Goal: Information Seeking & Learning: Learn about a topic

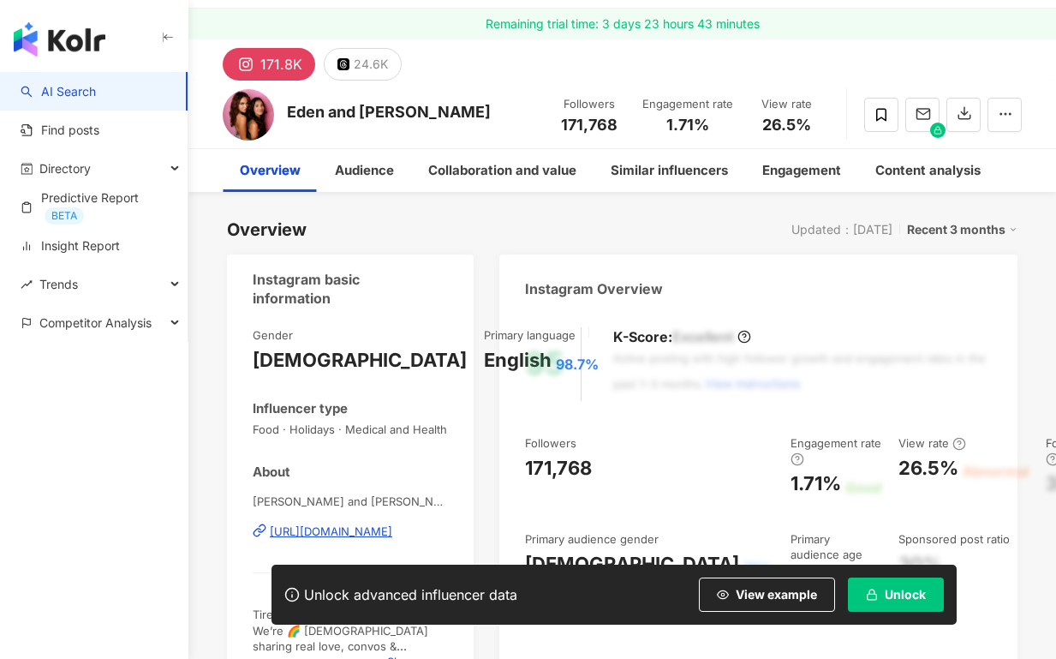
scroll to position [63, 0]
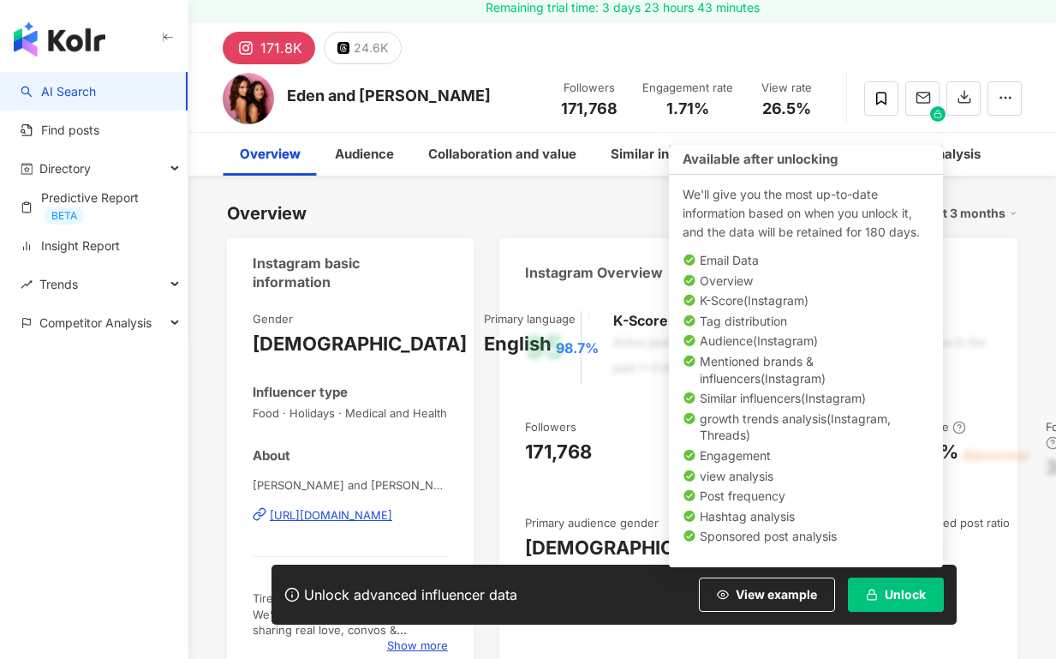
click at [927, 583] on button "Unlock" at bounding box center [896, 594] width 96 height 34
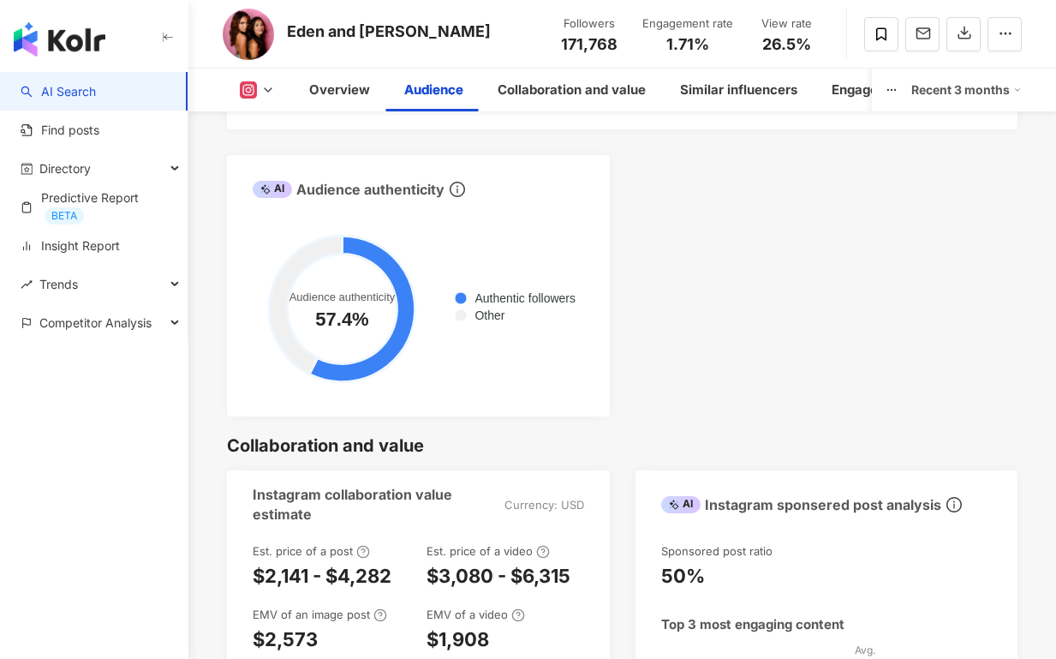
scroll to position [2373, 0]
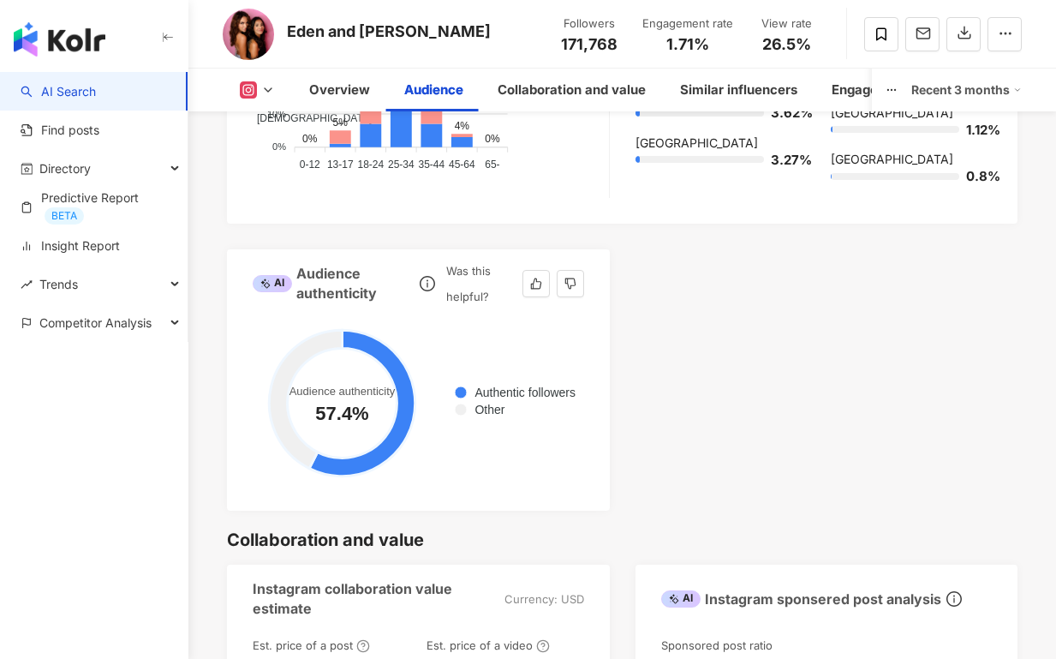
scroll to position [2242, 0]
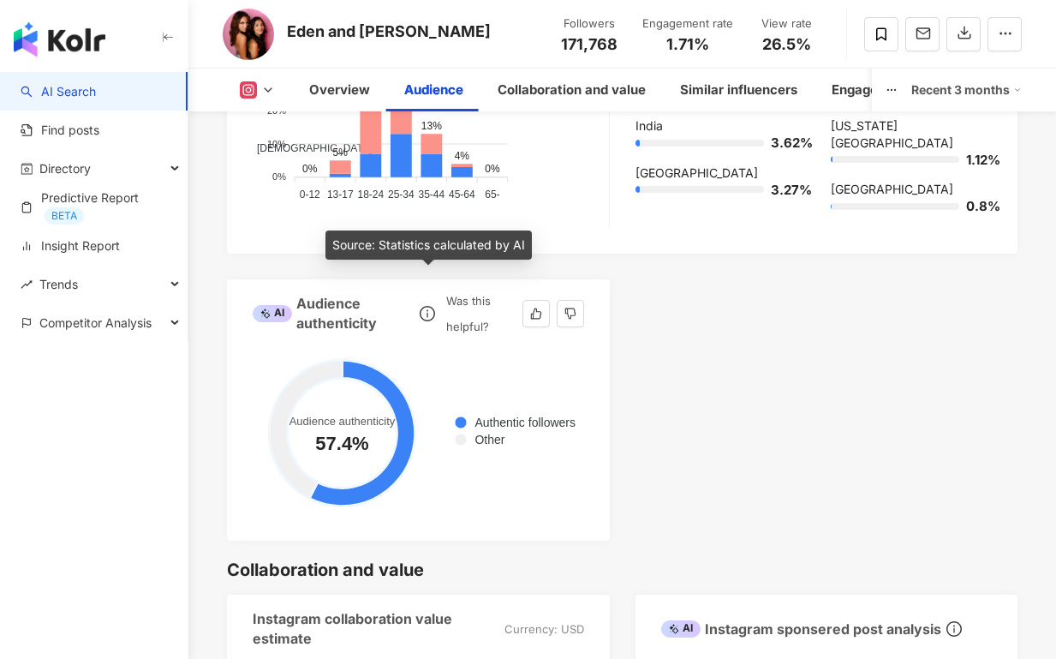
click at [425, 306] on icon "info-circle" at bounding box center [427, 313] width 15 height 15
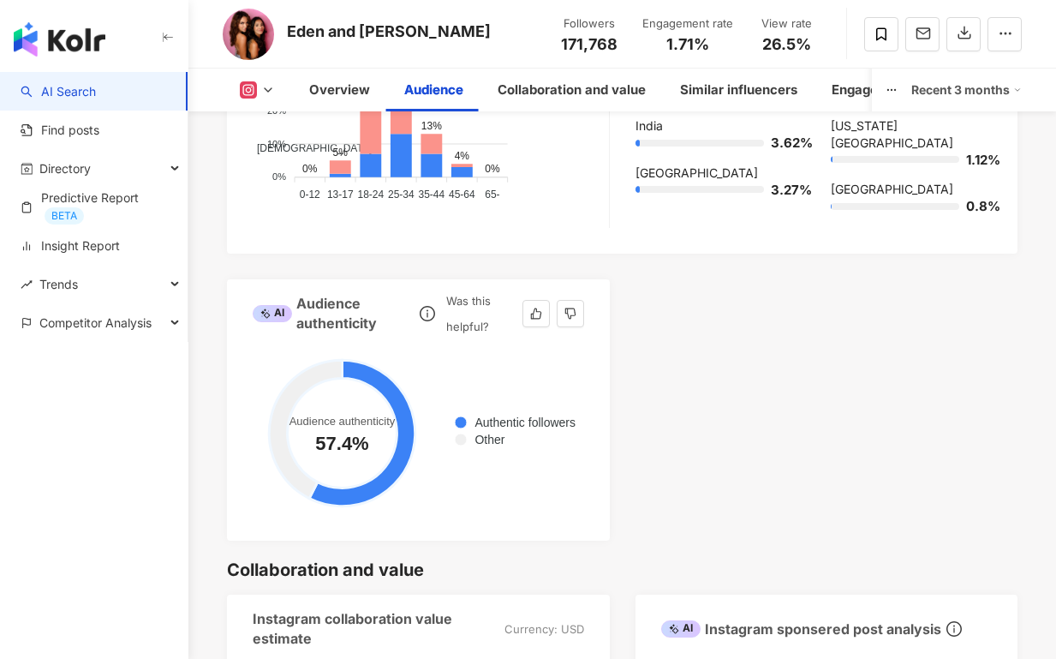
click at [473, 294] on div "Was this helpful?" at bounding box center [480, 313] width 69 height 51
click at [470, 288] on div "Was this helpful?" at bounding box center [480, 313] width 69 height 51
click at [256, 305] on div "AI" at bounding box center [272, 313] width 39 height 17
click at [308, 294] on div "AI Audience authenticity" at bounding box center [334, 313] width 162 height 39
click at [331, 294] on div "AI Audience authenticity" at bounding box center [334, 313] width 162 height 39
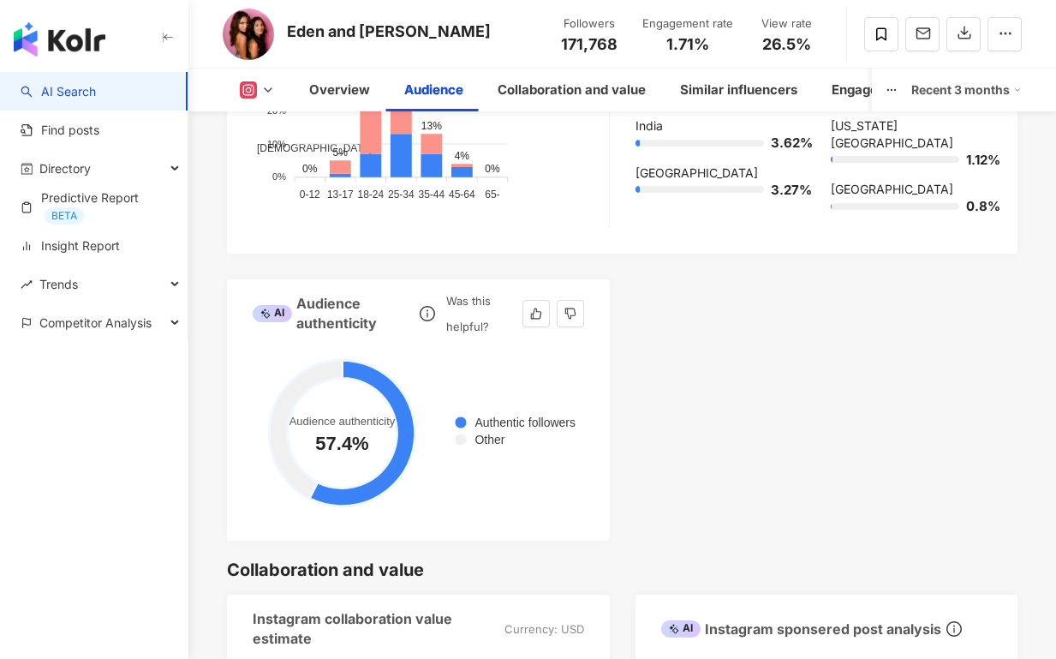
click at [332, 335] on div "Authentic followers Other Audience authenticity 57.4% Authentic followers：57.4%" at bounding box center [418, 438] width 383 height 206
click at [342, 412] on circle at bounding box center [343, 433] width 110 height 110
click at [332, 389] on circle at bounding box center [343, 433] width 110 height 110
click at [290, 399] on circle at bounding box center [343, 433] width 110 height 110
click at [290, 427] on icon at bounding box center [305, 429] width 73 height 138
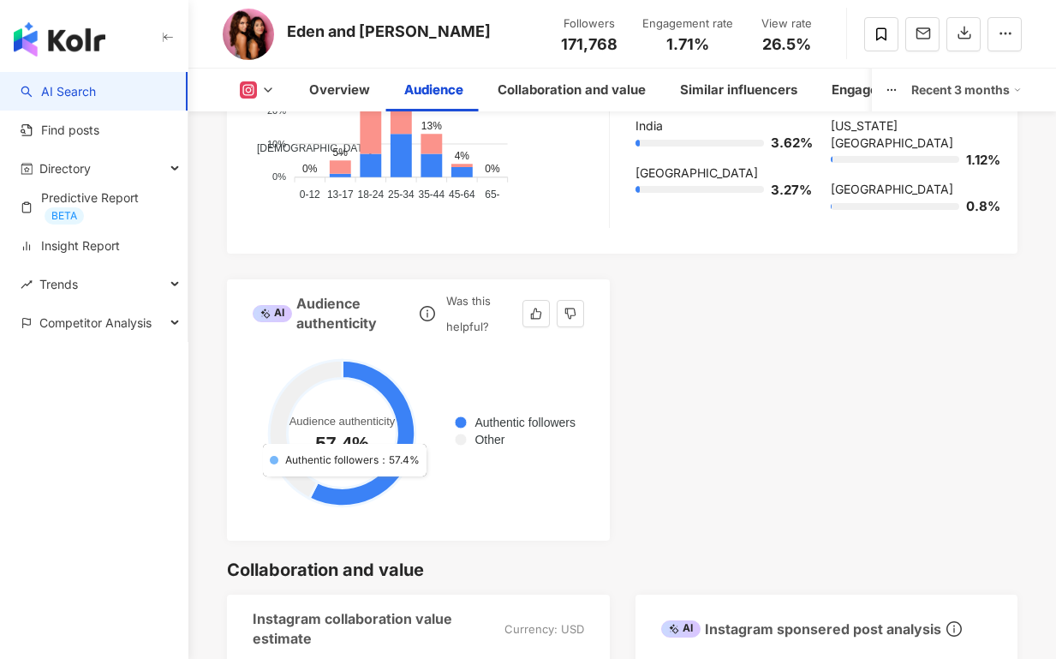
click at [356, 461] on icon at bounding box center [362, 433] width 106 height 146
click at [462, 433] on span "Other" at bounding box center [483, 440] width 43 height 14
click at [471, 433] on span "Other" at bounding box center [483, 440] width 43 height 14
click at [462, 433] on span "Other" at bounding box center [483, 440] width 43 height 14
click at [454, 433] on span at bounding box center [461, 440] width 14 height 14
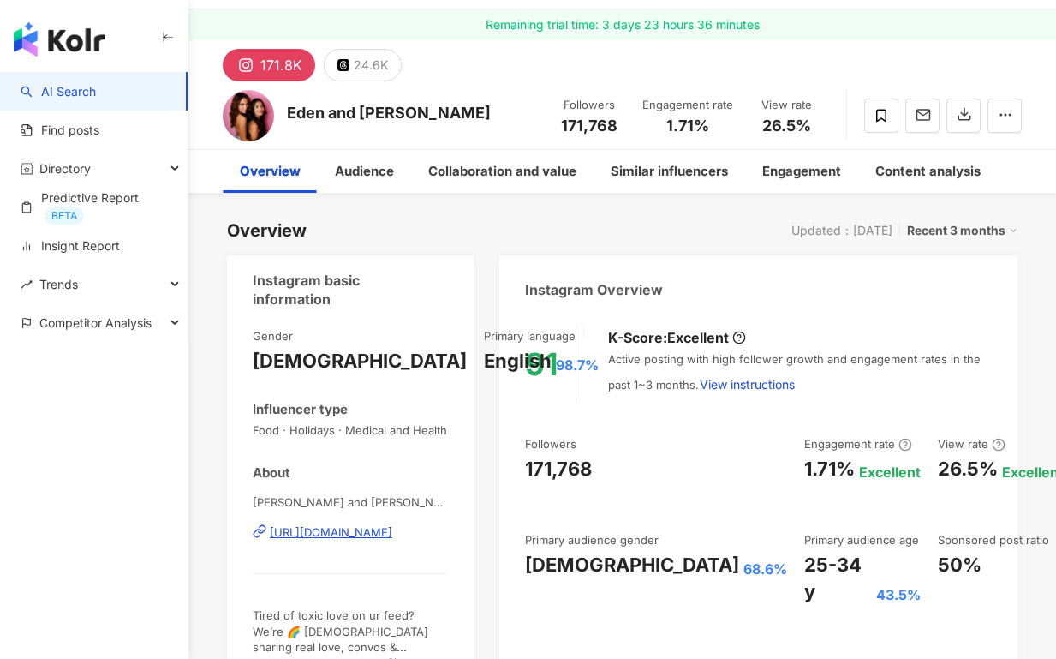
scroll to position [58, 0]
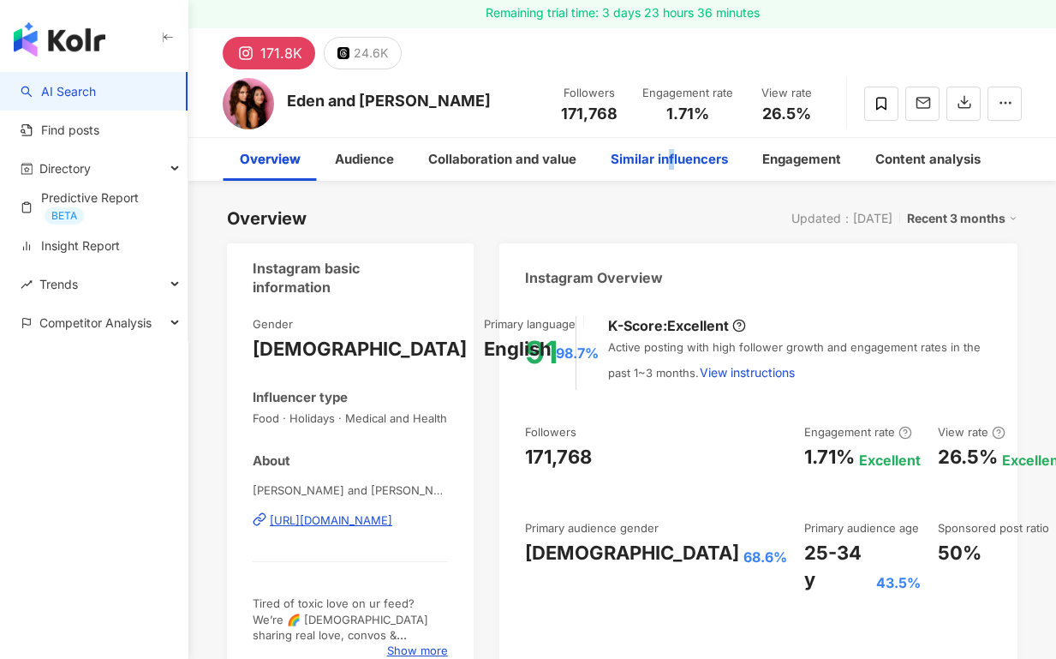
click at [666, 168] on div "Similar influencers" at bounding box center [669, 159] width 117 height 21
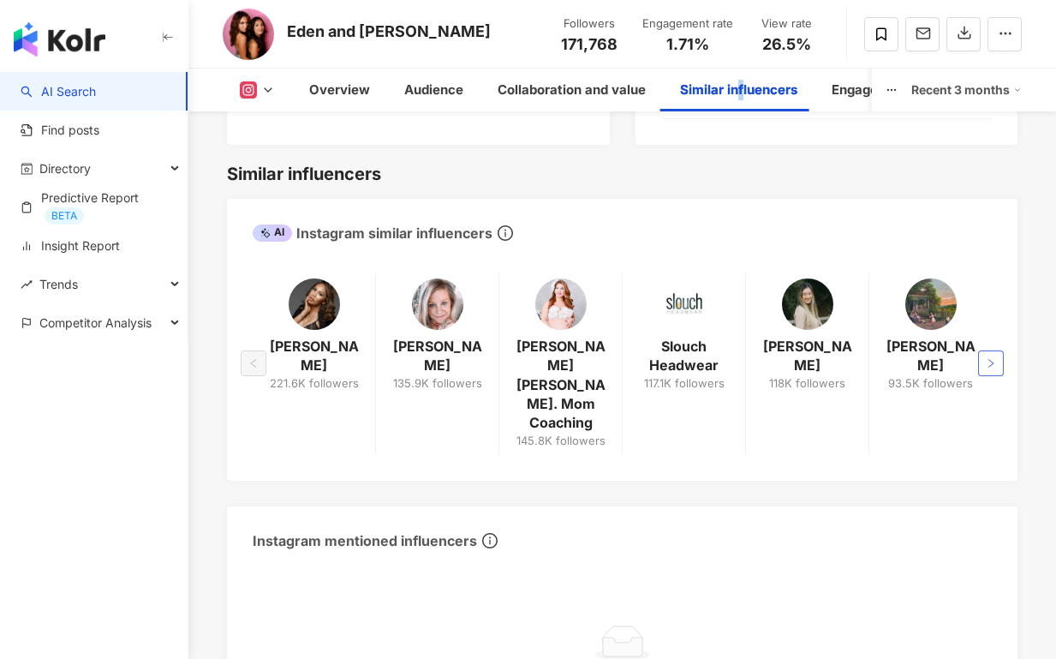
click at [992, 350] on button "button" at bounding box center [991, 363] width 26 height 26
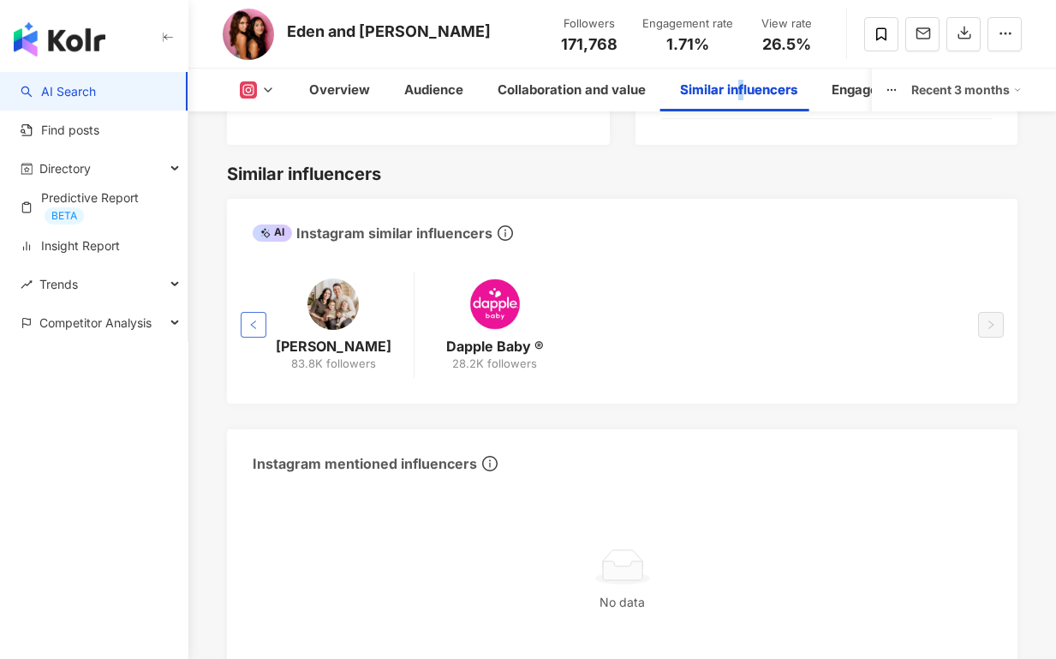
click at [259, 312] on button "button" at bounding box center [254, 325] width 26 height 26
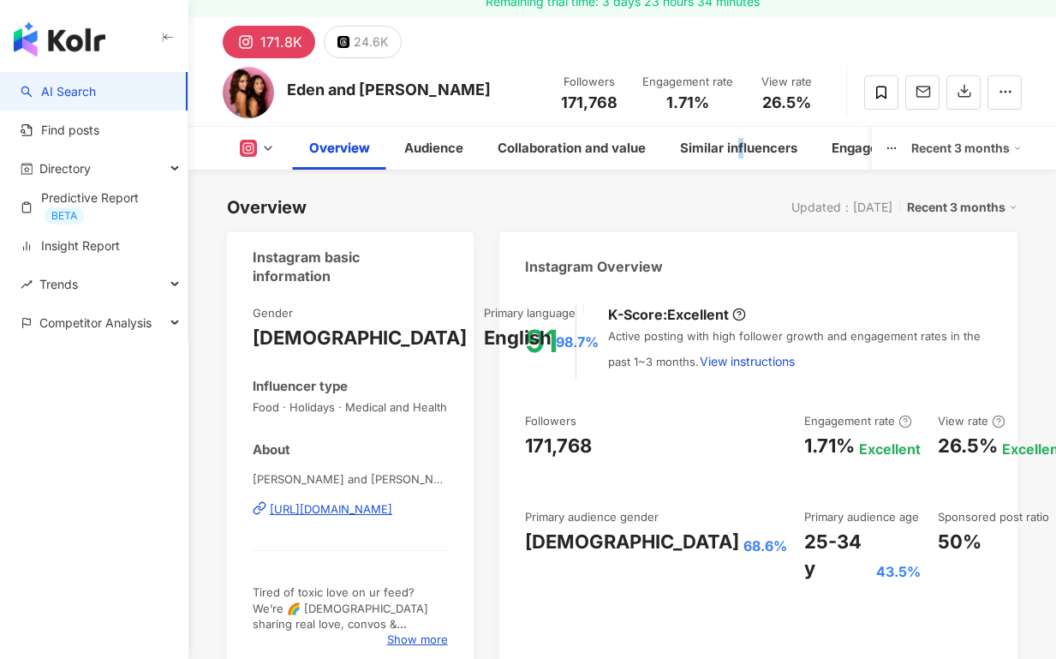
scroll to position [0, 0]
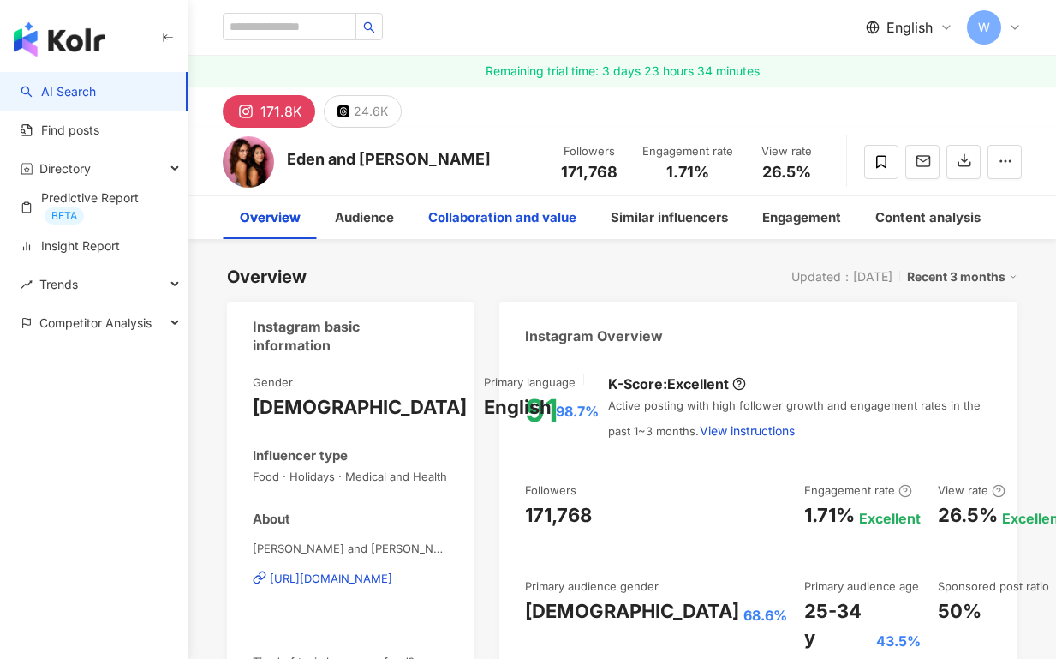
click at [508, 218] on div "Collaboration and value" at bounding box center [502, 217] width 148 height 21
click at [953, 272] on div "Recent 3 months" at bounding box center [962, 277] width 111 height 22
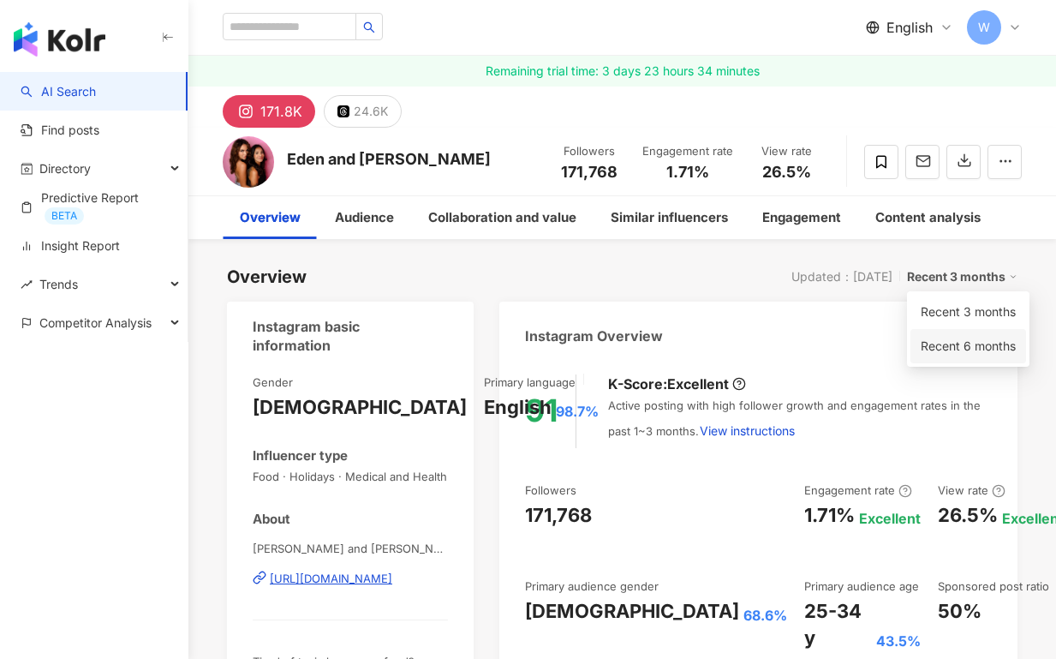
click at [959, 340] on link "Recent 6 months" at bounding box center [968, 346] width 95 height 19
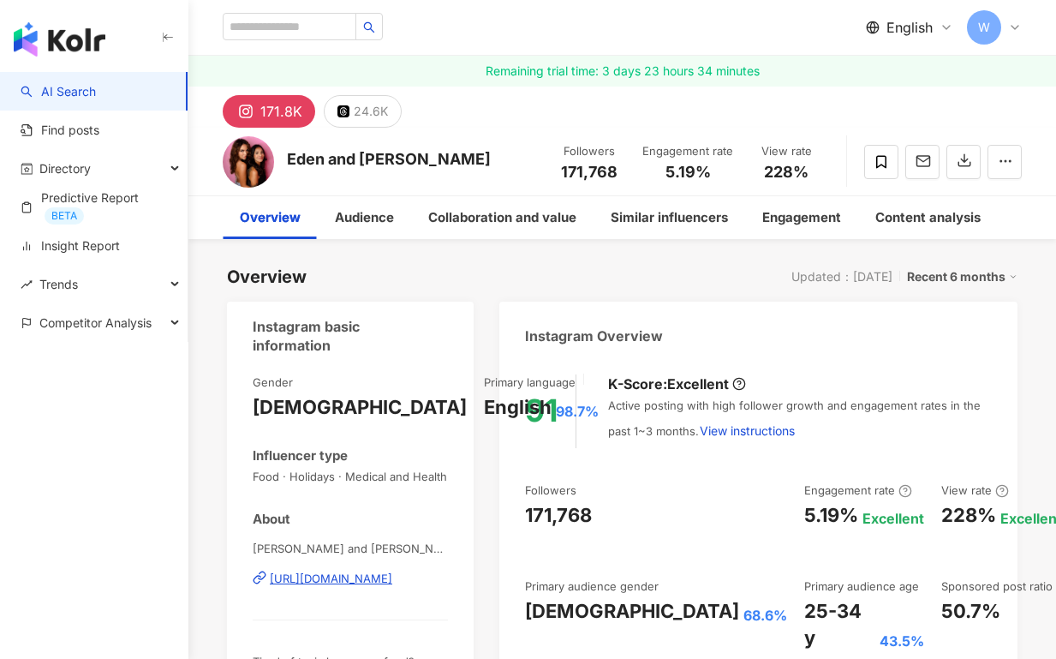
click at [979, 271] on div "Recent 6 months" at bounding box center [962, 277] width 111 height 22
click at [979, 311] on link "Recent 3 months" at bounding box center [968, 311] width 95 height 19
click at [954, 275] on div "Recent 3 months" at bounding box center [962, 277] width 111 height 22
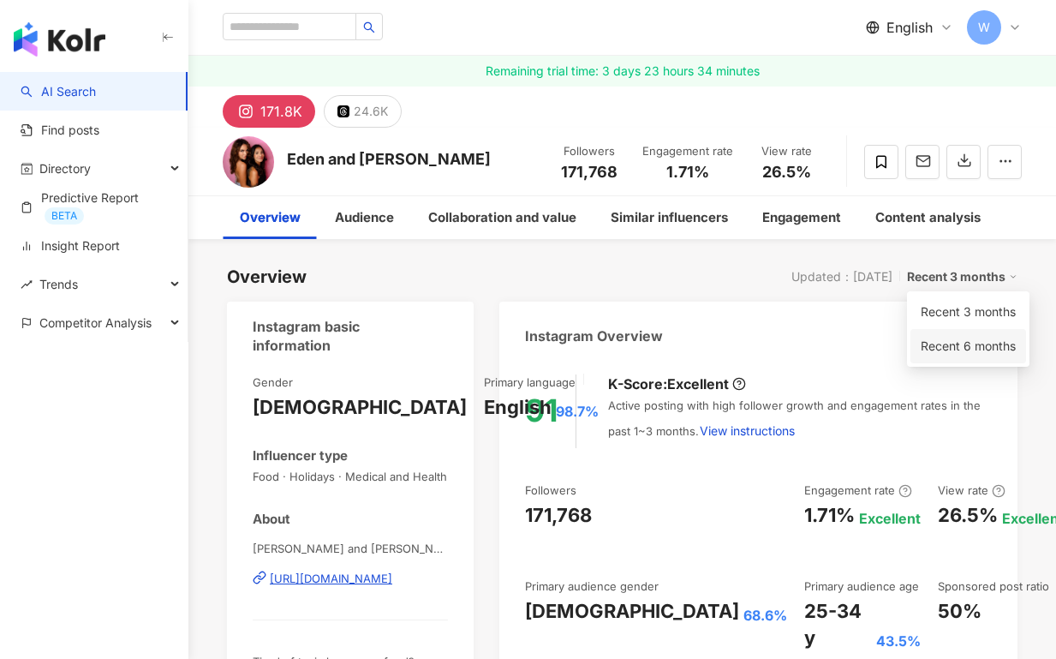
click at [955, 348] on link "Recent 6 months" at bounding box center [968, 346] width 95 height 19
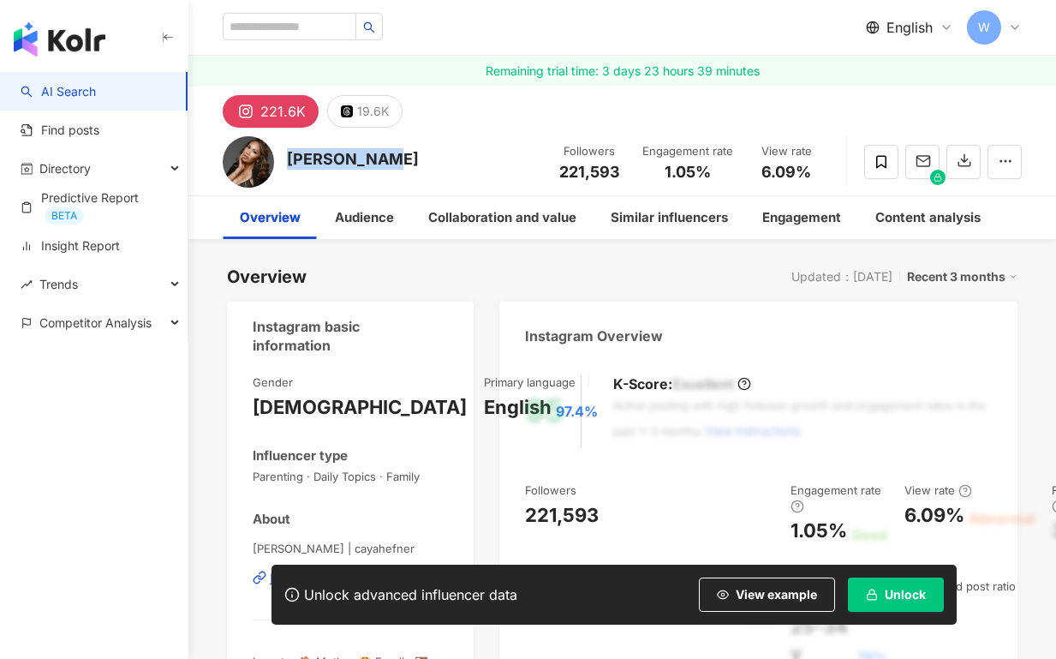
drag, startPoint x: 390, startPoint y: 160, endPoint x: 288, endPoint y: 159, distance: 102.0
click at [288, 159] on div "Caya Hefner Followers 221,593 Engagement rate 1.05% View rate 6.09%" at bounding box center [623, 162] width 868 height 68
copy div "[PERSON_NAME]"
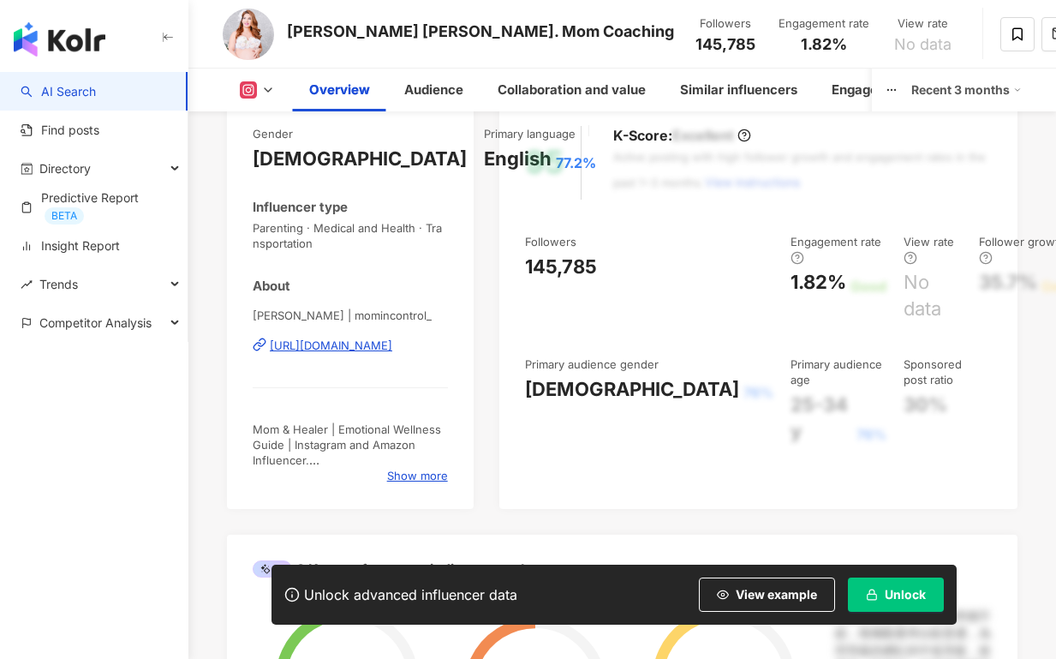
scroll to position [254, 0]
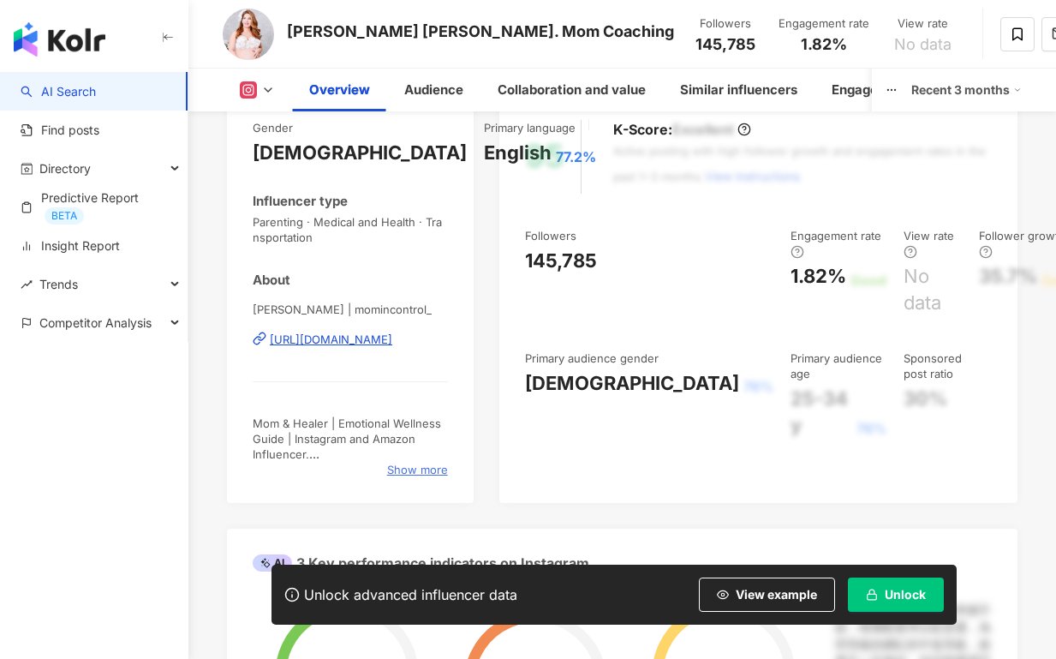
click at [425, 464] on span "Show more" at bounding box center [417, 469] width 61 height 15
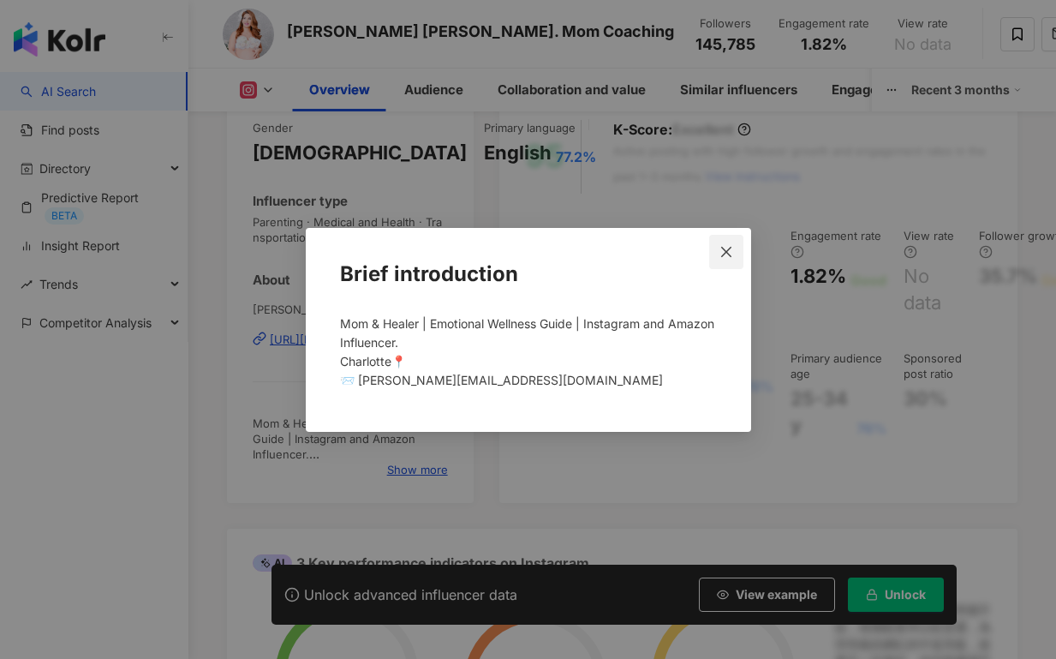
click at [728, 253] on icon "close" at bounding box center [727, 252] width 14 height 14
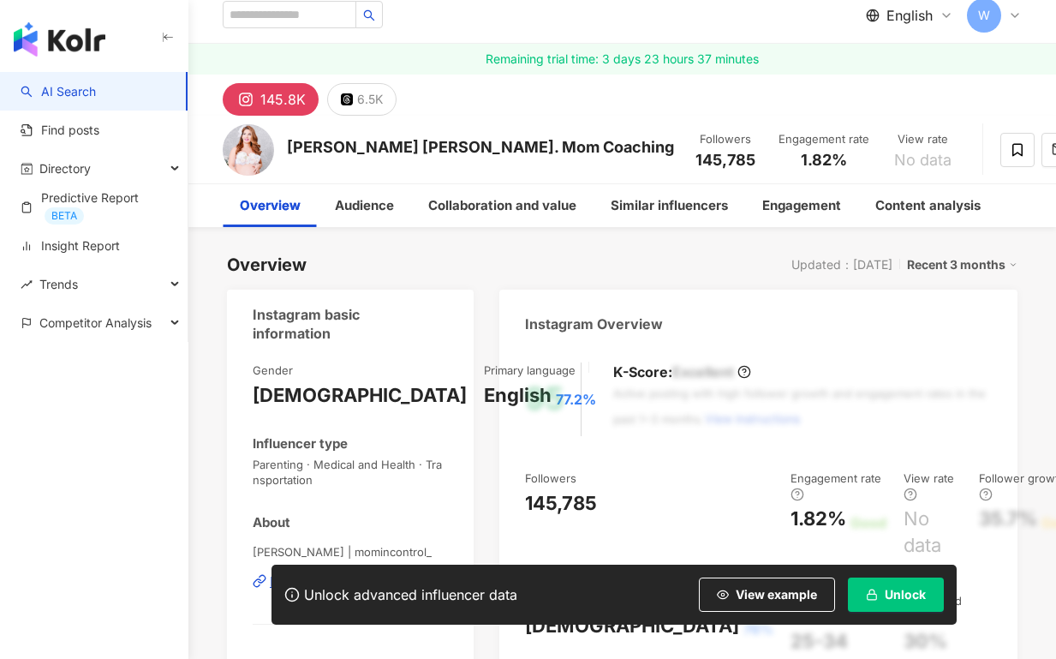
scroll to position [0, 0]
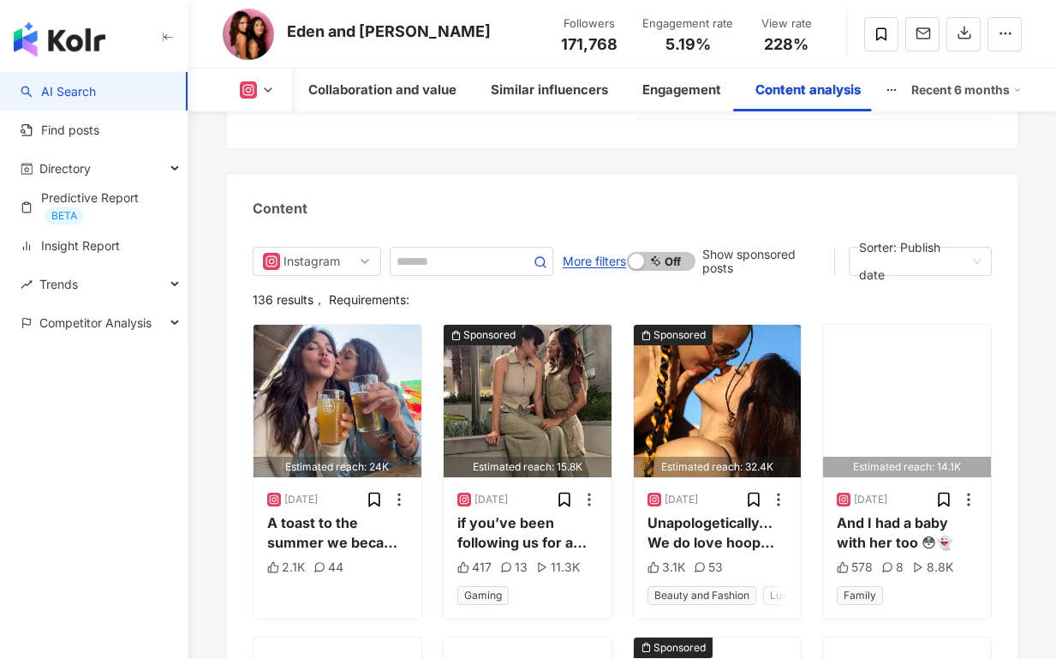
scroll to position [5759, 0]
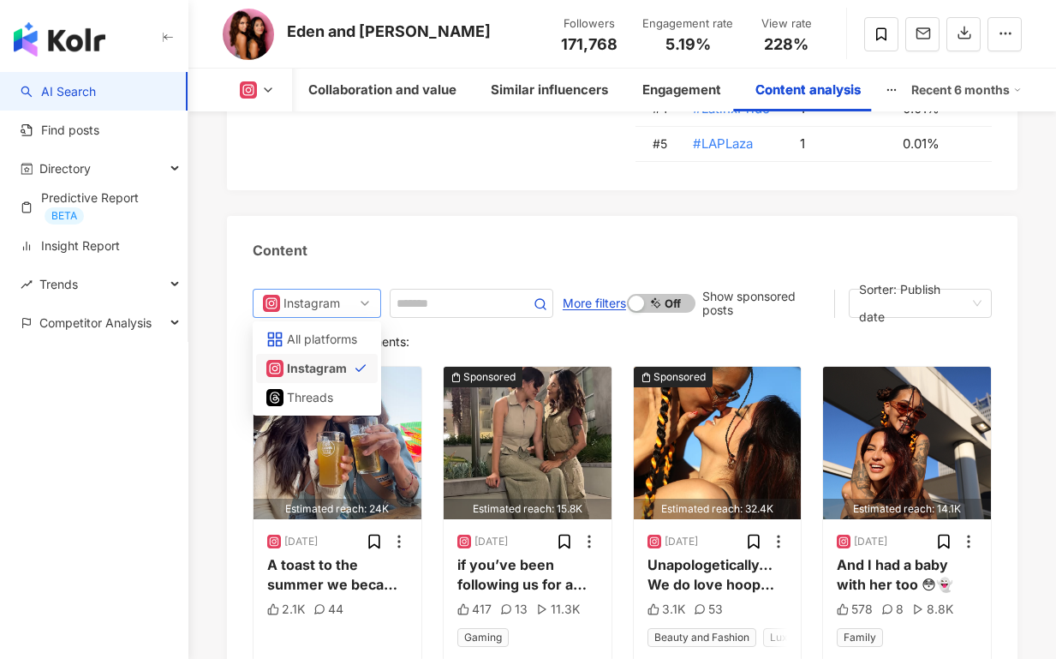
click at [335, 290] on div "Instagram" at bounding box center [312, 303] width 56 height 27
click at [344, 218] on div "Content" at bounding box center [622, 244] width 791 height 56
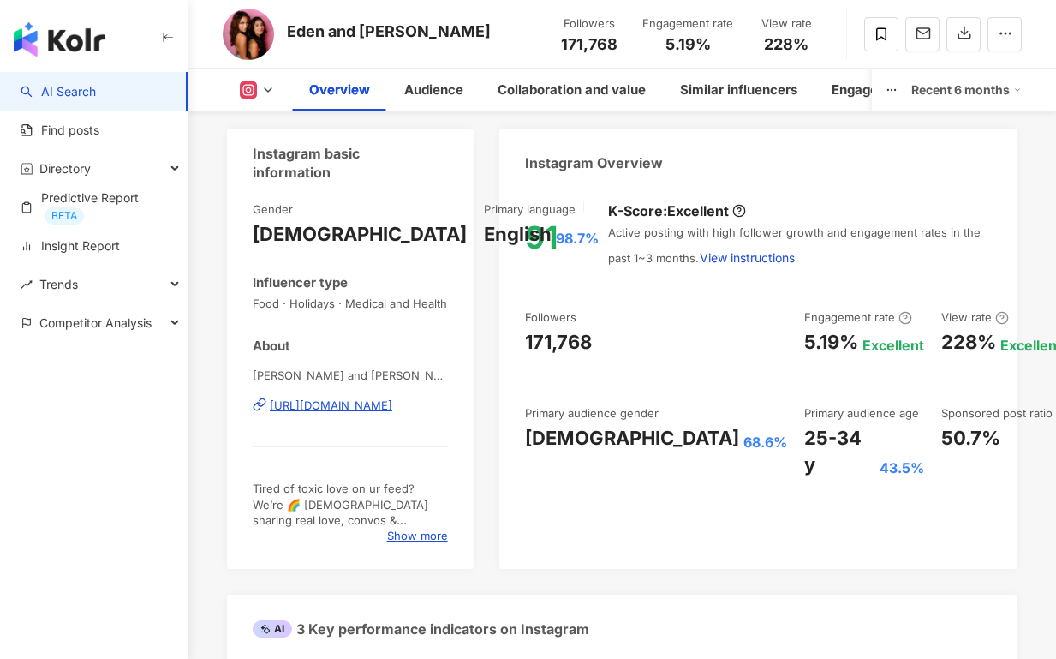
scroll to position [0, 0]
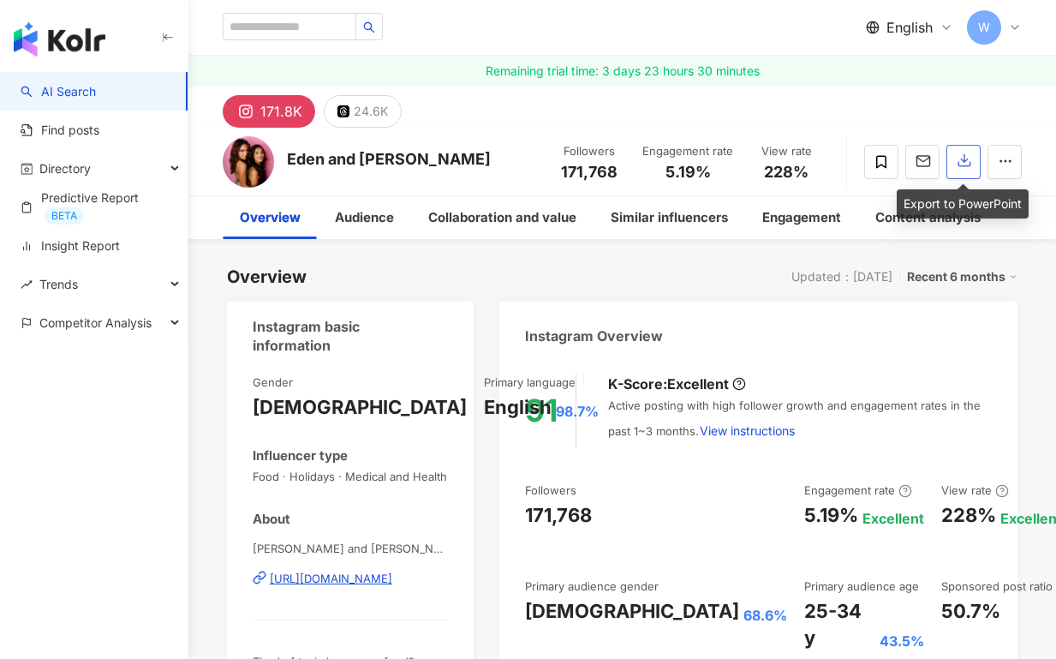
click at [966, 153] on icon "button" at bounding box center [964, 160] width 15 height 15
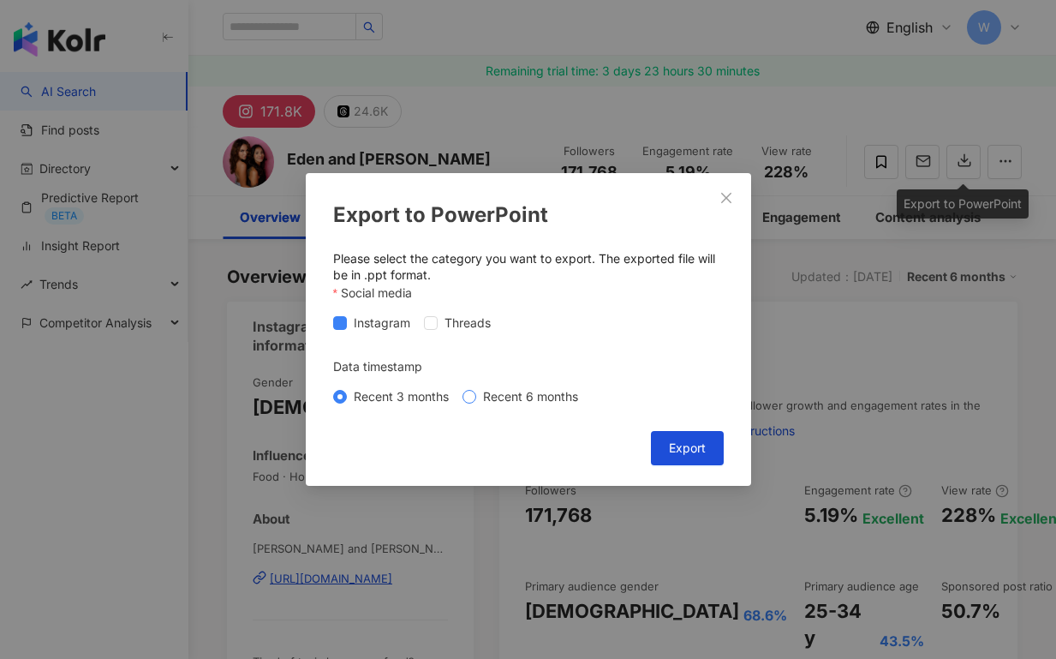
click at [468, 388] on label "Recent 6 months" at bounding box center [524, 396] width 123 height 19
click at [700, 444] on span "Export" at bounding box center [687, 448] width 37 height 14
click at [720, 194] on icon "close" at bounding box center [727, 198] width 14 height 14
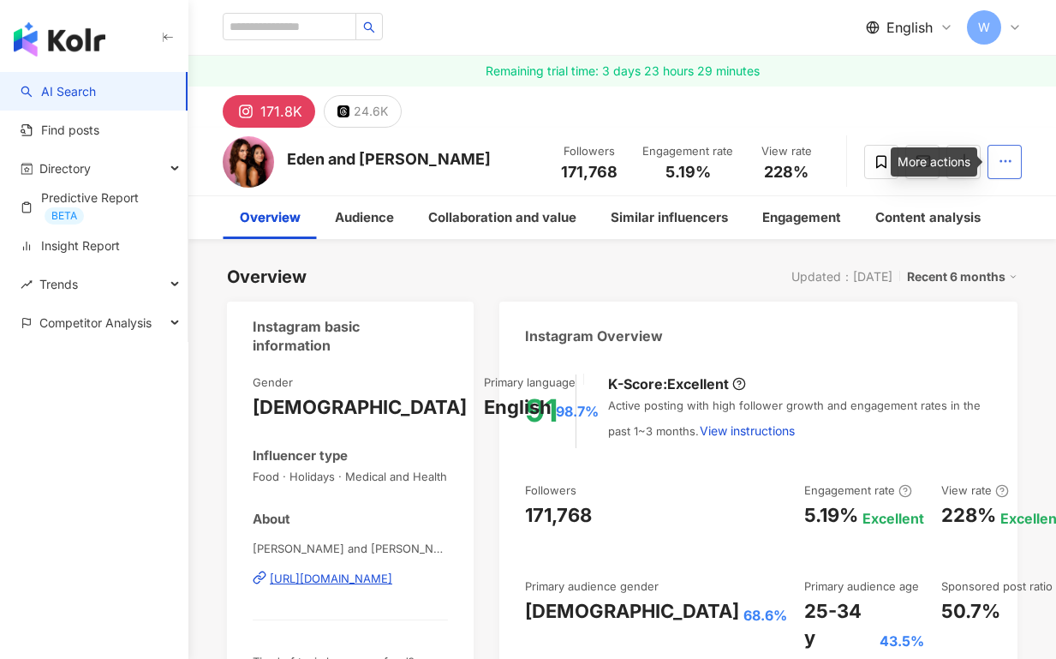
click at [999, 160] on icon "button" at bounding box center [1005, 160] width 15 height 15
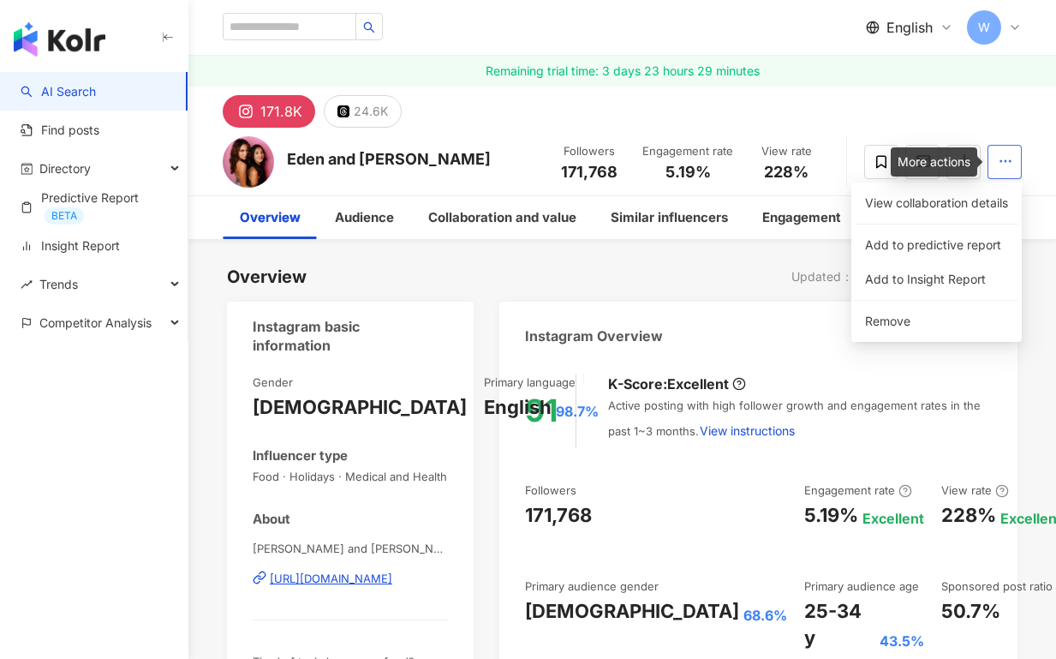
click at [999, 161] on icon "button" at bounding box center [1005, 160] width 15 height 15
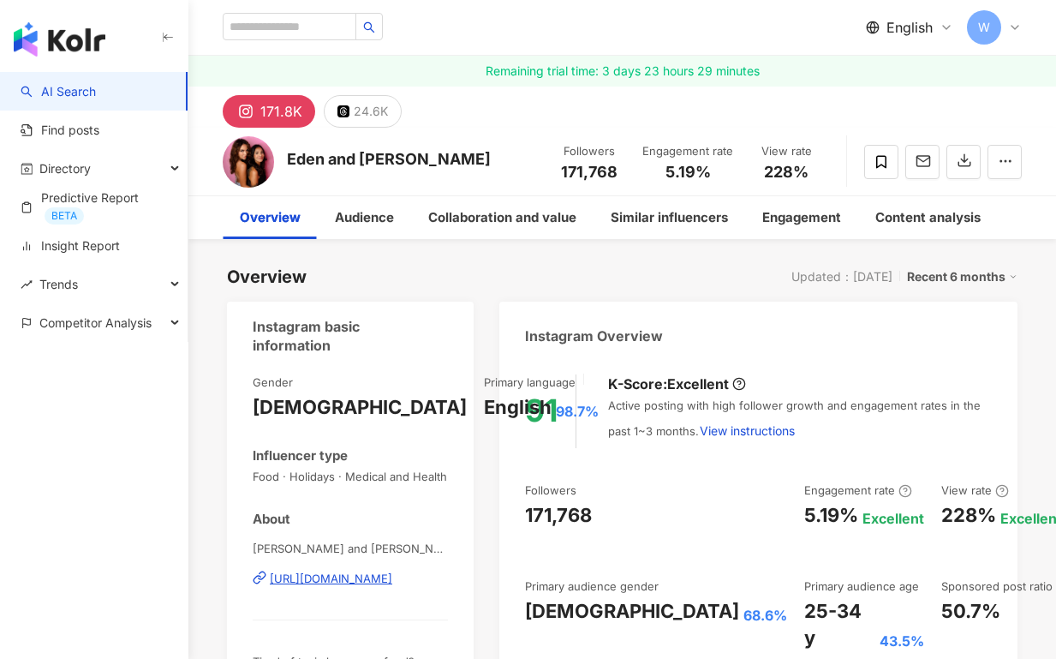
click at [961, 278] on div "Recent 6 months" at bounding box center [962, 277] width 111 height 22
click at [959, 337] on link "Recent 6 months" at bounding box center [968, 346] width 95 height 19
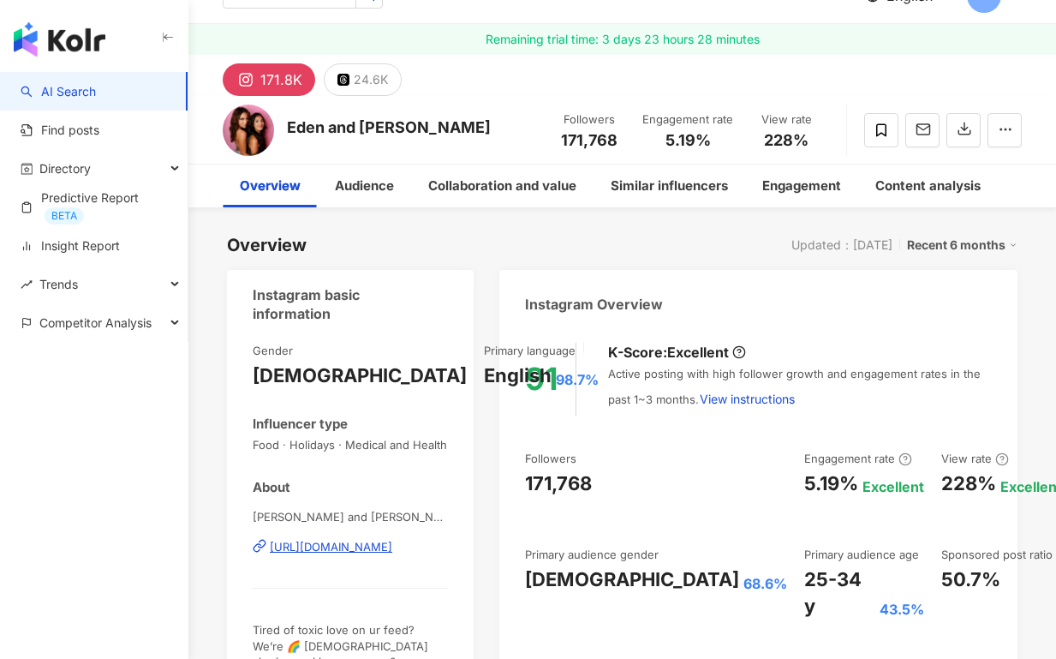
scroll to position [21, 0]
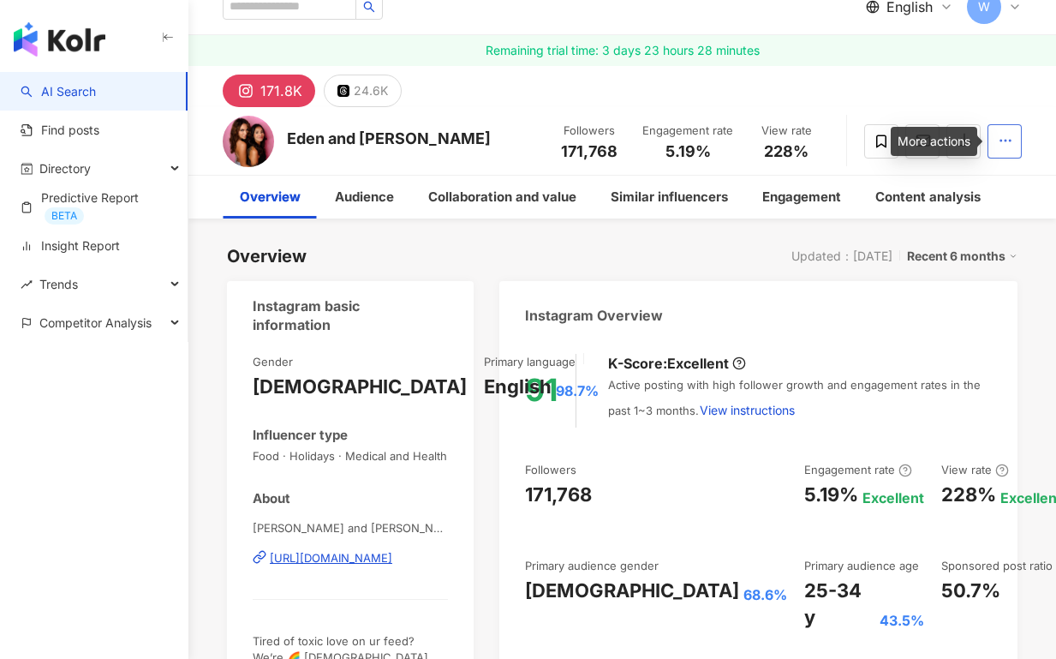
click at [1005, 141] on circle "button" at bounding box center [1006, 141] width 2 height 2
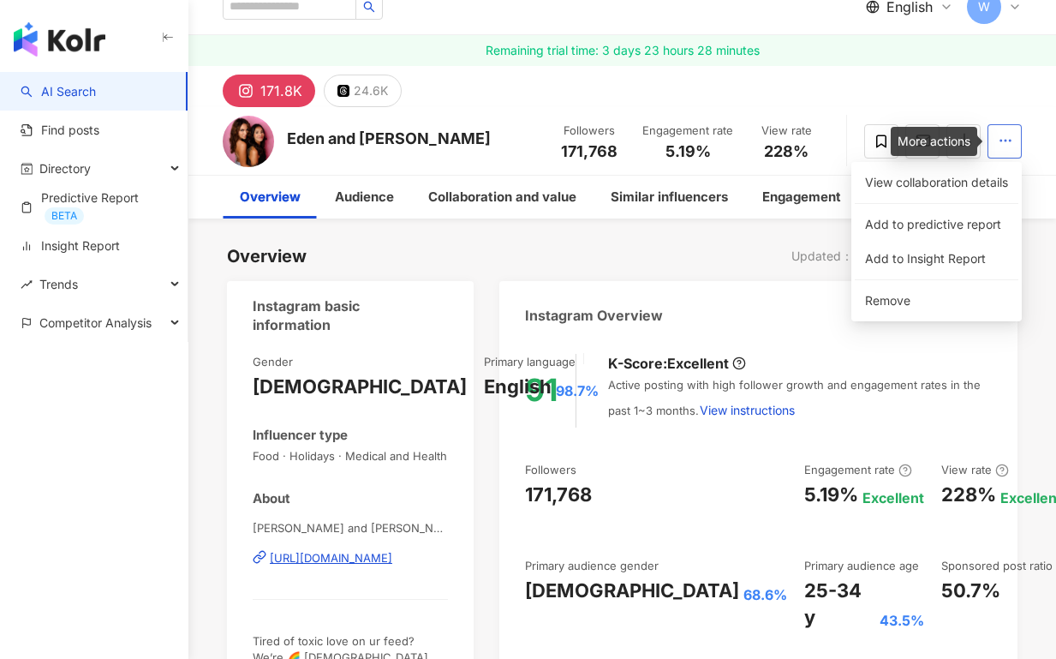
click at [1005, 141] on circle "button" at bounding box center [1006, 141] width 2 height 2
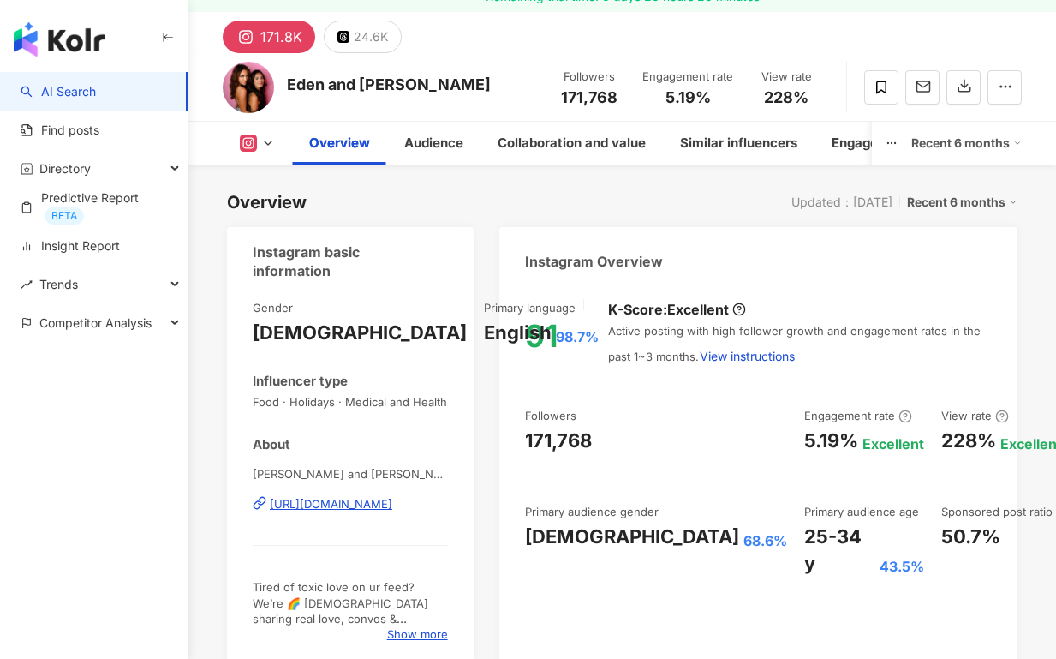
scroll to position [48, 0]
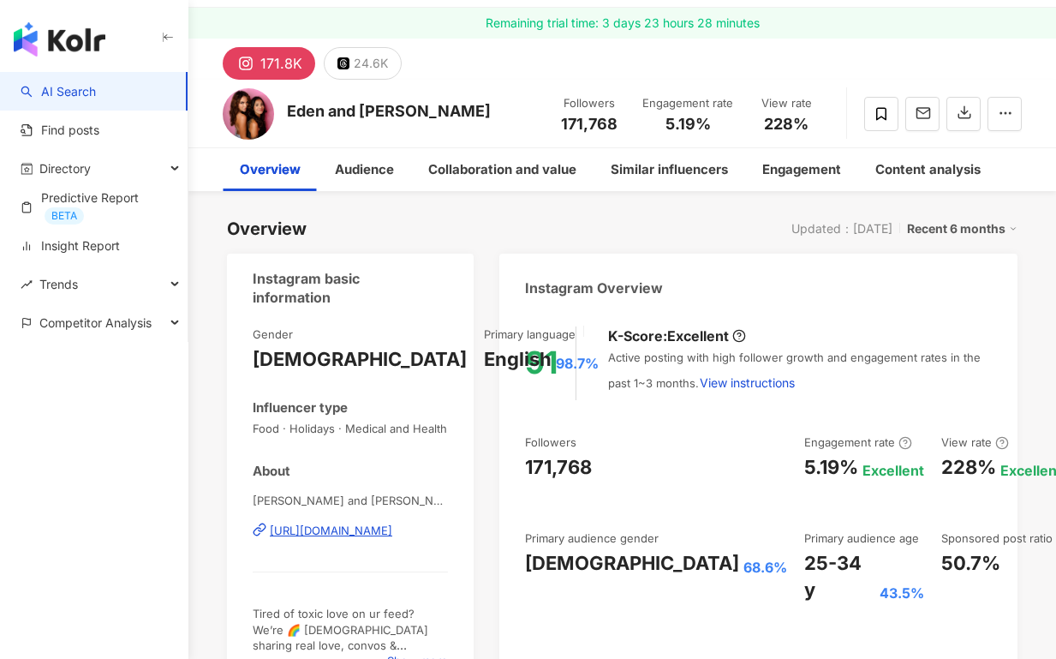
click at [934, 228] on div "Recent 6 months" at bounding box center [962, 229] width 111 height 22
click at [936, 289] on link "Recent 6 months" at bounding box center [968, 298] width 95 height 19
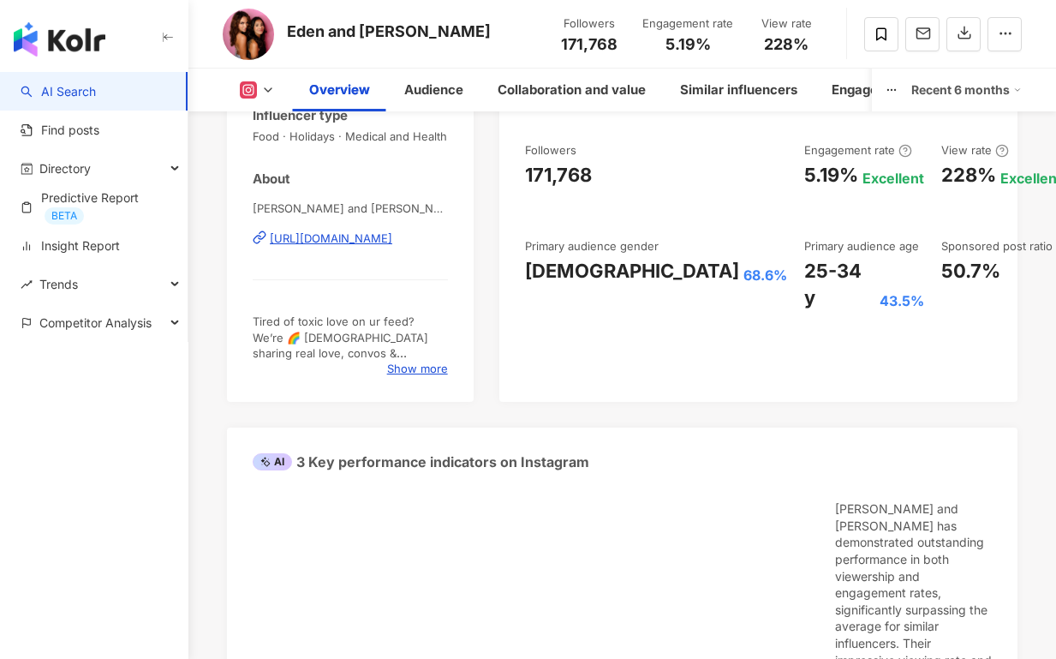
scroll to position [0, 0]
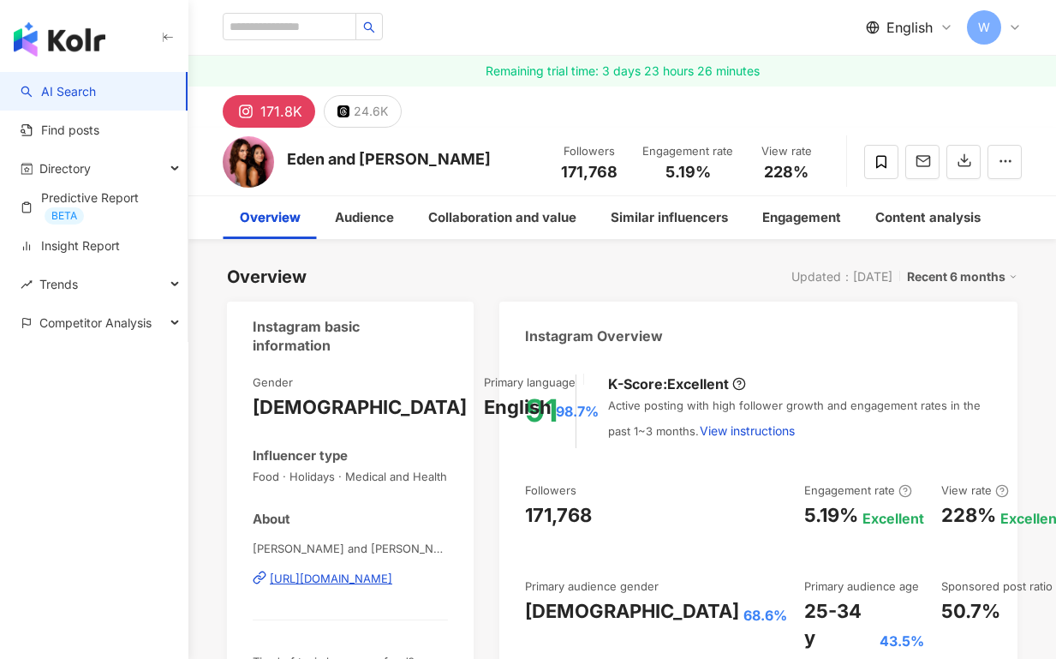
click at [975, 273] on div "Recent 6 months" at bounding box center [962, 277] width 111 height 22
click at [955, 309] on link "Recent 3 months" at bounding box center [968, 311] width 95 height 19
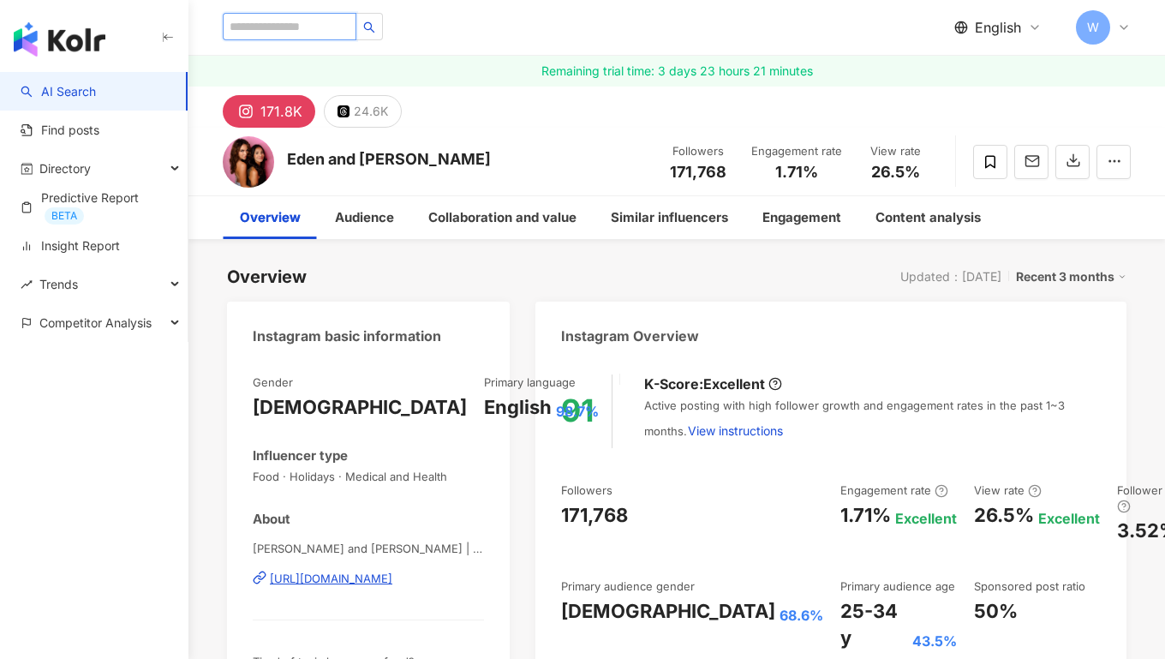
click at [343, 33] on input "search" at bounding box center [290, 26] width 134 height 27
click at [312, 22] on input "search" at bounding box center [290, 26] width 134 height 27
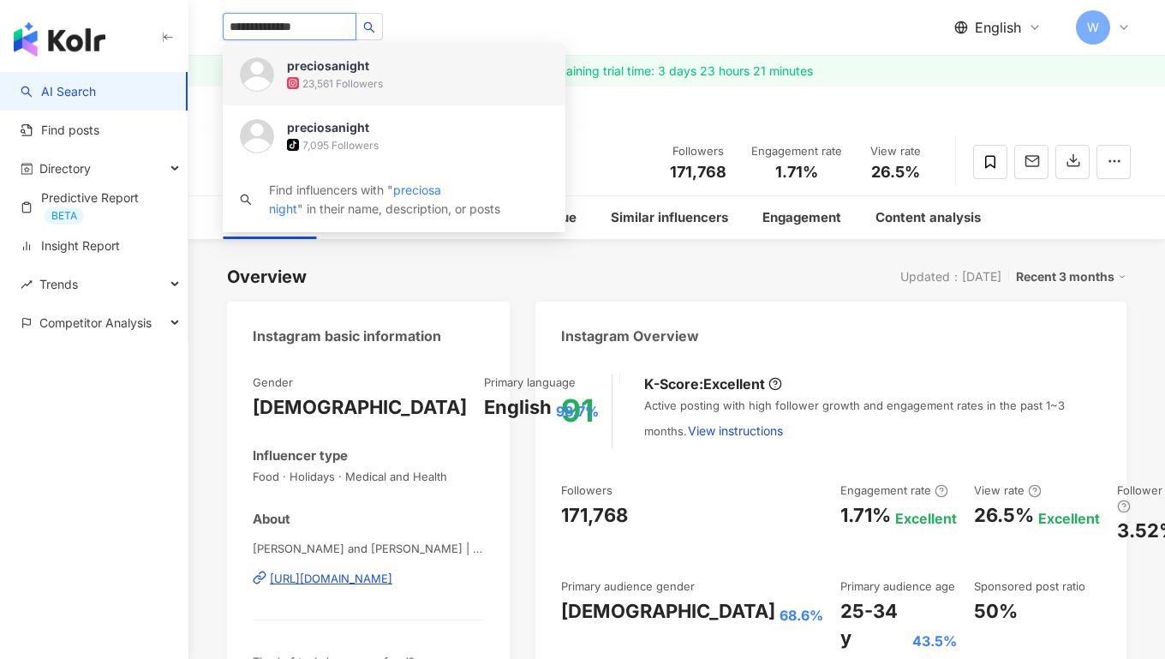
drag, startPoint x: 460, startPoint y: 81, endPoint x: 495, endPoint y: 19, distance: 71.7
click at [494, 19] on div "**********" at bounding box center [677, 27] width 908 height 55
click at [314, 24] on input "**********" at bounding box center [290, 26] width 134 height 27
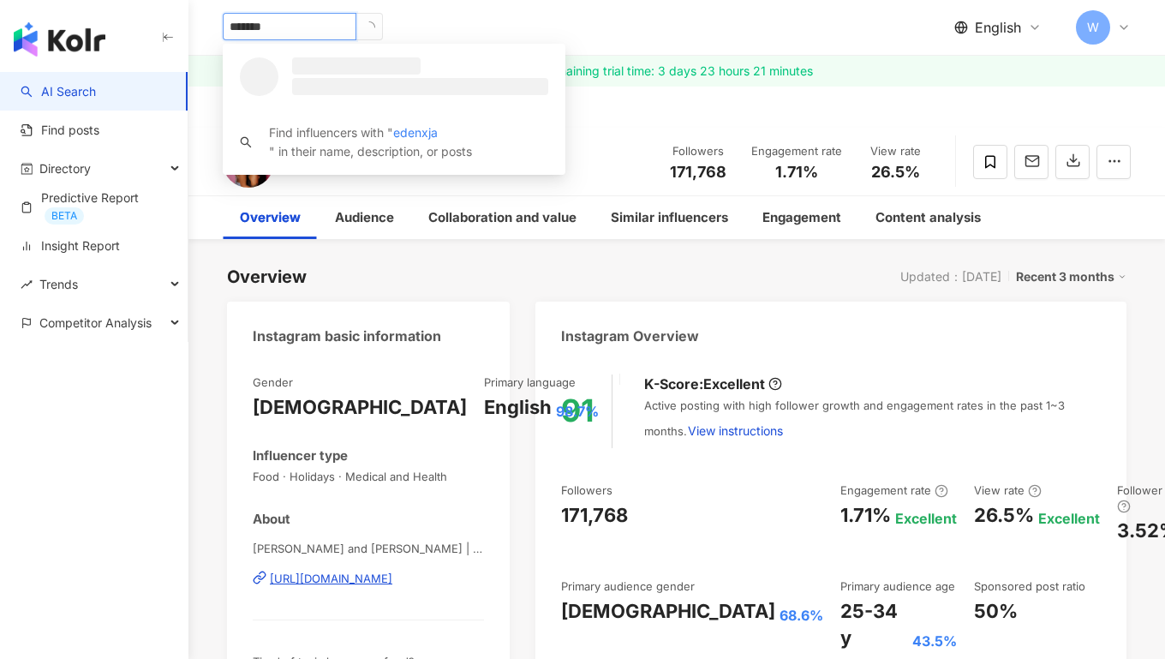
type input "********"
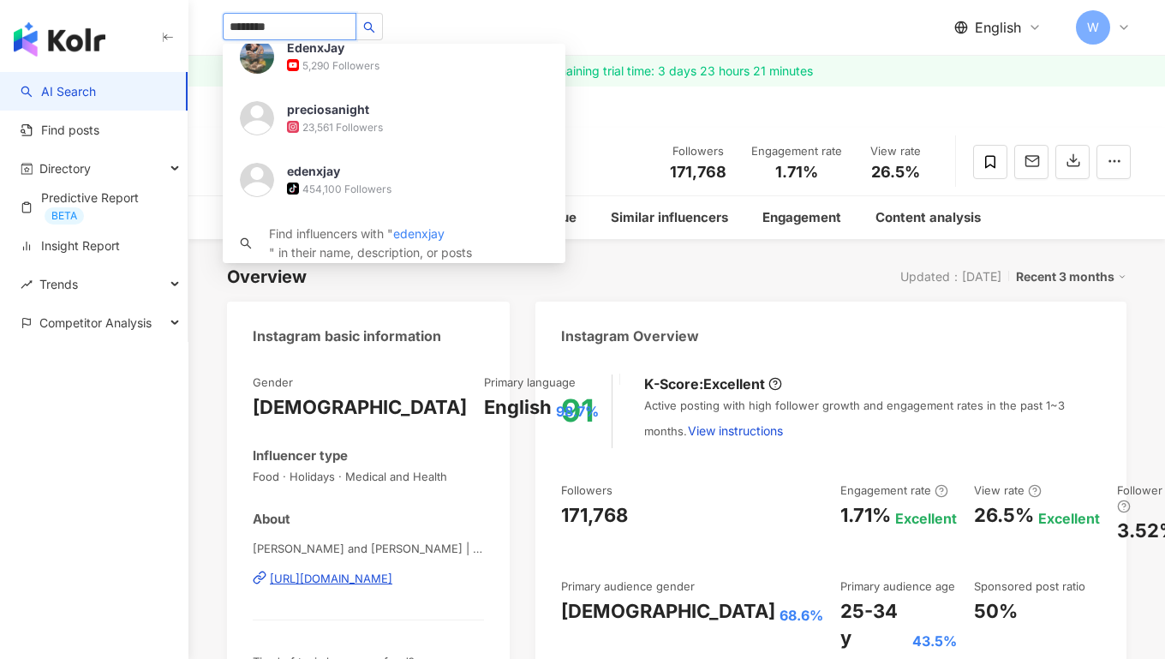
scroll to position [93, 0]
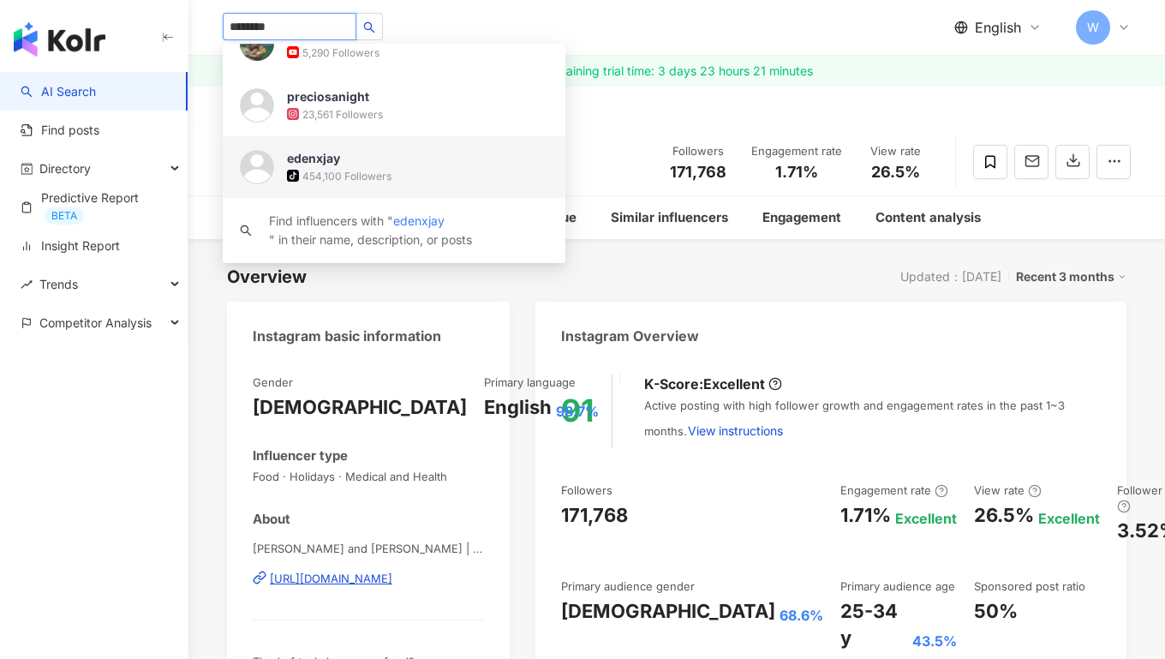
click at [449, 174] on div "tiktok-icon 454,100 Followers" at bounding box center [417, 175] width 261 height 17
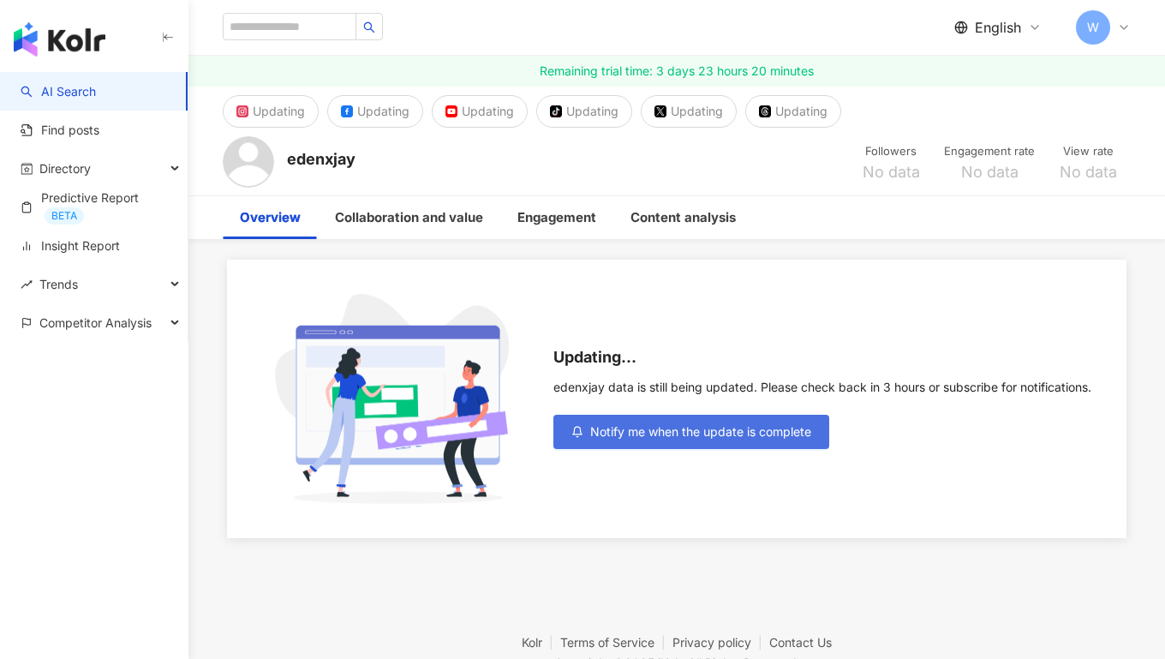
click at [641, 430] on button "Notify me when the update is complete" at bounding box center [692, 432] width 276 height 34
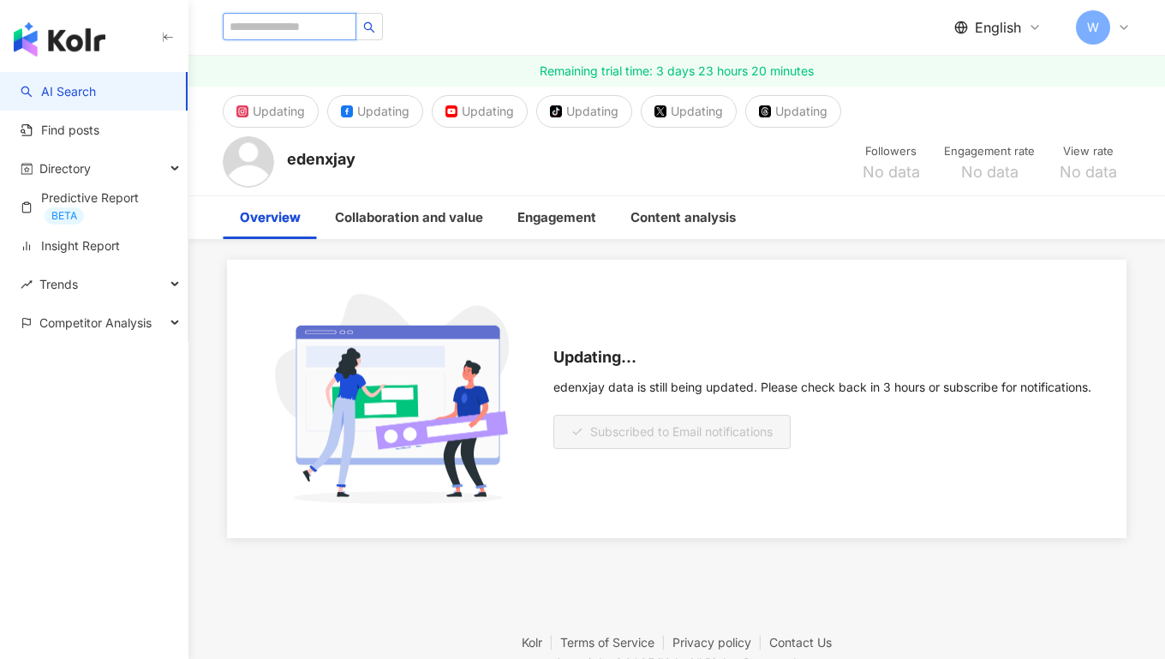
click at [306, 38] on input "search" at bounding box center [290, 26] width 134 height 27
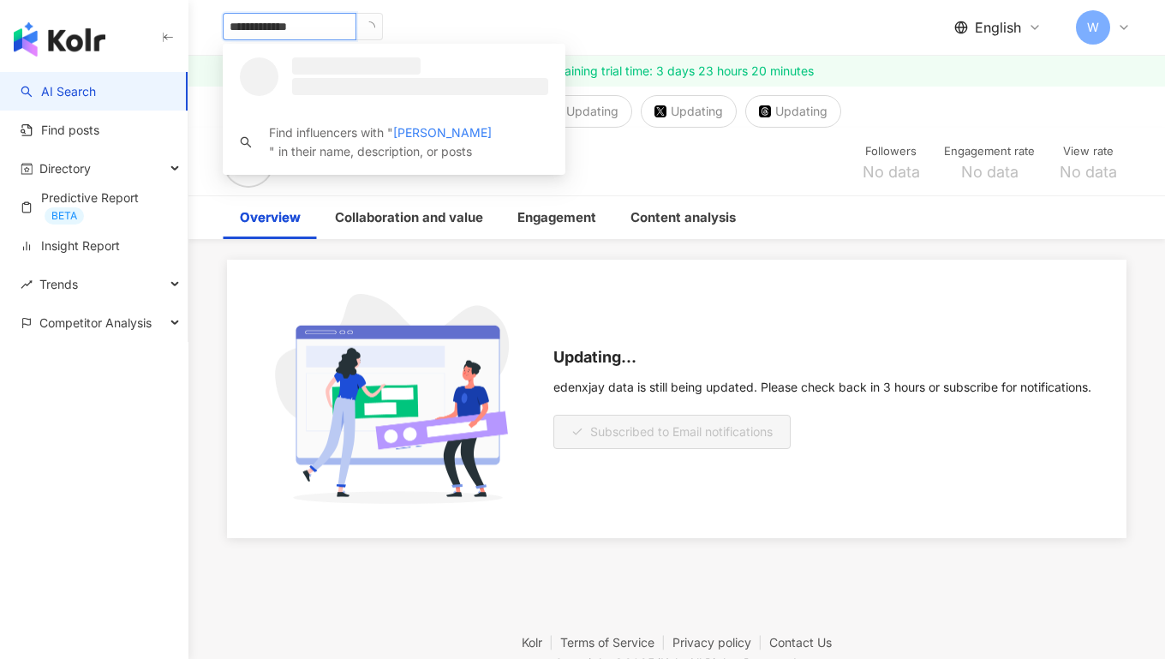
type input "**********"
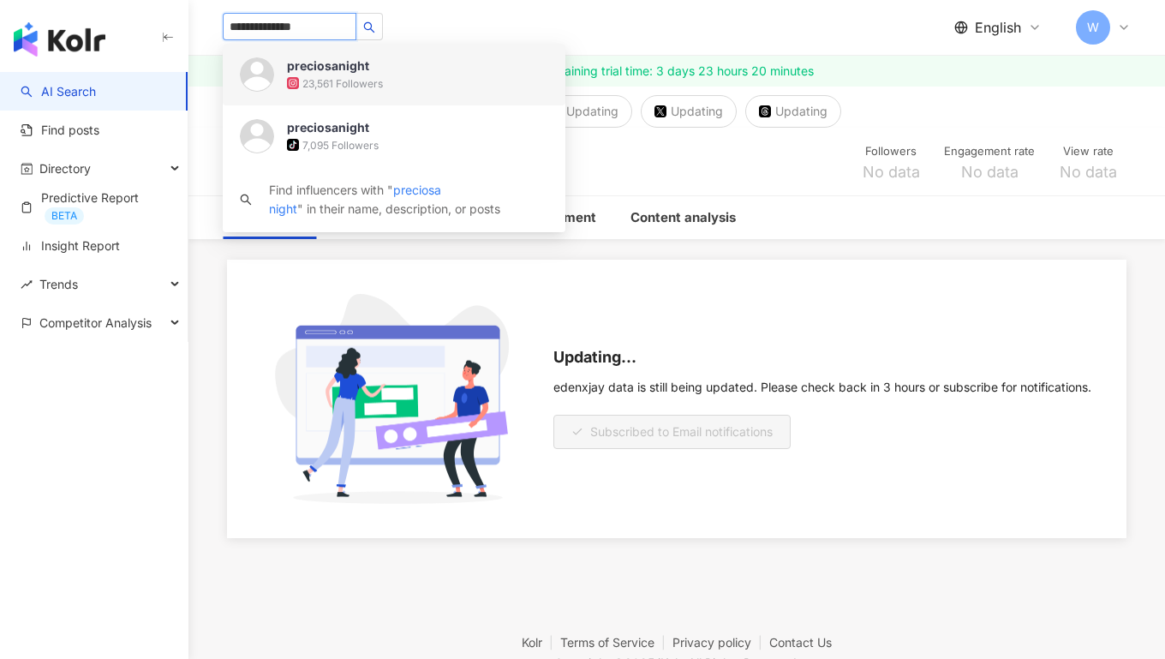
click at [425, 75] on div "23,561 Followers" at bounding box center [417, 83] width 261 height 17
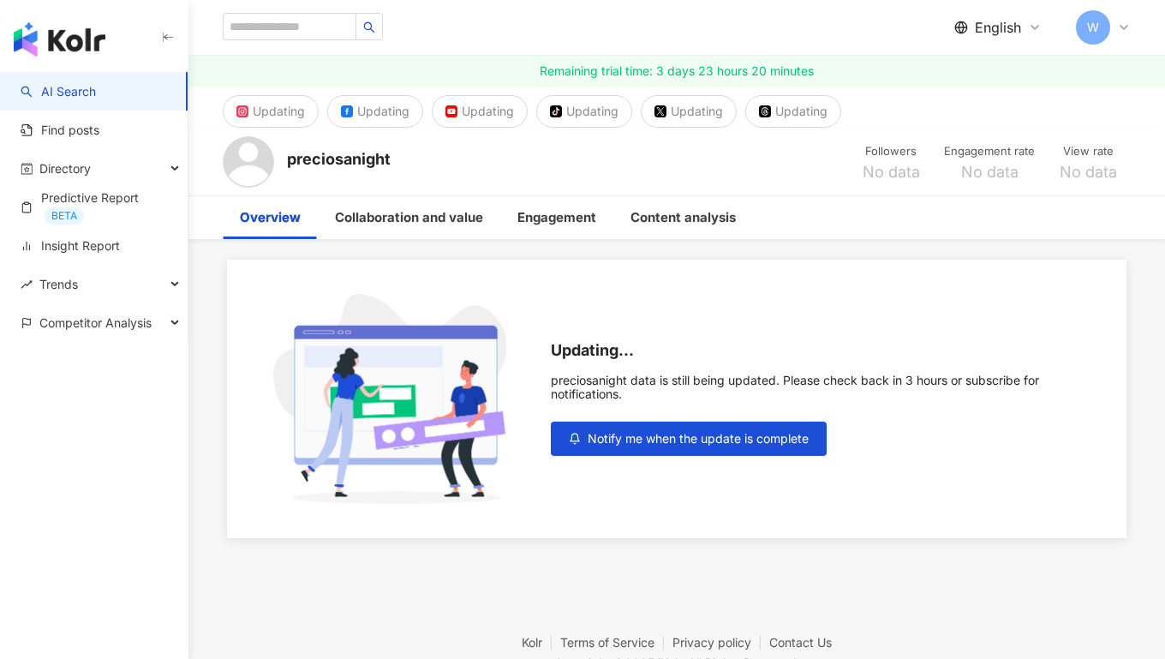
click at [52, 39] on img "button" at bounding box center [60, 39] width 92 height 34
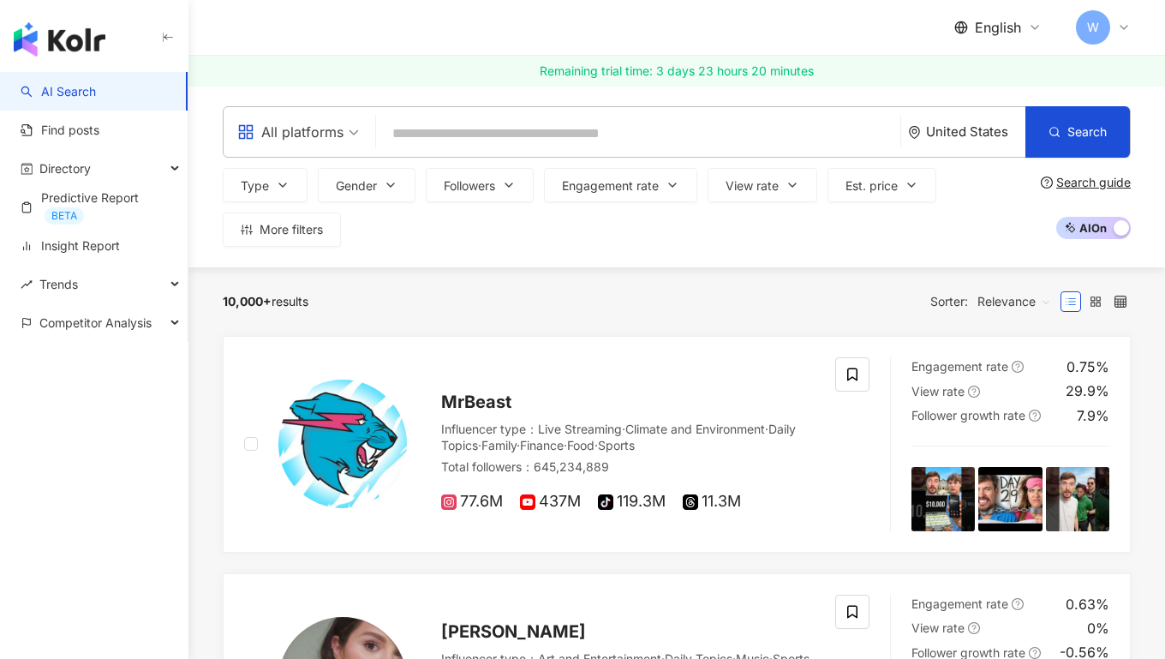
click at [520, 308] on div "10,000+ results Sorter: Relevance" at bounding box center [677, 301] width 908 height 27
click at [472, 131] on input "search" at bounding box center [638, 133] width 511 height 33
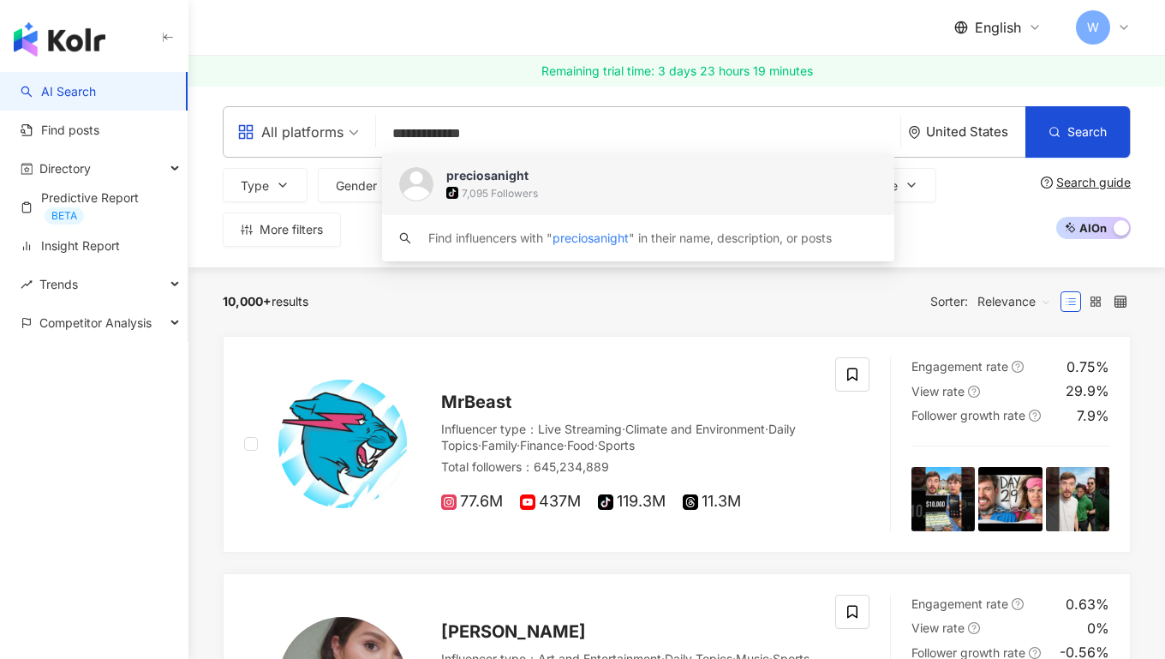
click at [441, 128] on input "**********" at bounding box center [638, 133] width 511 height 33
click at [538, 139] on input "**********" at bounding box center [638, 133] width 511 height 33
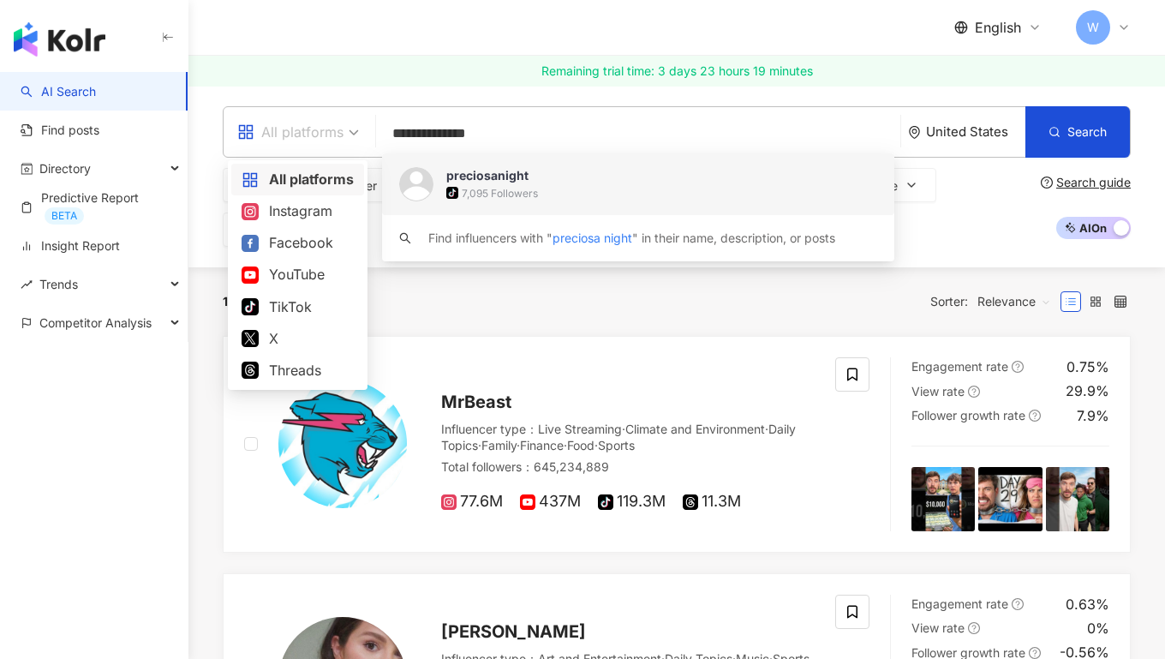
click at [354, 140] on span "All platforms" at bounding box center [298, 131] width 122 height 27
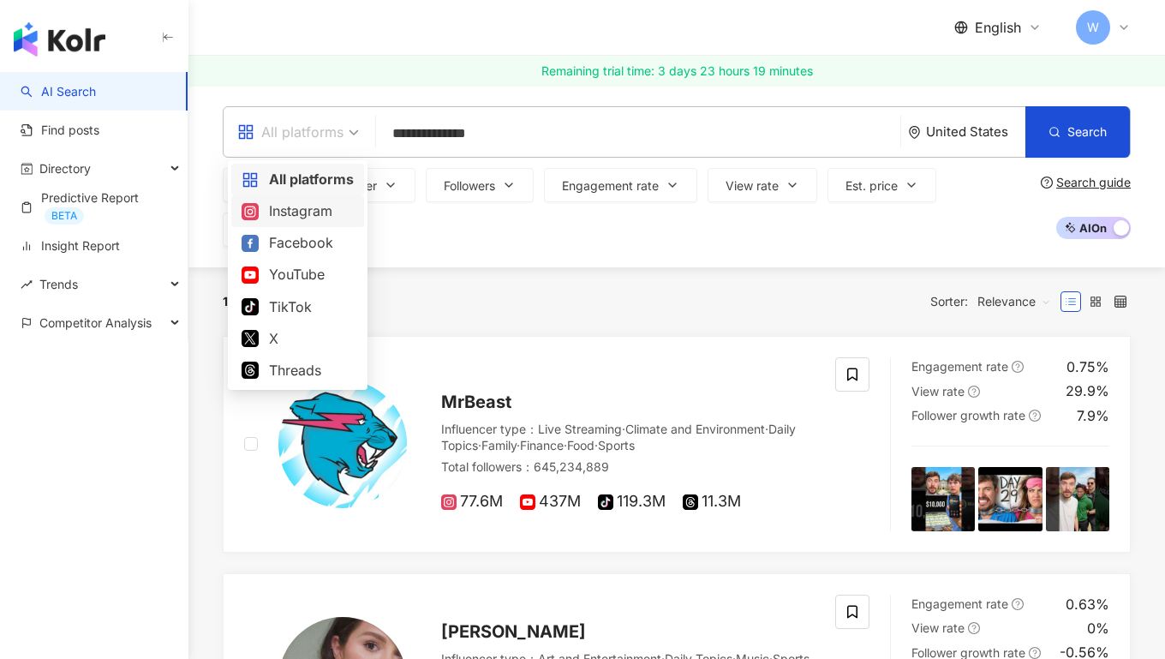
click at [321, 205] on div "Instagram" at bounding box center [298, 210] width 112 height 21
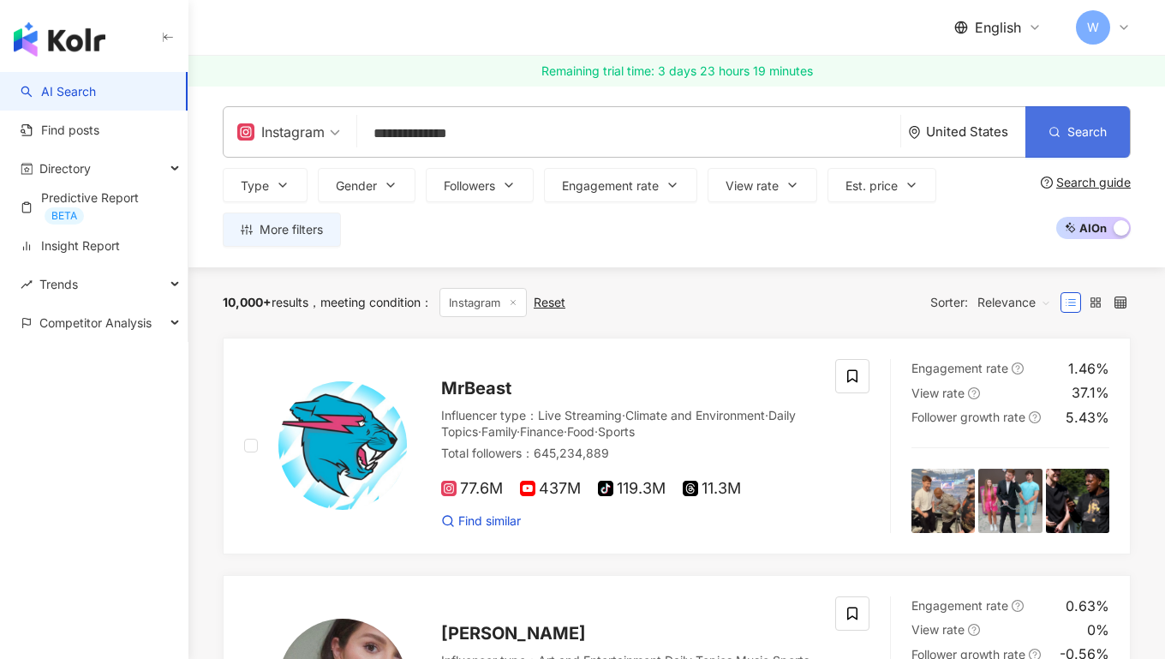
click at [1050, 131] on icon "button" at bounding box center [1055, 132] width 12 height 12
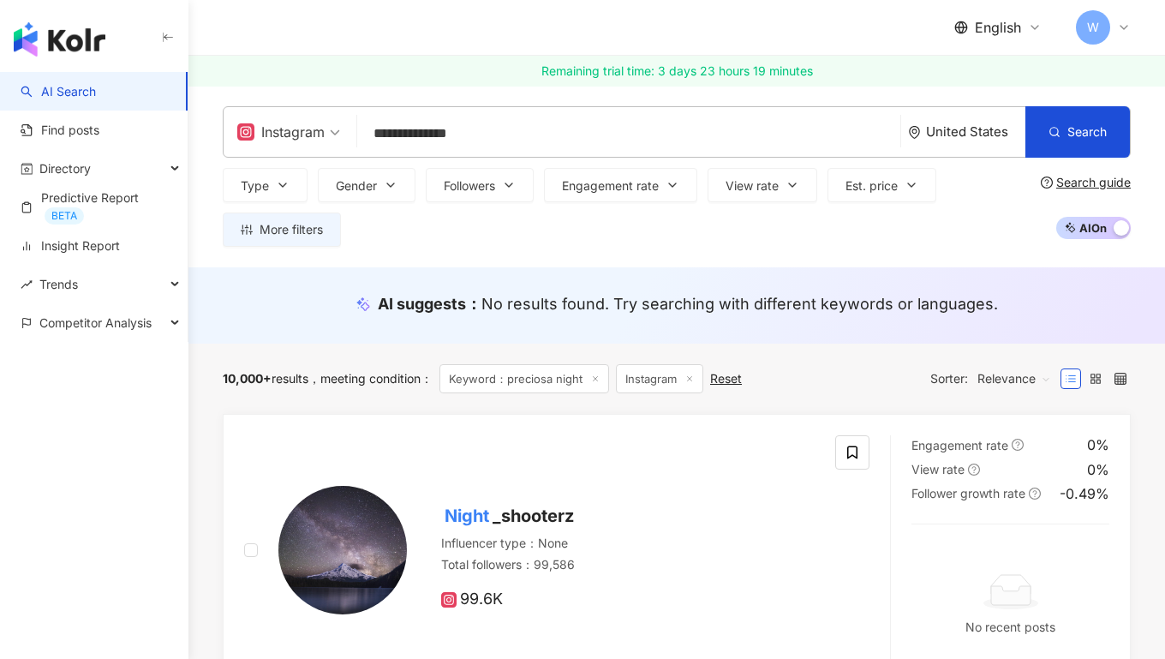
click at [434, 130] on input "**********" at bounding box center [629, 133] width 530 height 33
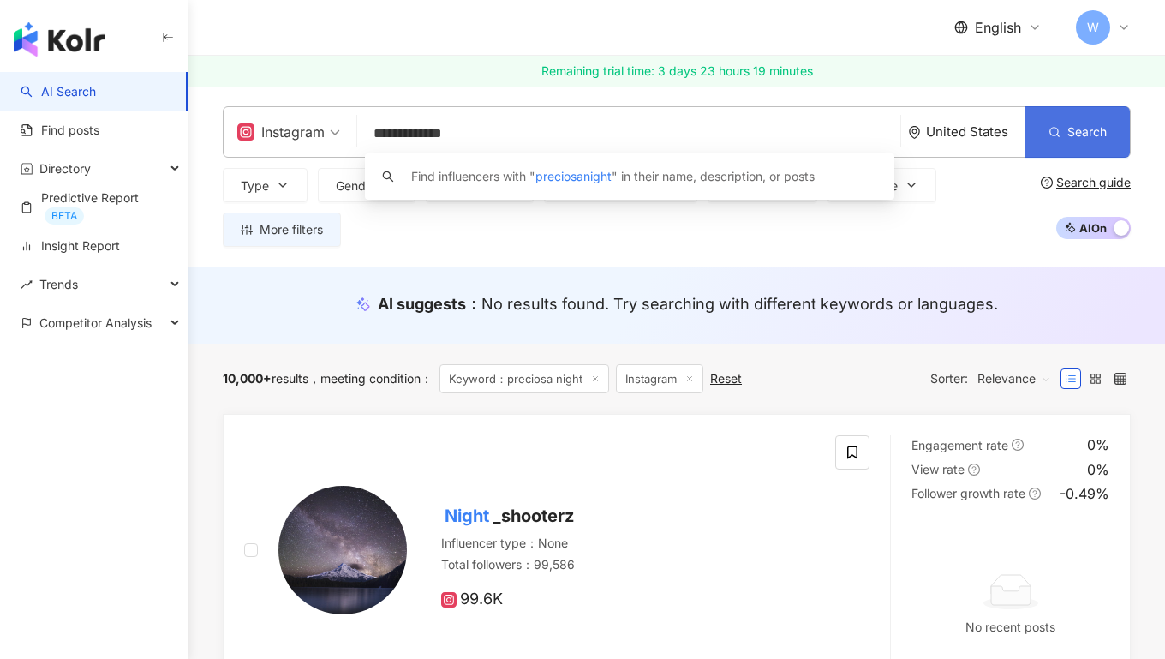
type input "**********"
click at [1088, 145] on button "Search" at bounding box center [1078, 131] width 105 height 51
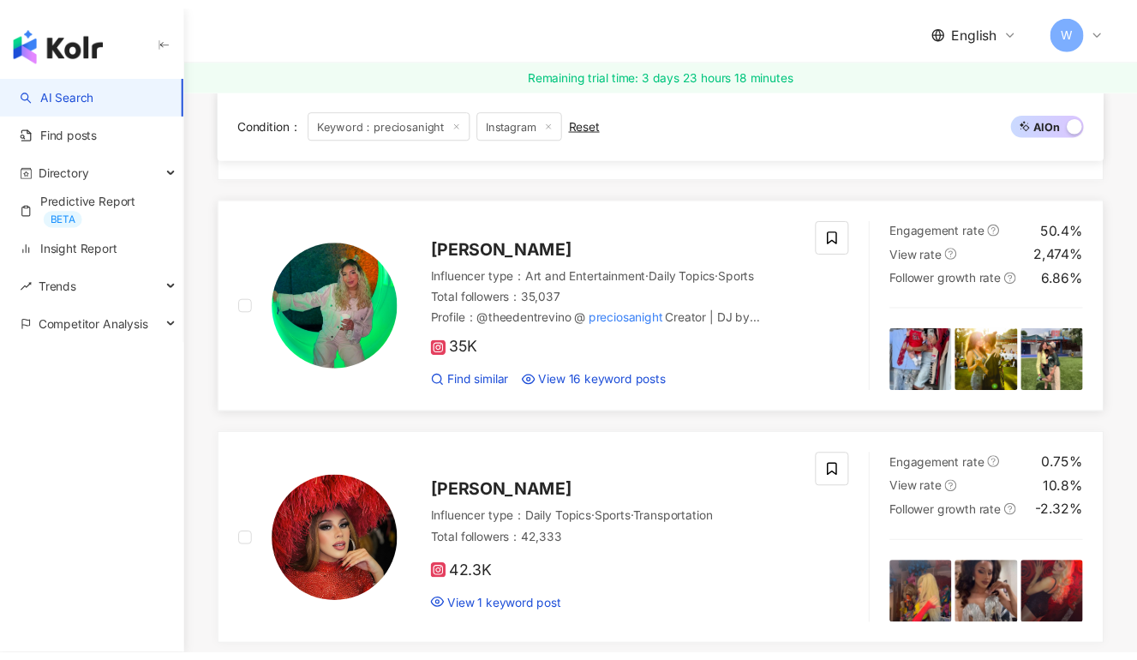
scroll to position [453, 0]
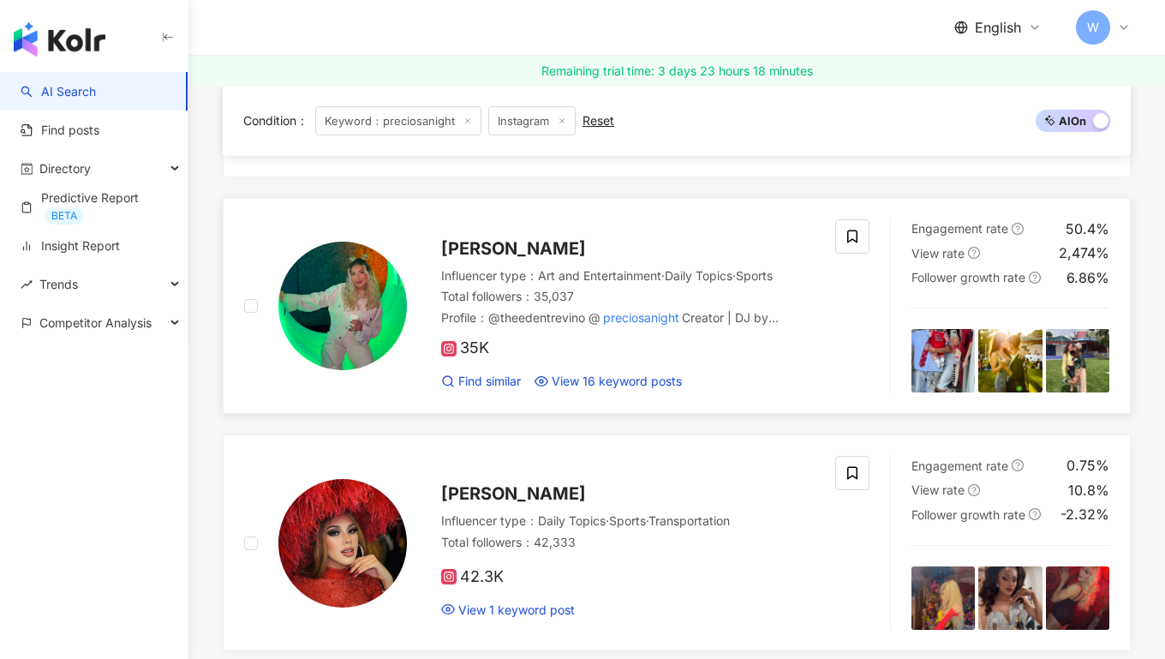
click at [649, 312] on mark "preciosanight" at bounding box center [641, 318] width 81 height 20
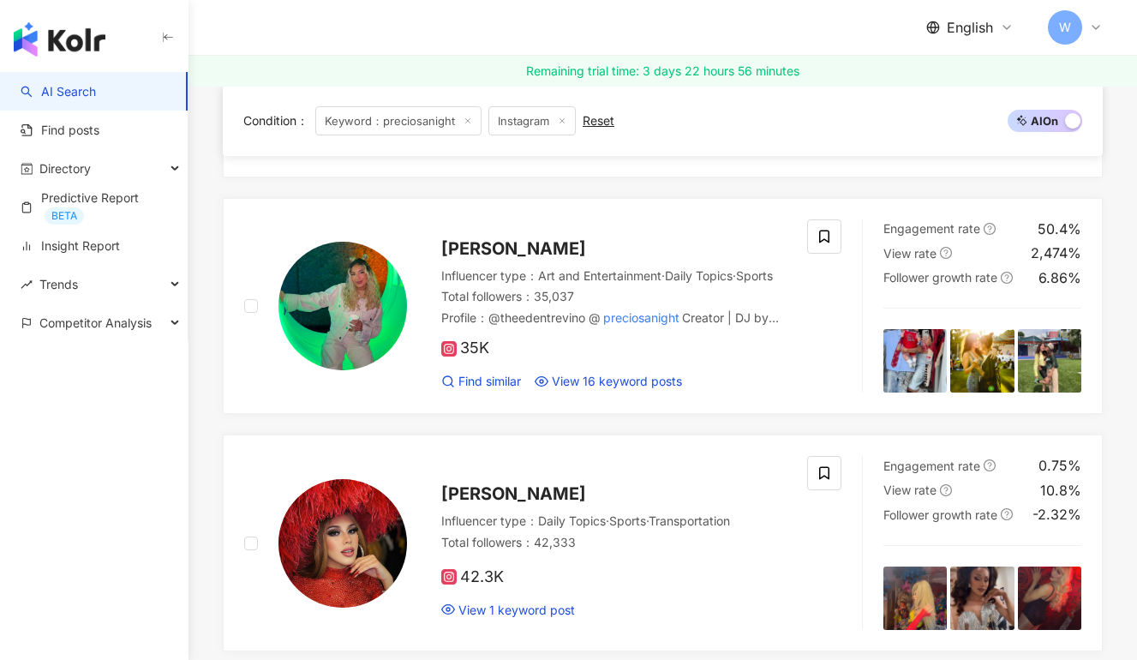
click at [55, 92] on link "AI Search" at bounding box center [58, 91] width 75 height 17
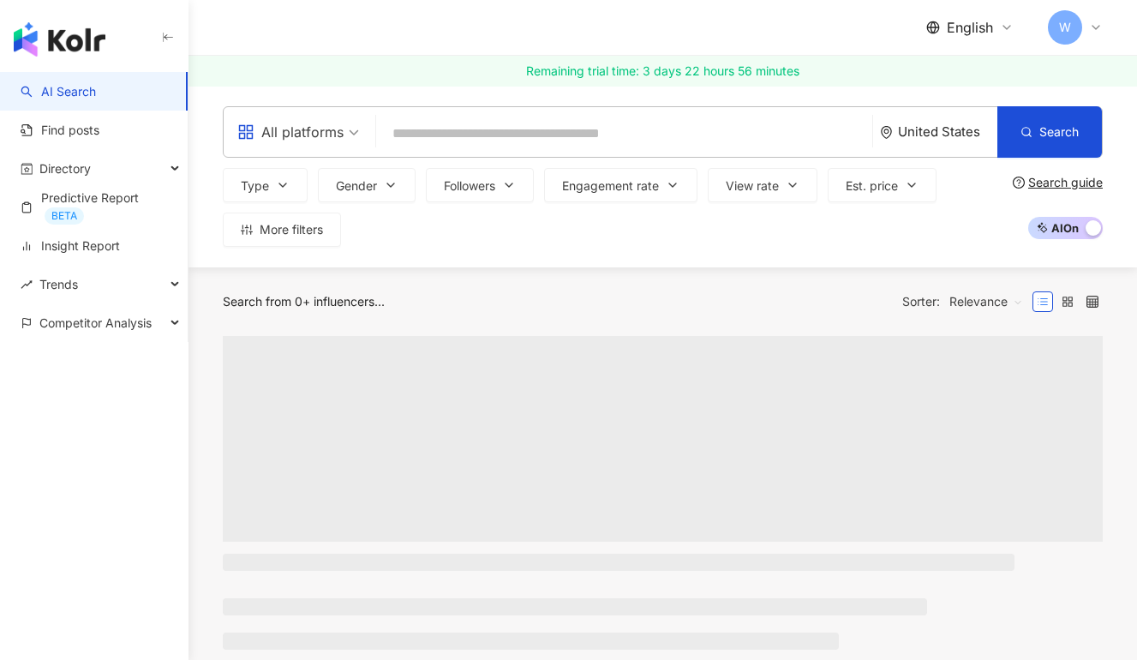
click at [448, 143] on input "search" at bounding box center [624, 133] width 482 height 33
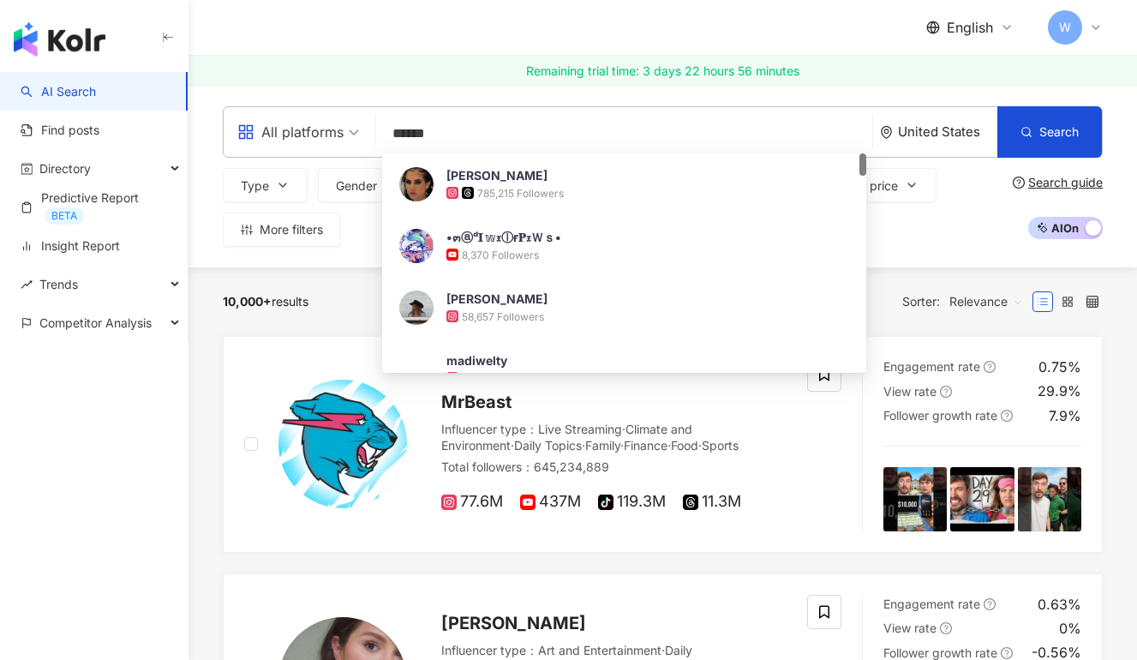
type input "*******"
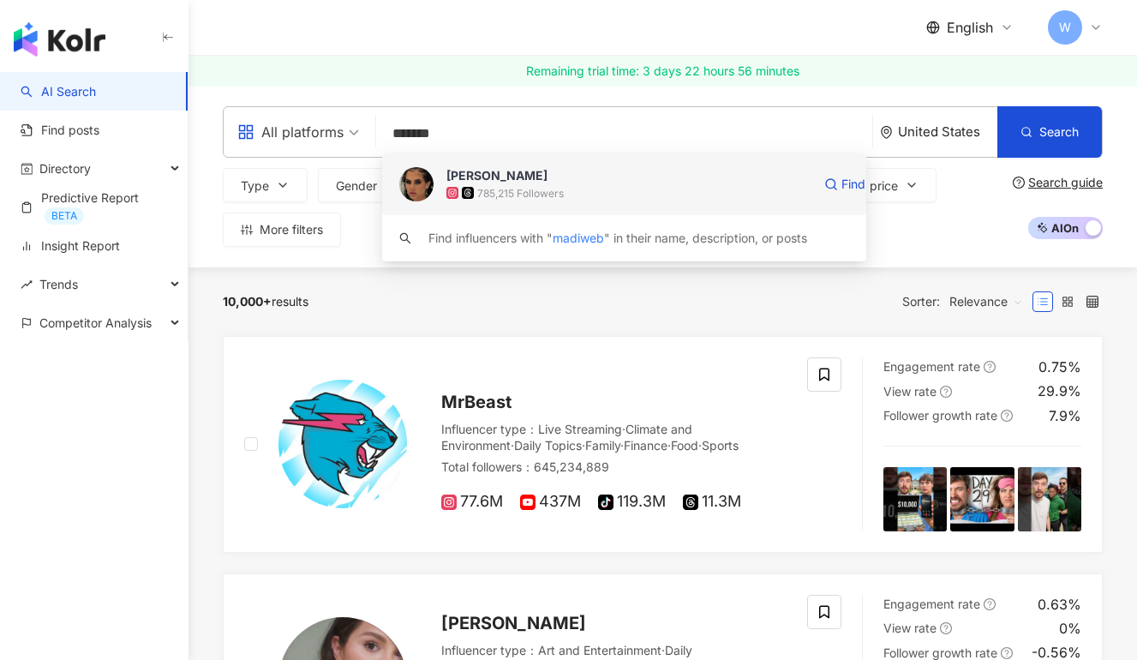
click at [613, 196] on div "785,215 Followers" at bounding box center [628, 192] width 365 height 17
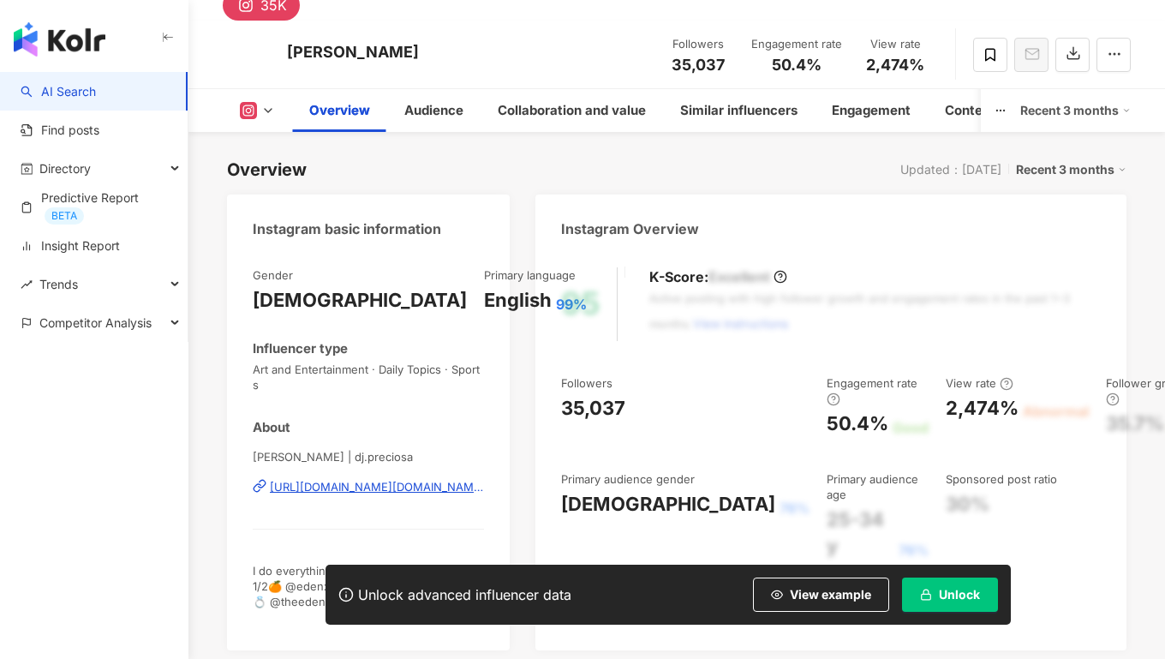
scroll to position [106, 0]
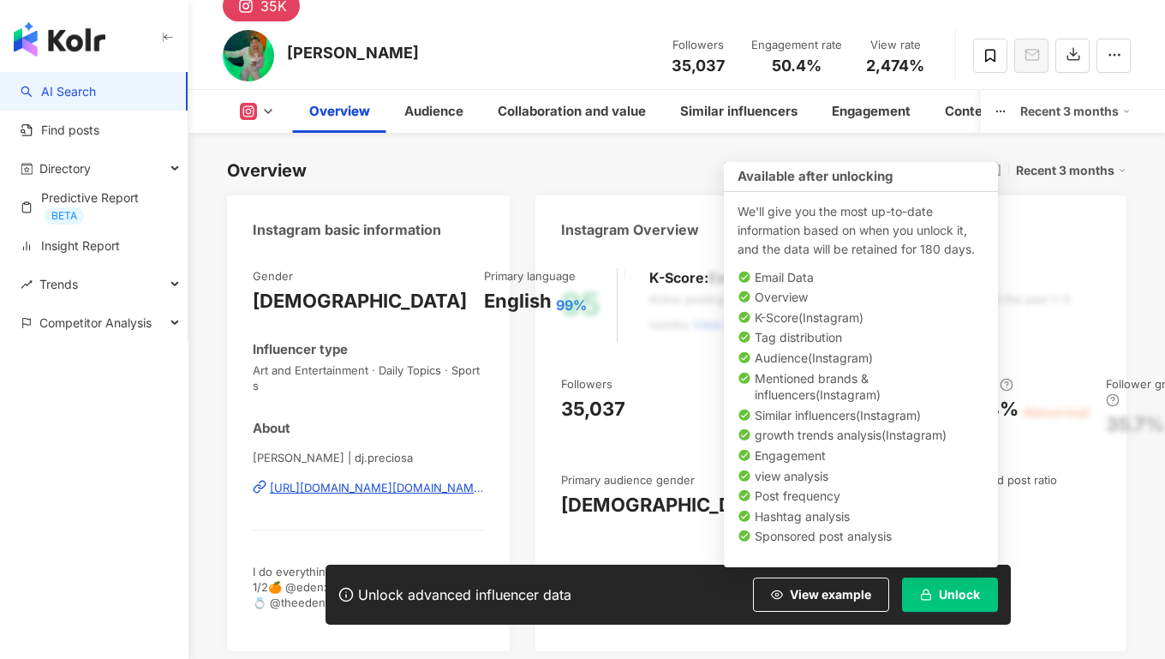
click at [974, 583] on button "Unlock" at bounding box center [950, 594] width 96 height 34
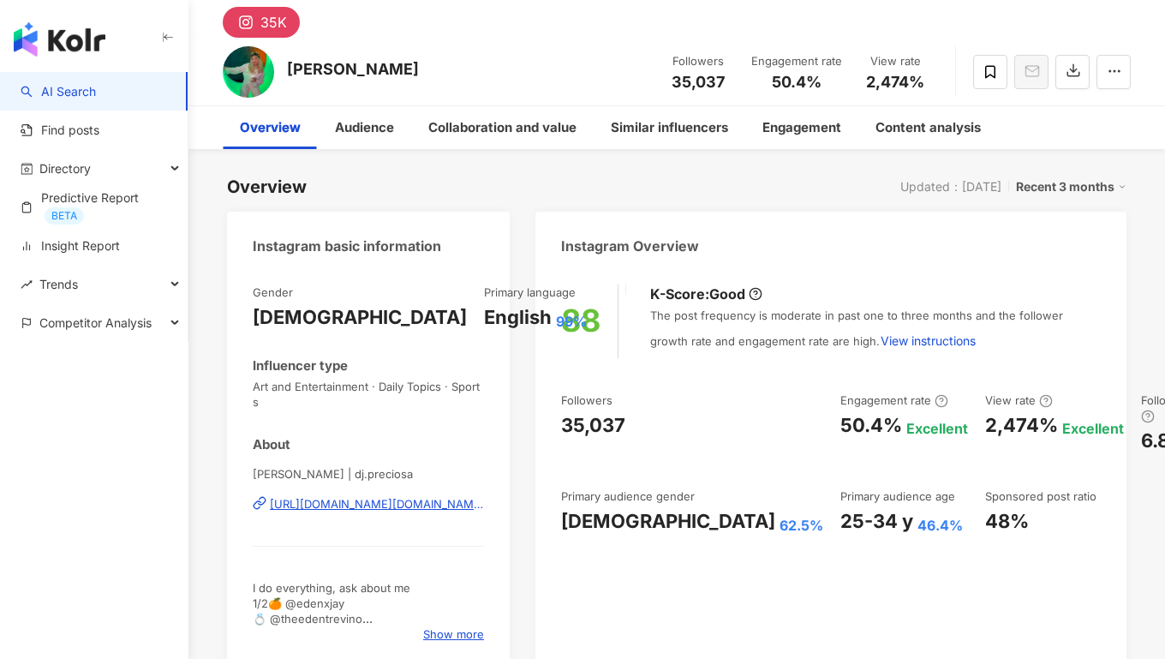
scroll to position [99, 0]
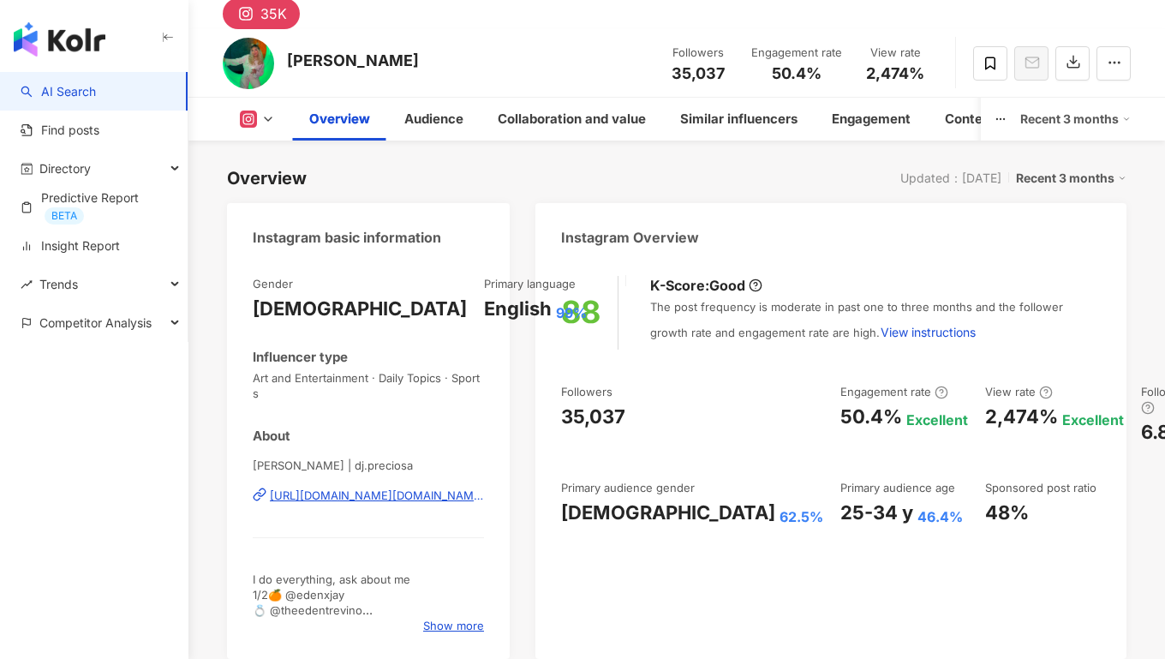
click at [702, 181] on div "Overview Updated：[DATE] Recent 3 months" at bounding box center [677, 178] width 900 height 24
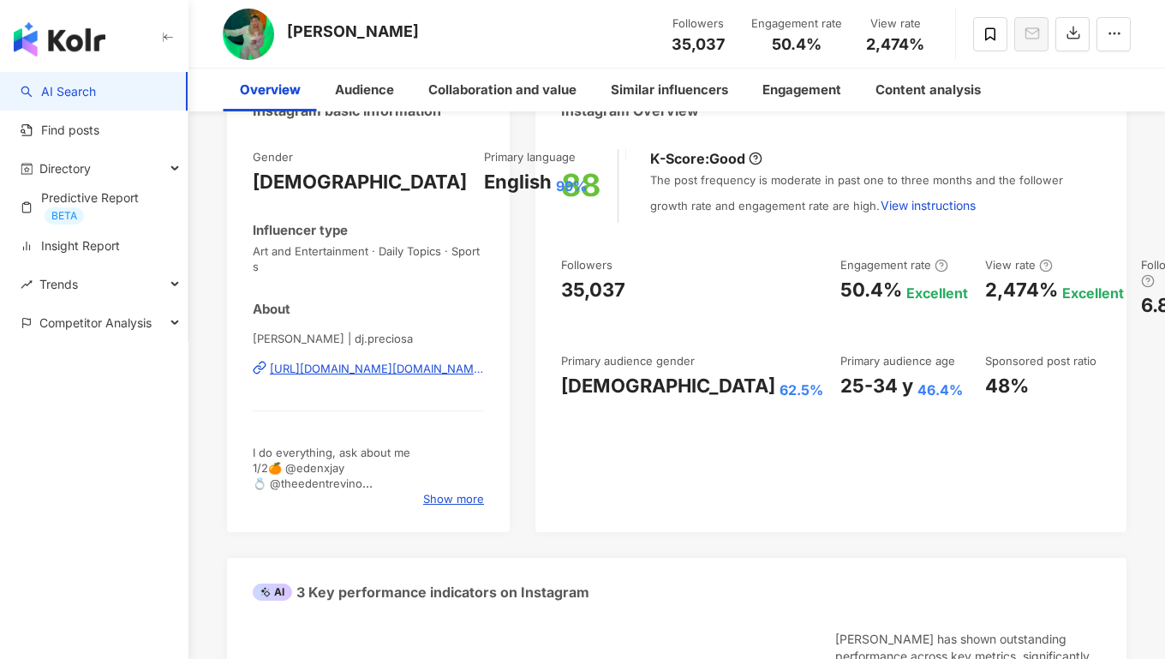
scroll to position [0, 0]
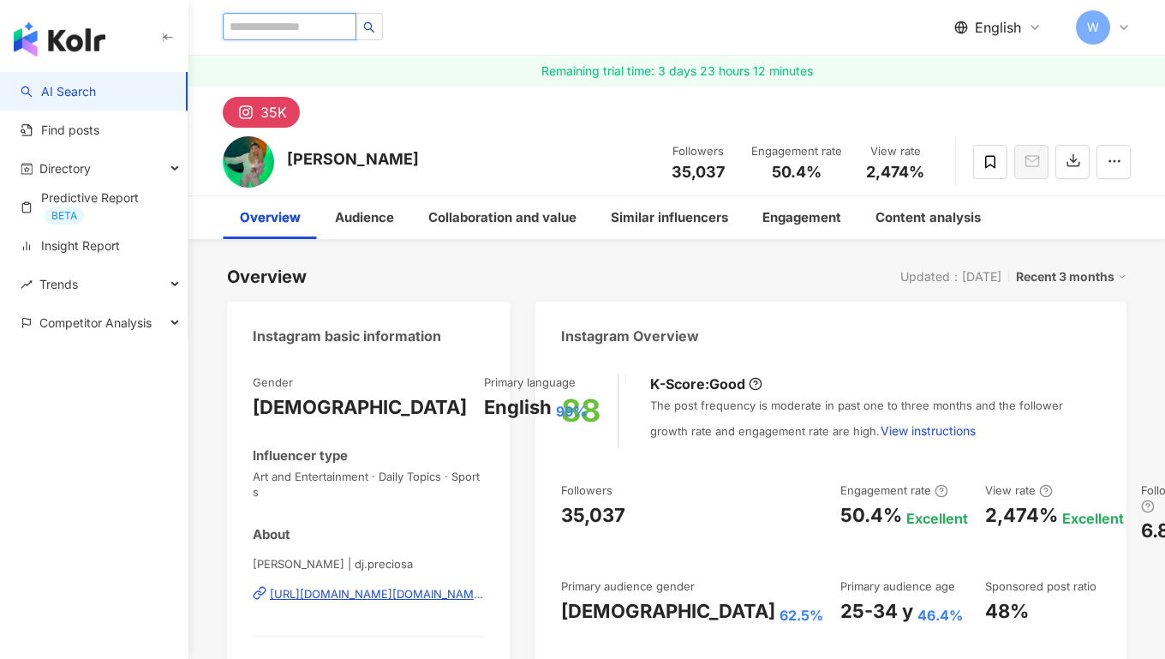
click at [313, 25] on input "search" at bounding box center [290, 26] width 134 height 27
paste input "********"
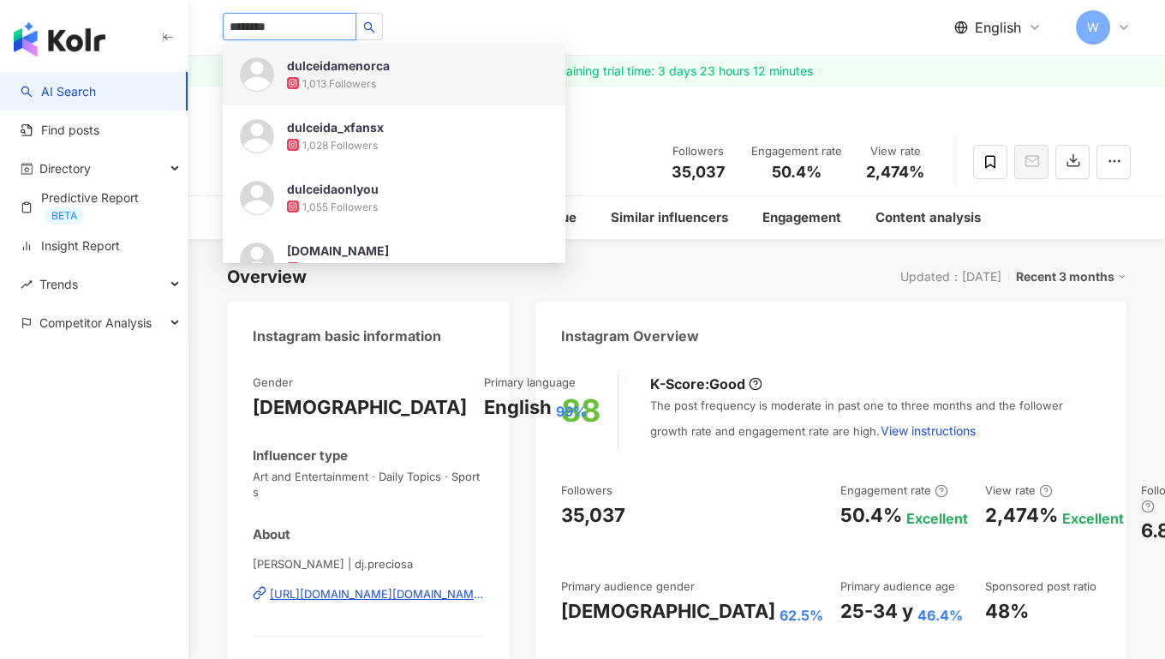
type input "********"
click at [648, 29] on div "******** dulceidamenorca 1,013 Followers dulceida_xfansx 1,028 Followers dulcei…" at bounding box center [677, 27] width 908 height 55
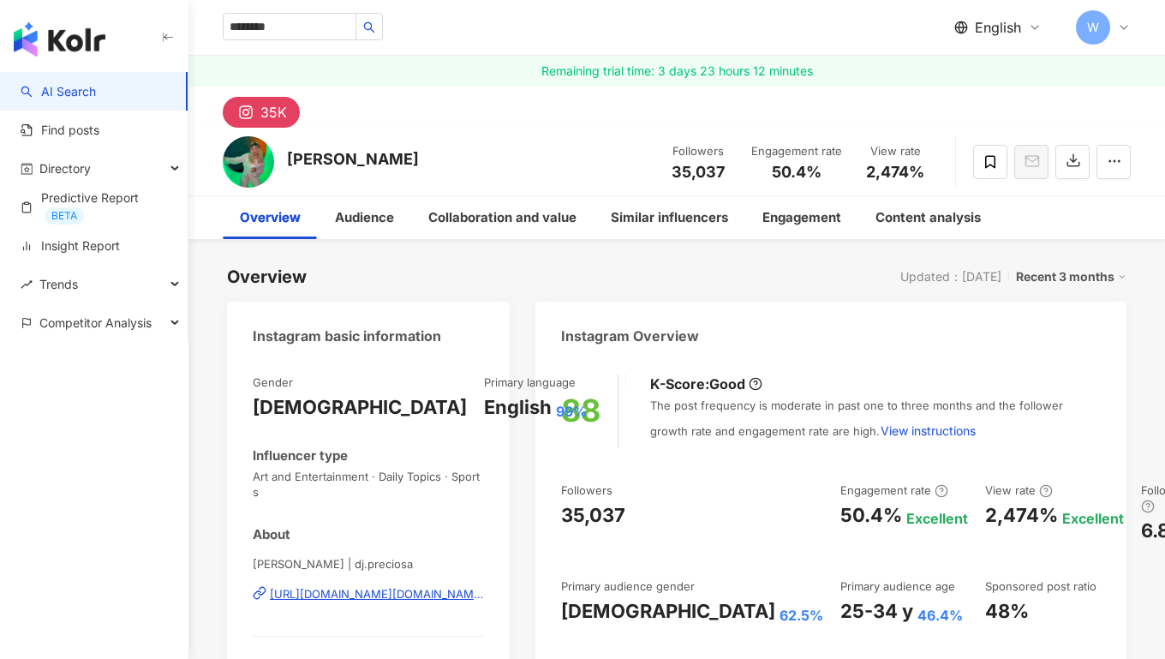
click at [96, 88] on link "AI Search" at bounding box center [58, 91] width 75 height 17
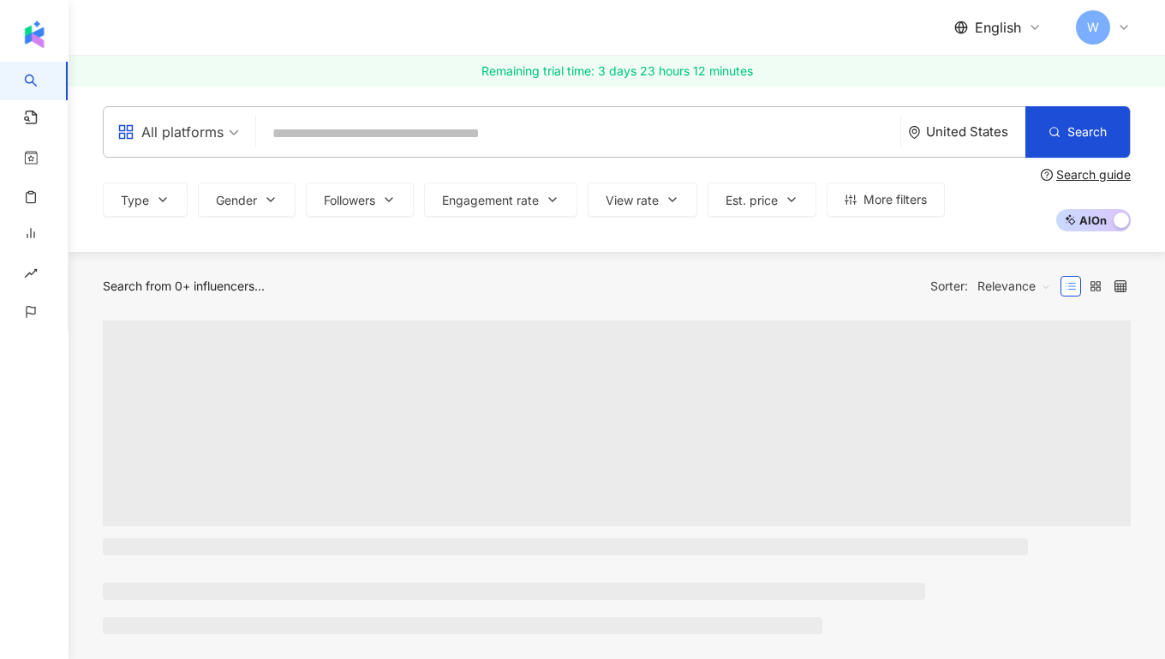
click at [333, 132] on input "search" at bounding box center [578, 133] width 631 height 33
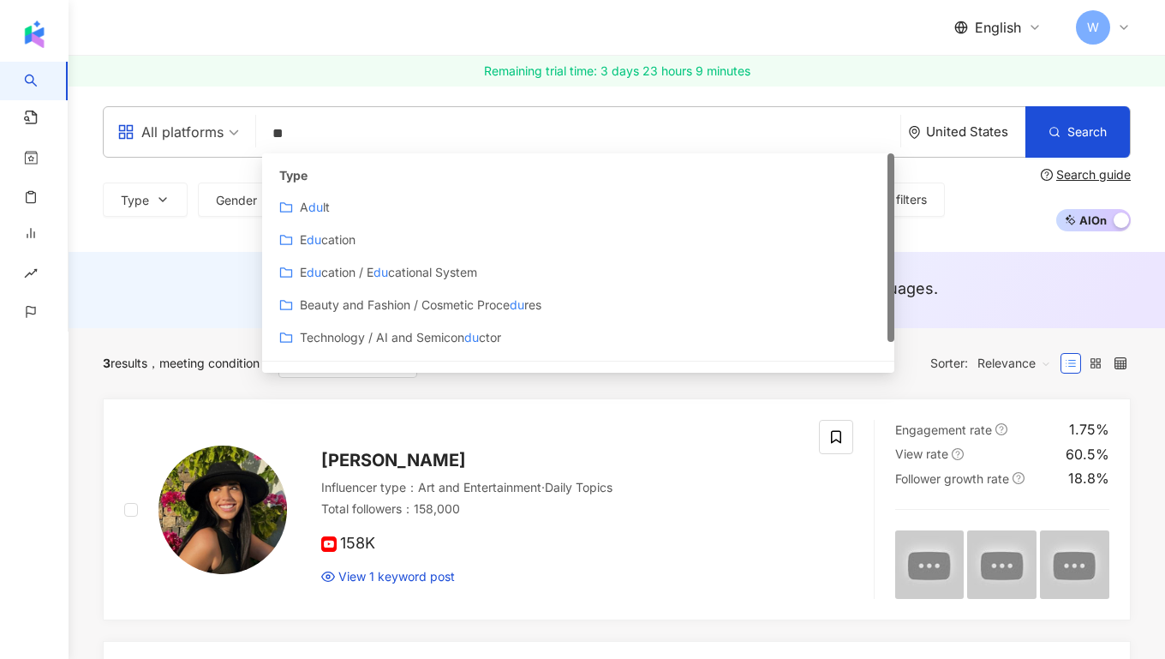
type input "*"
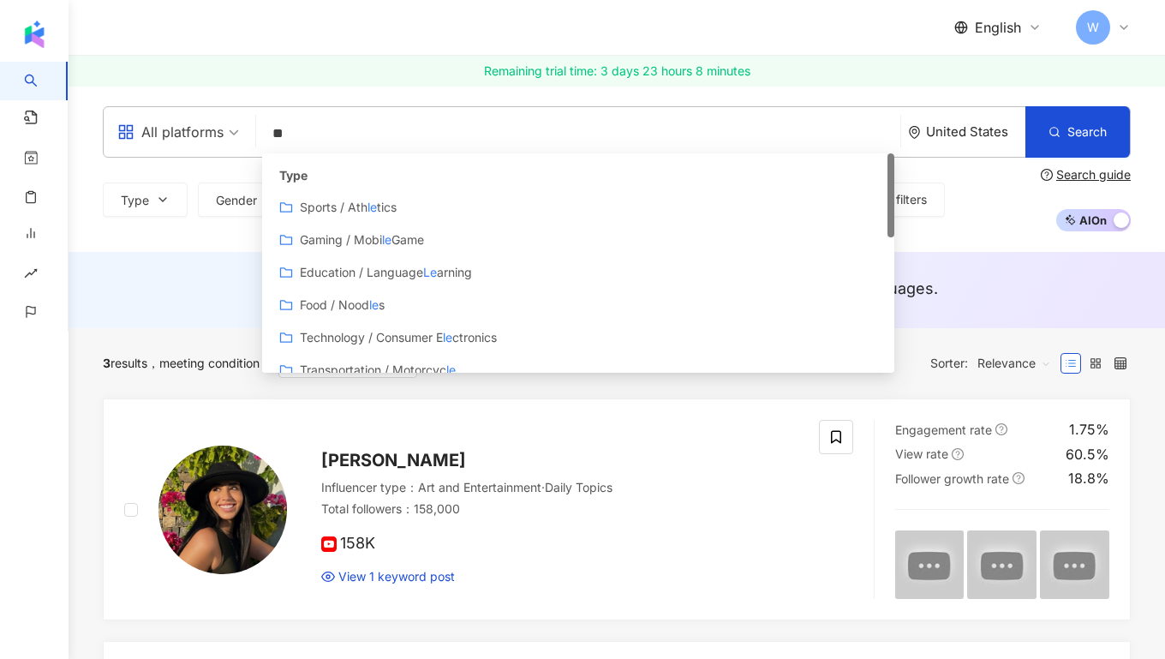
type input "*"
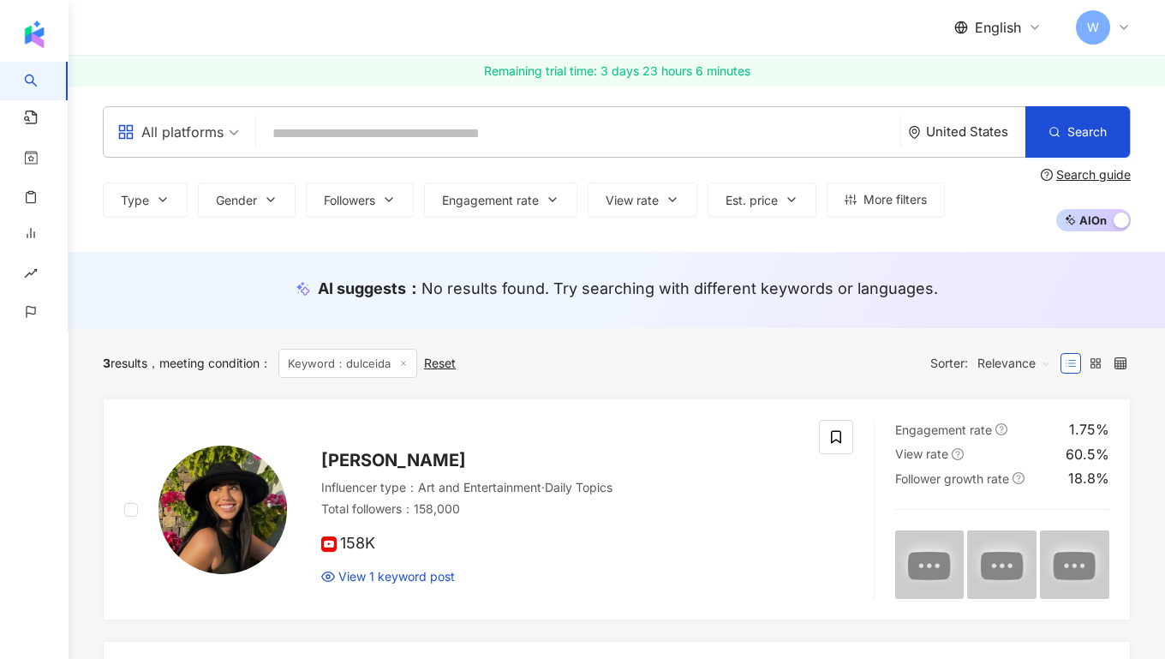
click at [437, 135] on input "search" at bounding box center [578, 133] width 631 height 33
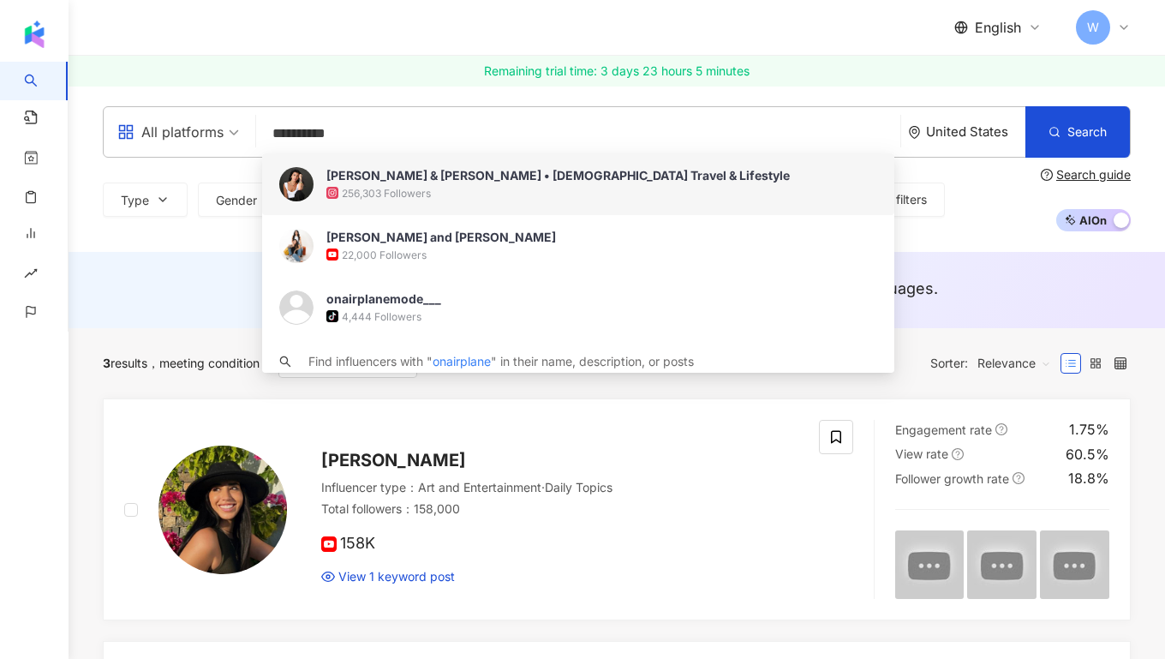
type input "**********"
click at [727, 168] on span "[PERSON_NAME] & [PERSON_NAME] • [DEMOGRAPHIC_DATA] Travel & Lifestyle" at bounding box center [568, 175] width 485 height 17
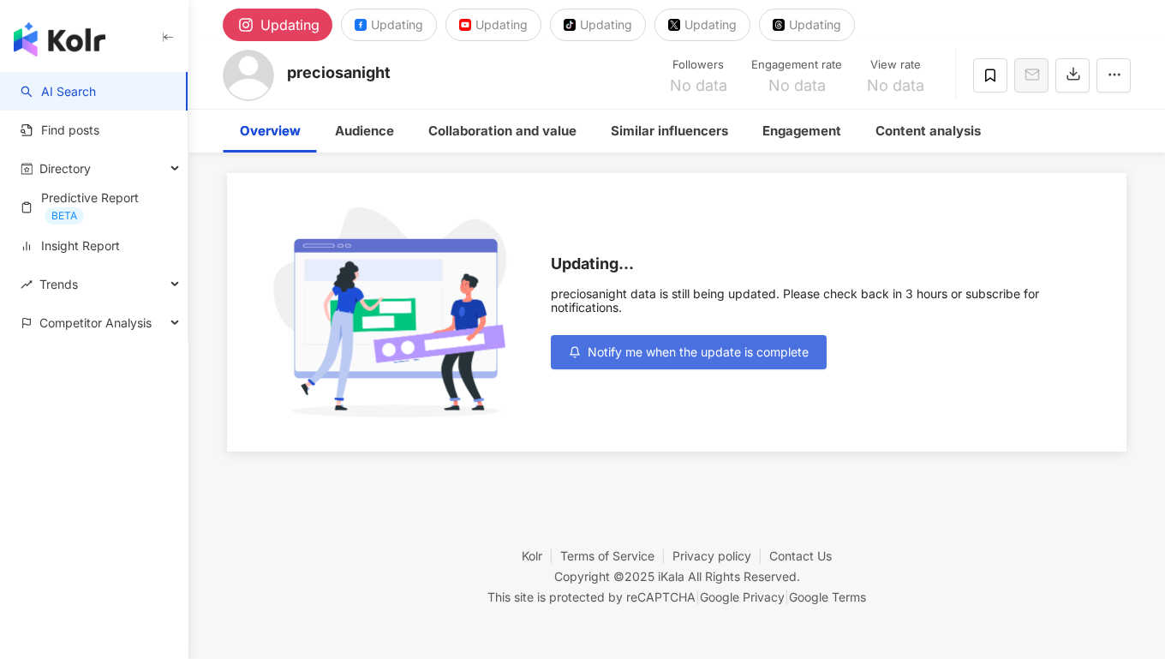
click at [675, 355] on span "Notify me when the update is complete" at bounding box center [698, 352] width 221 height 14
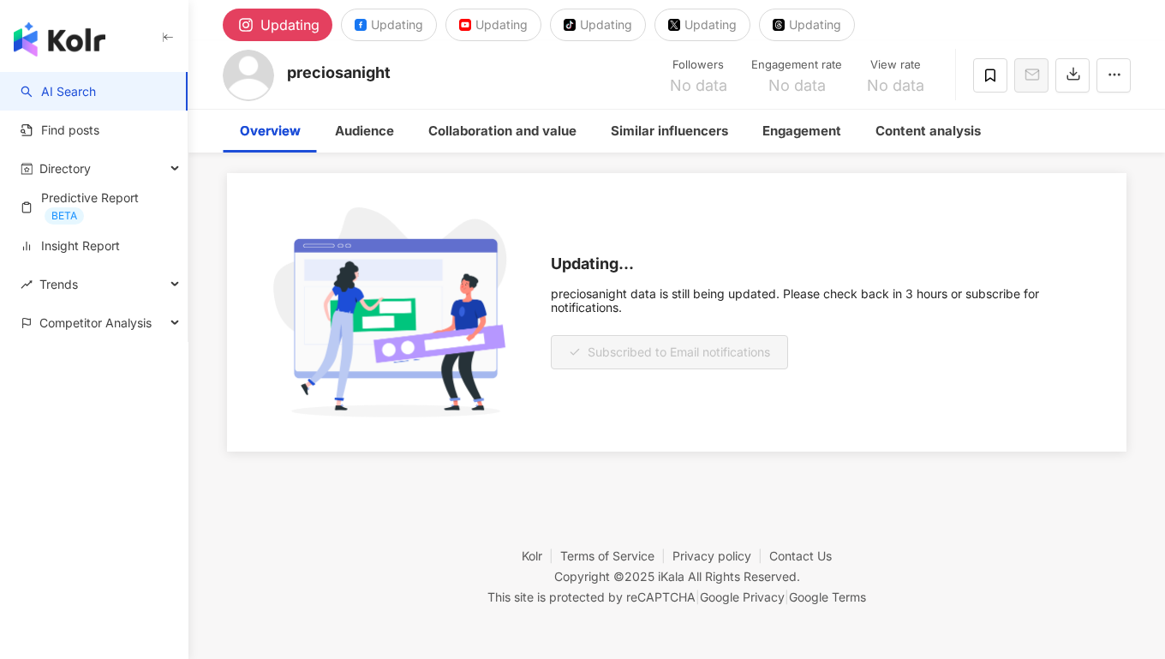
click at [166, 31] on icon "button" at bounding box center [168, 38] width 14 height 14
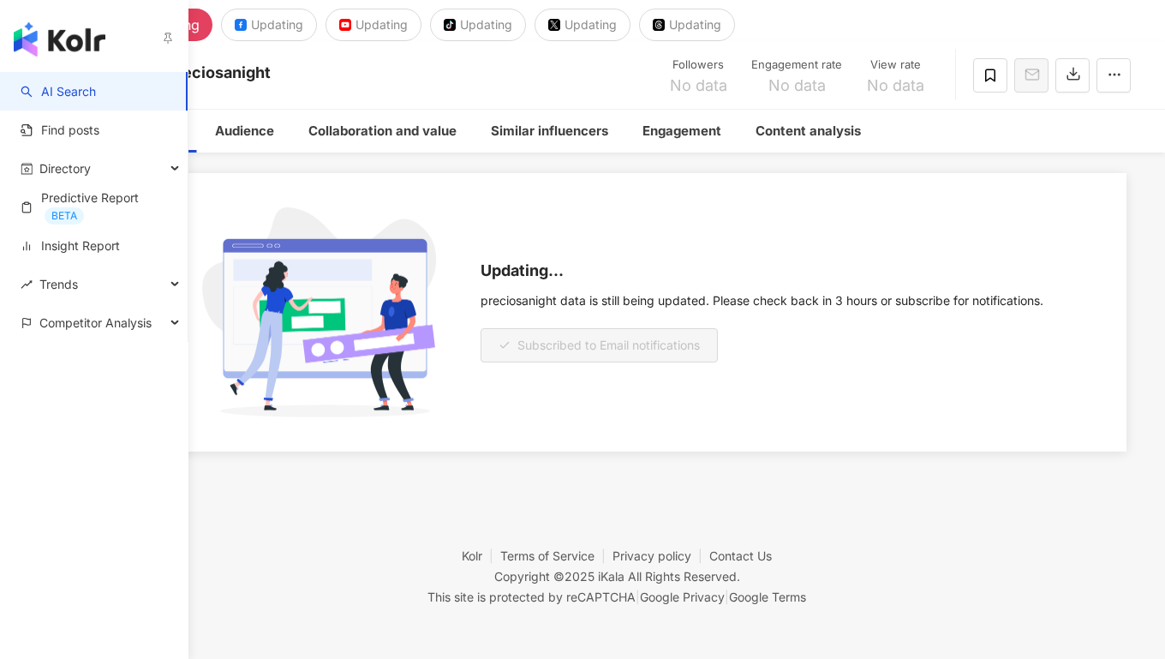
click at [42, 88] on link "AI Search" at bounding box center [58, 91] width 75 height 17
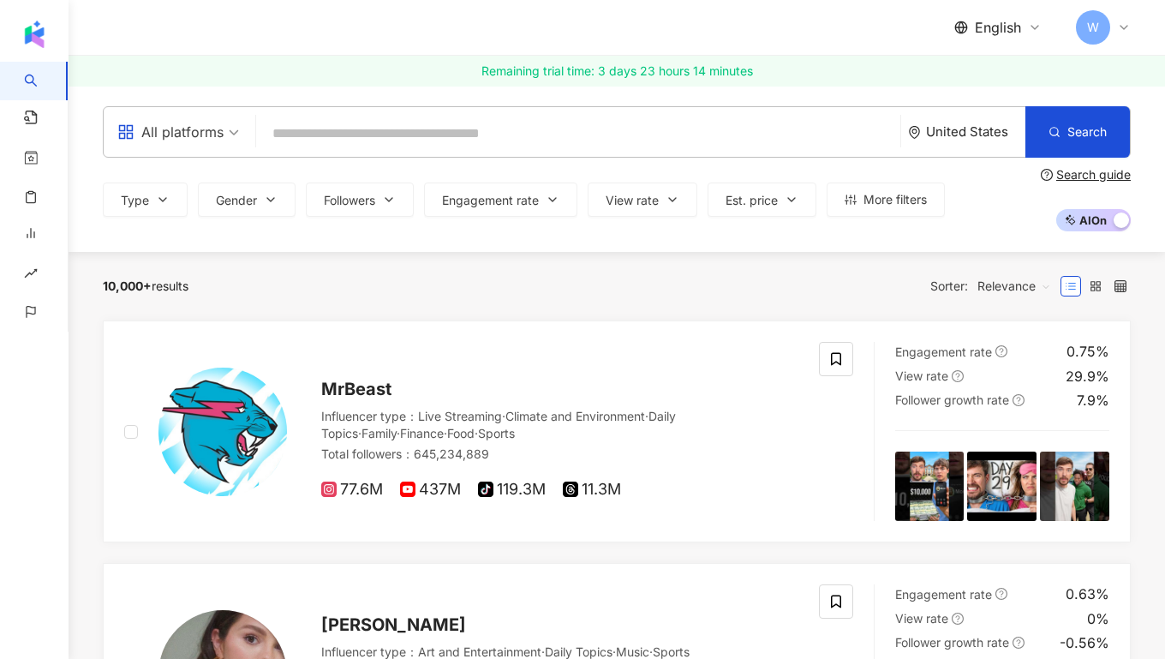
click at [441, 130] on input "search" at bounding box center [578, 133] width 631 height 33
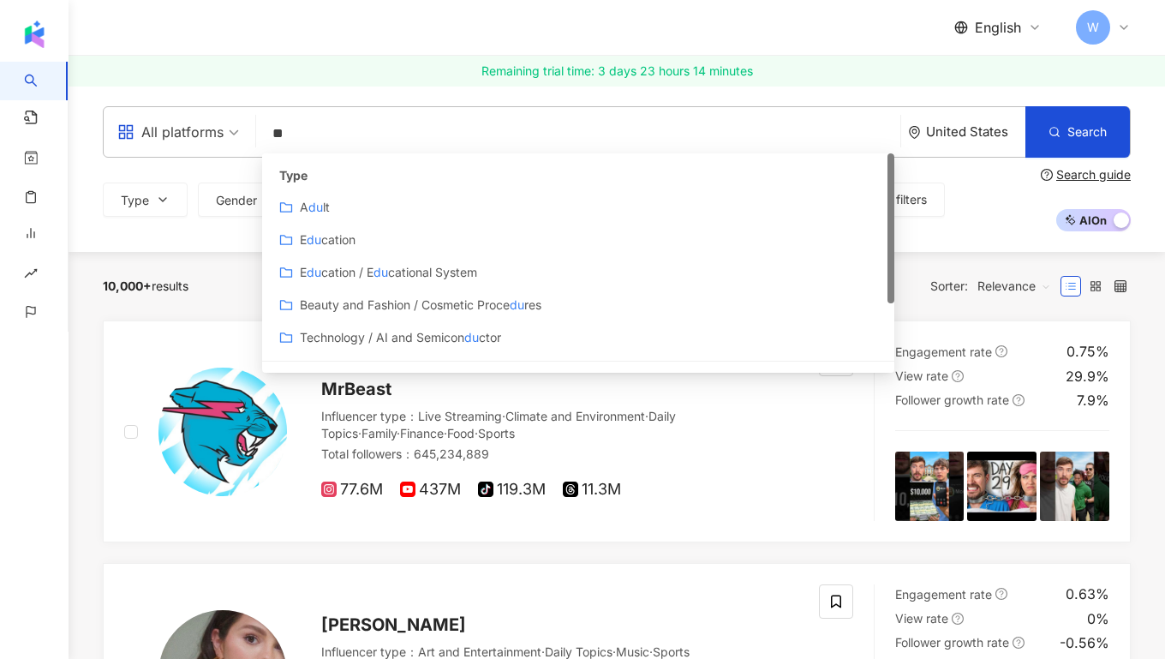
type input "*"
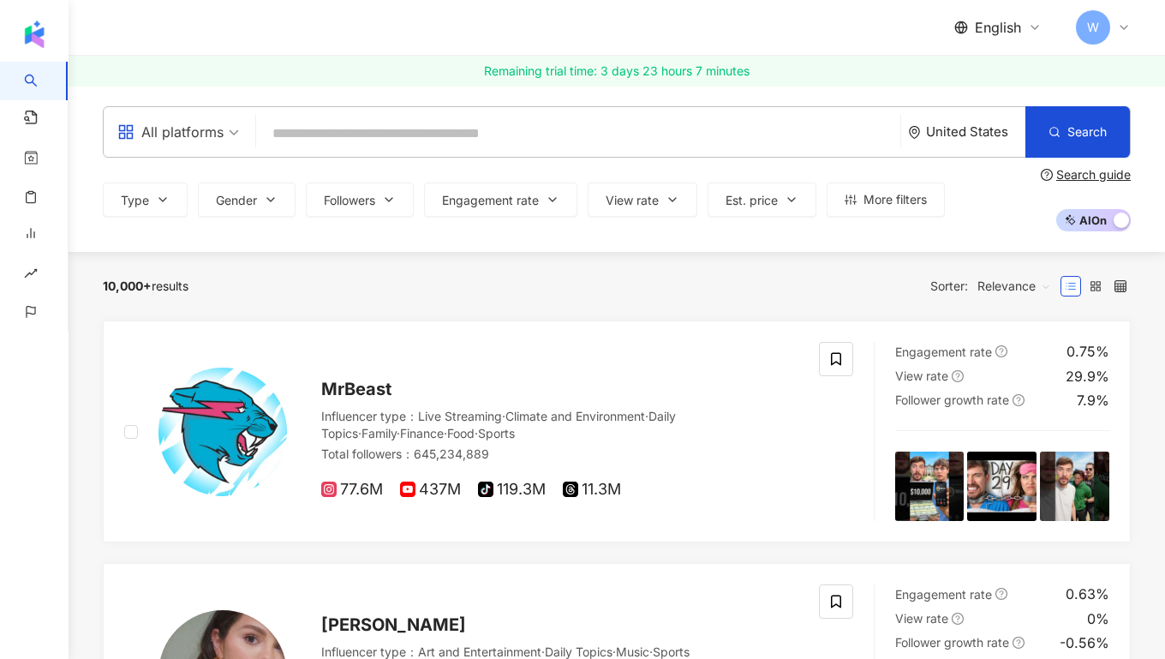
click at [381, 133] on input "search" at bounding box center [578, 133] width 631 height 33
paste input "**********"
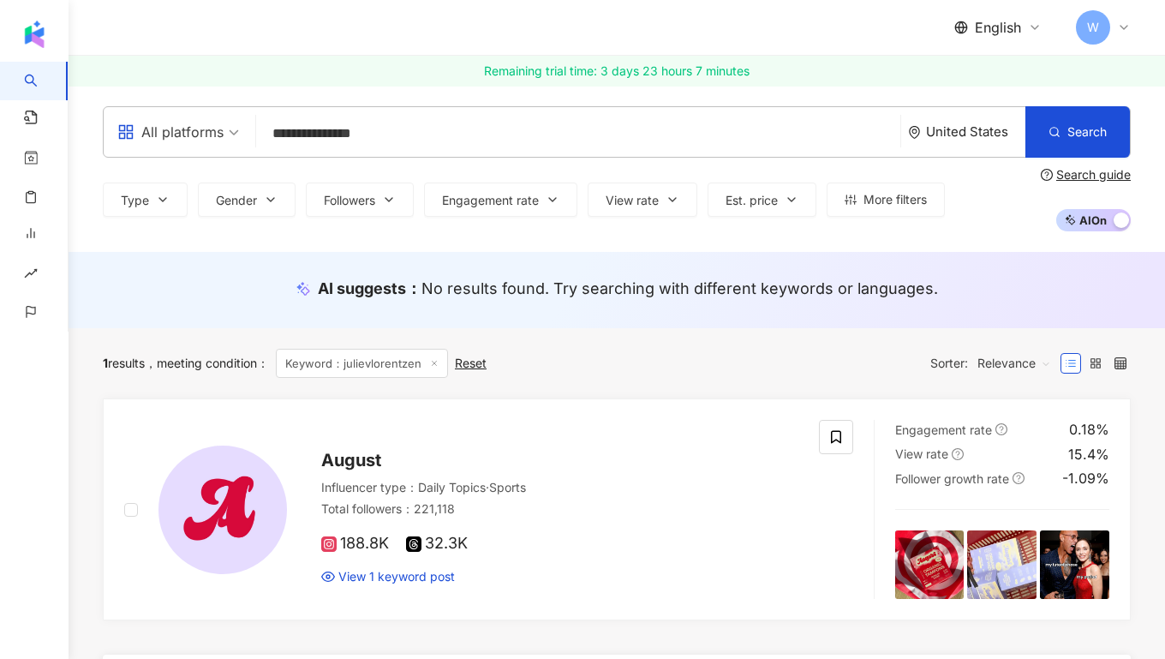
click at [975, 119] on div "United States" at bounding box center [966, 132] width 117 height 50
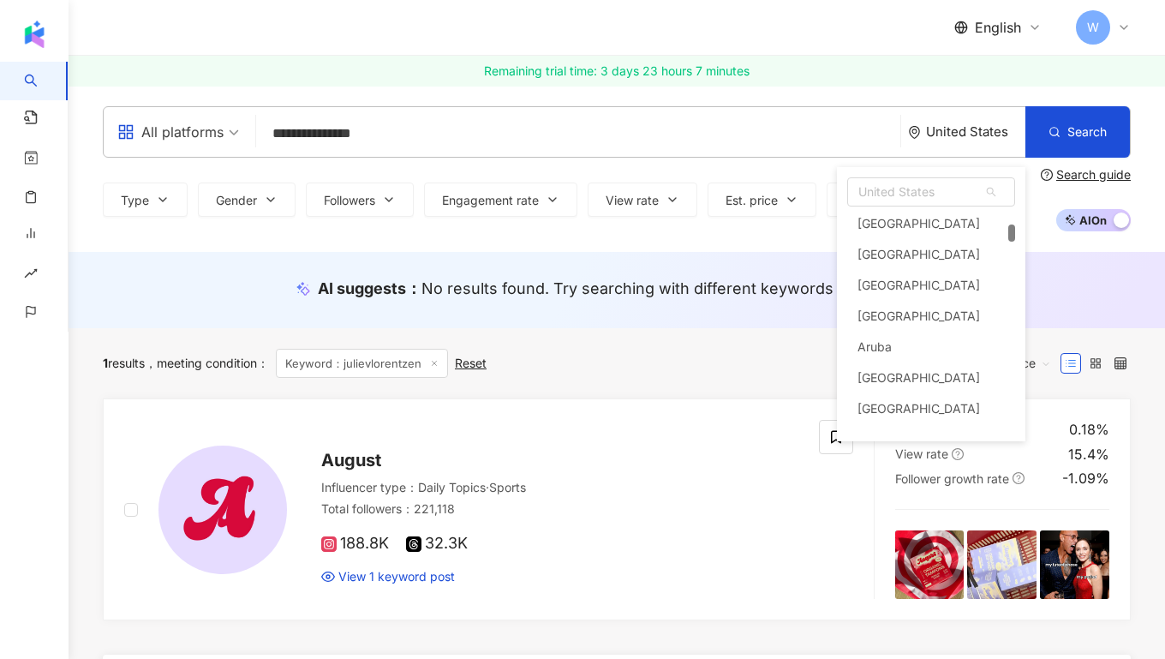
scroll to position [606, 0]
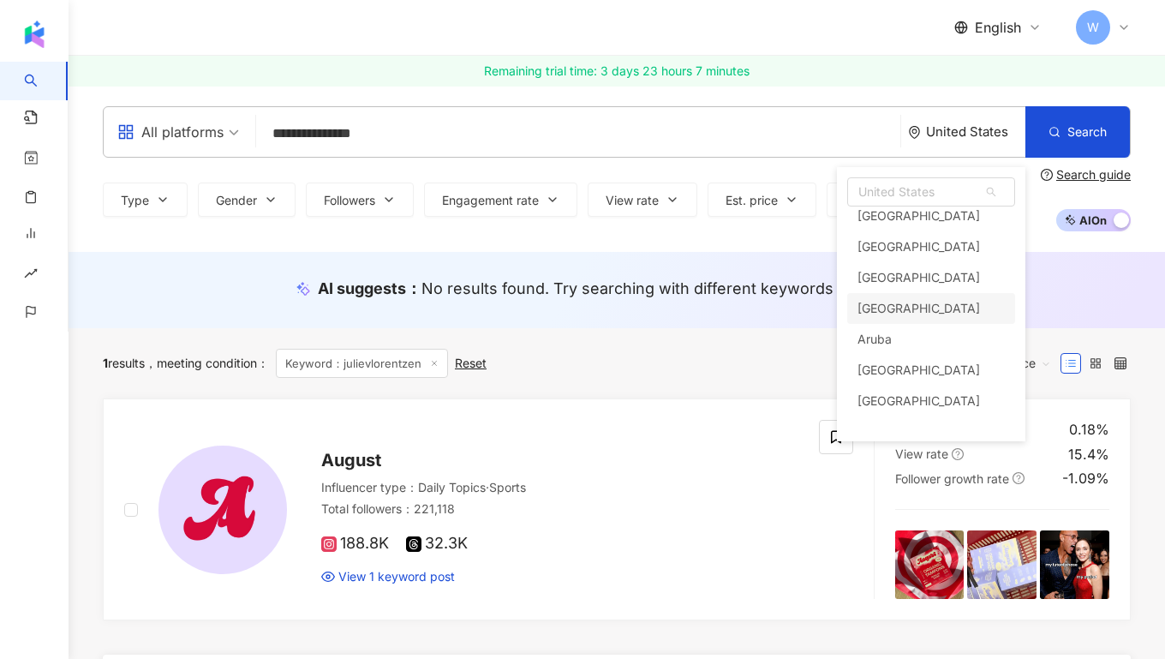
click at [518, 124] on input "**********" at bounding box center [578, 133] width 631 height 33
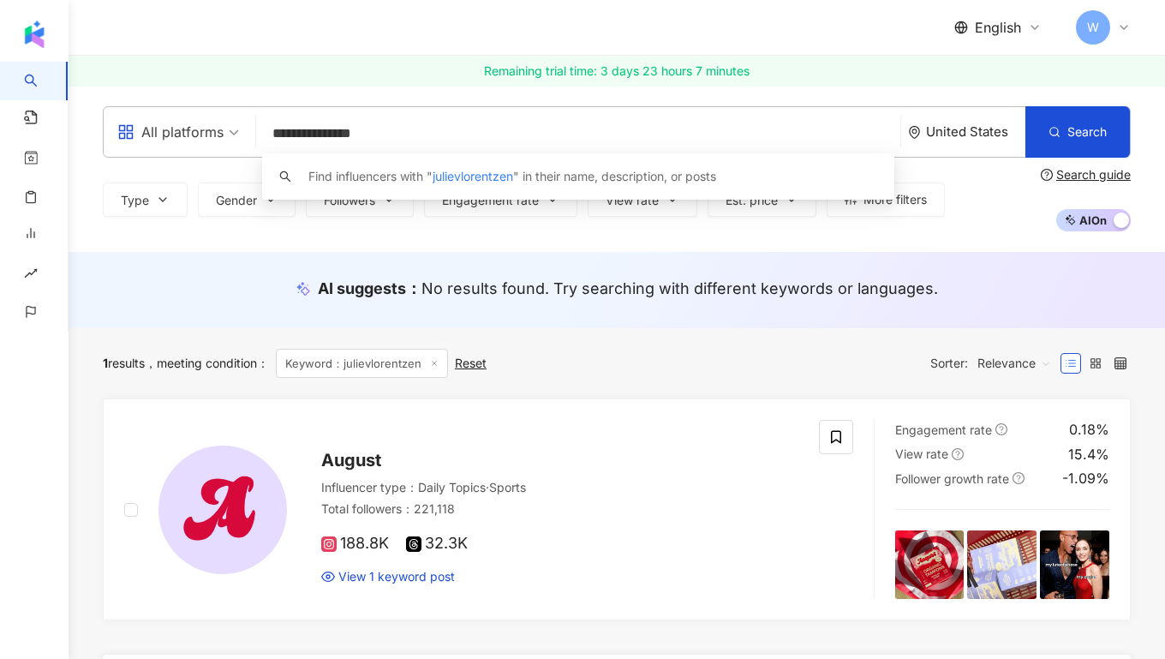
click at [518, 124] on input "**********" at bounding box center [578, 133] width 631 height 33
paste input "search"
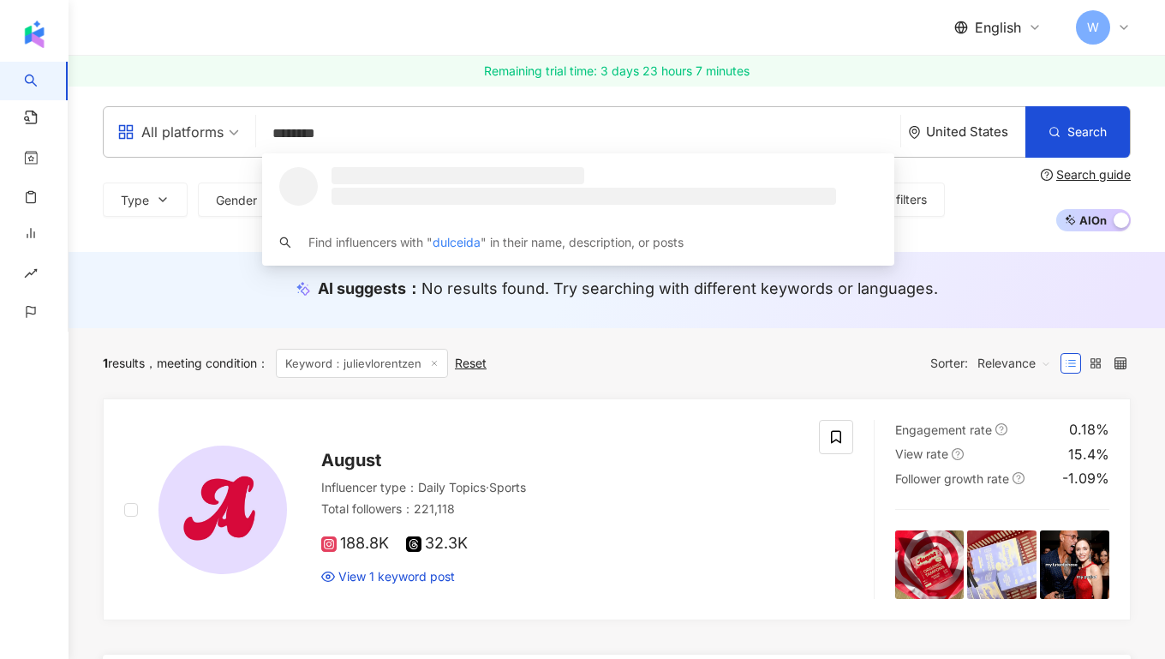
type input "********"
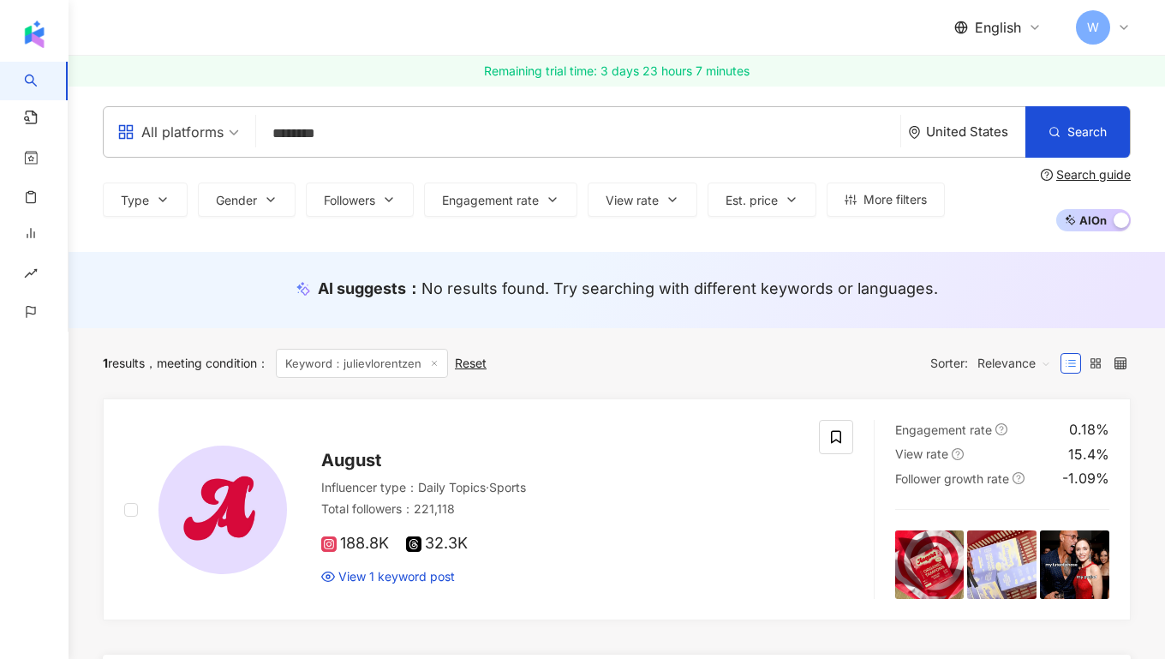
click at [959, 135] on div "United States" at bounding box center [975, 131] width 99 height 15
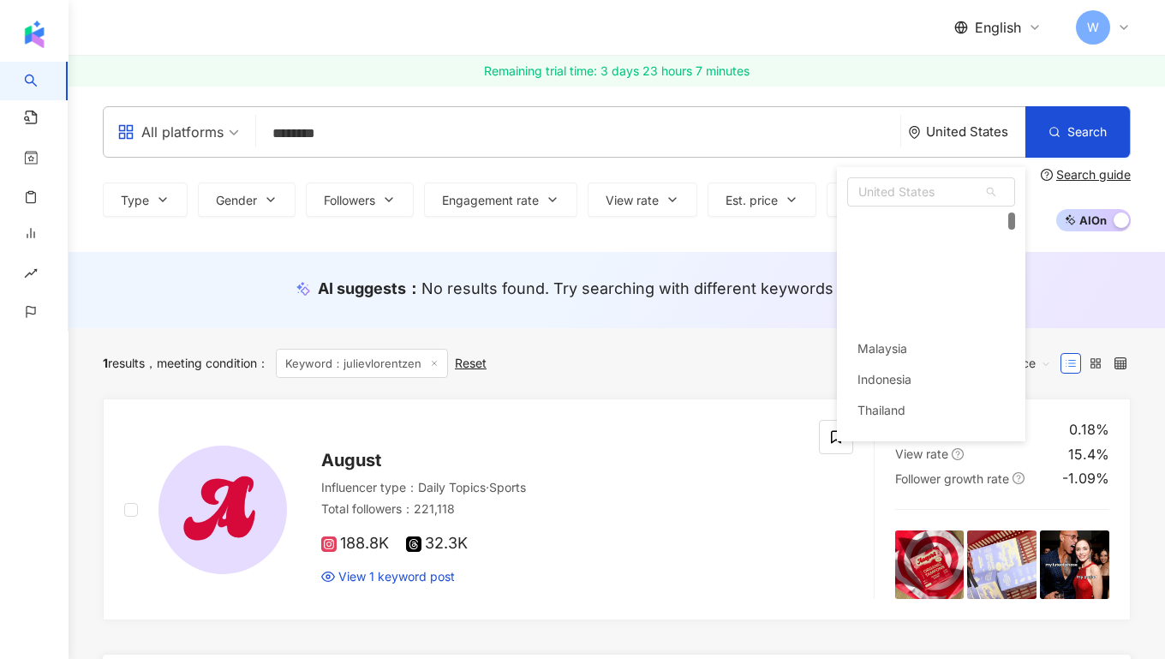
scroll to position [125, 0]
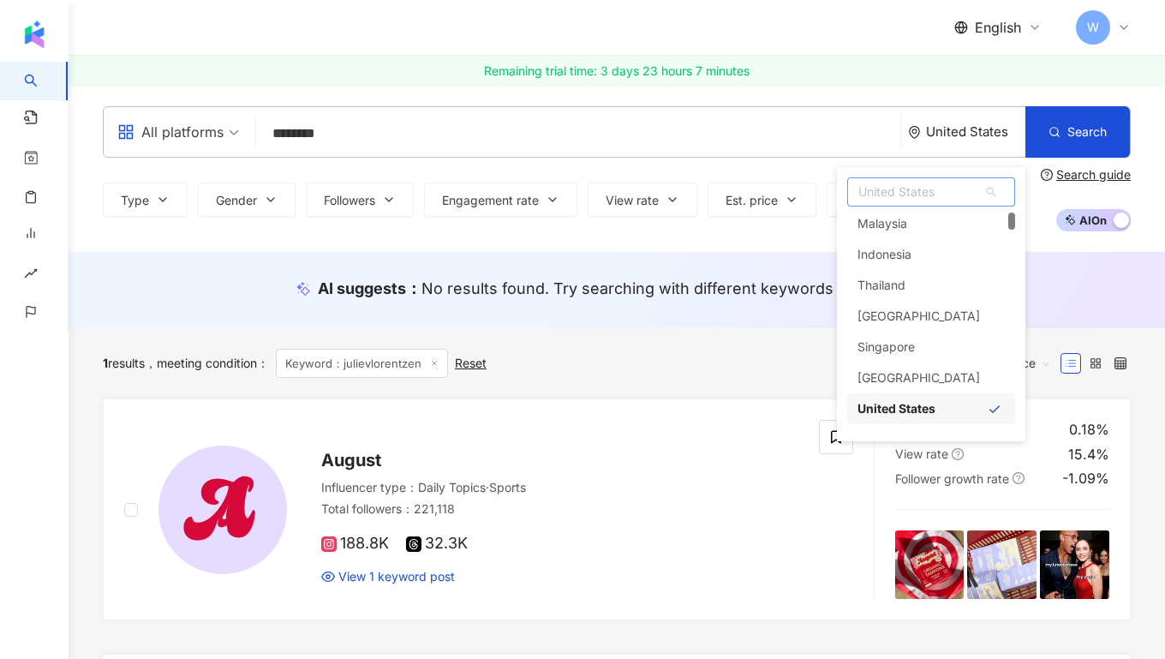
click at [925, 196] on span "United States" at bounding box center [931, 191] width 166 height 27
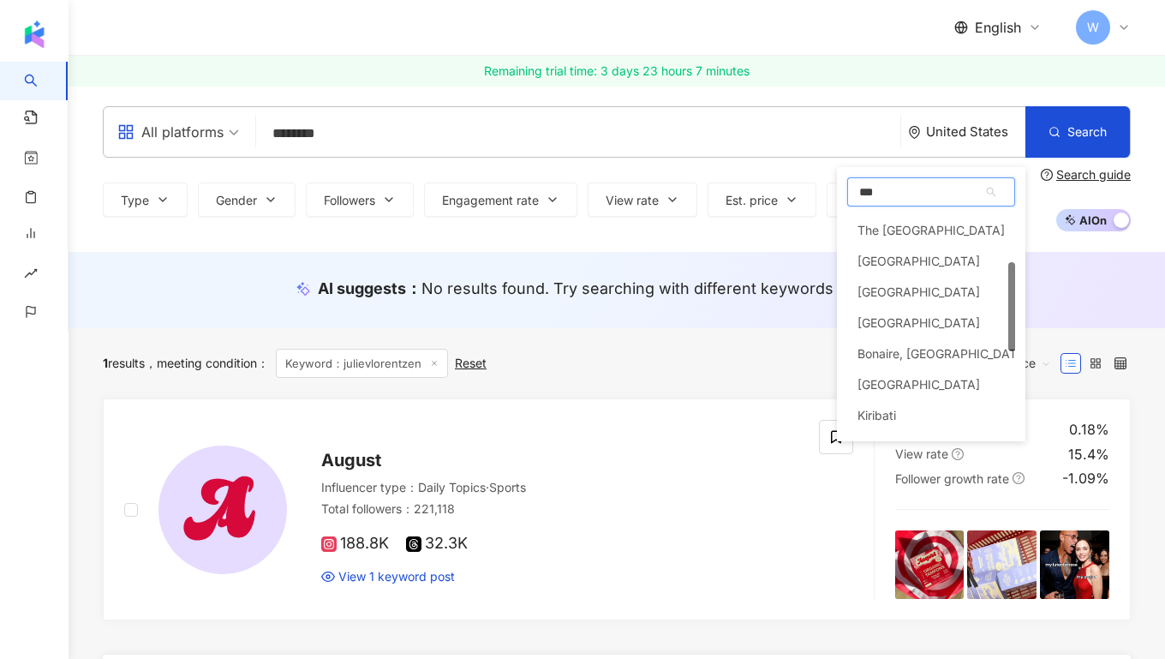
scroll to position [0, 0]
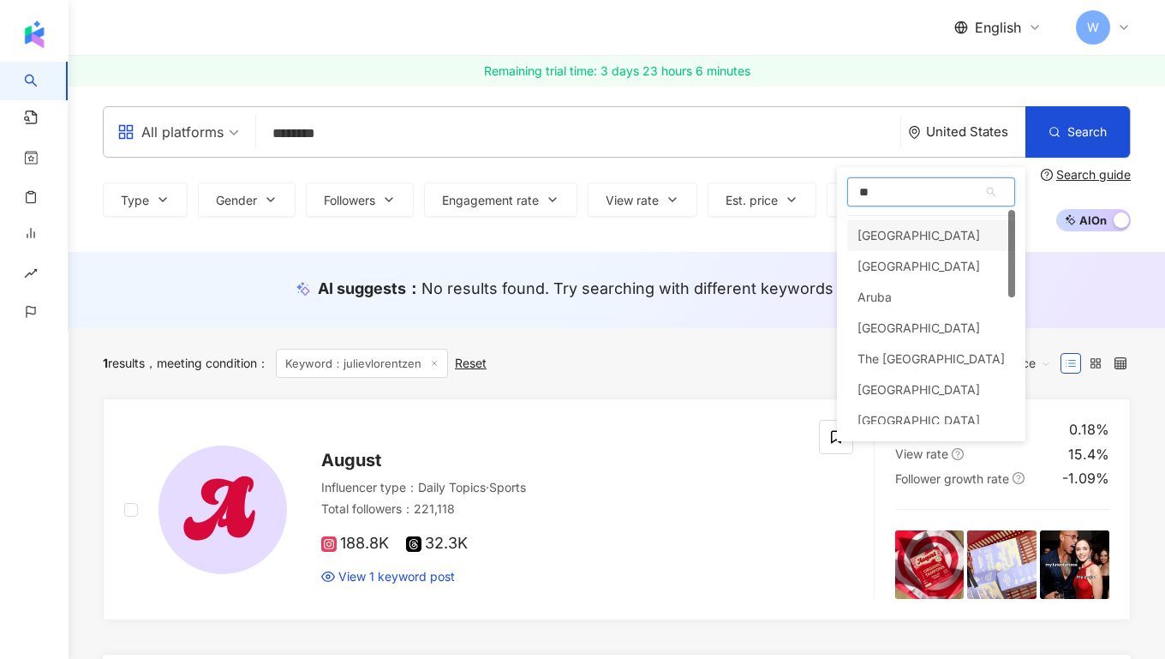
type input "*"
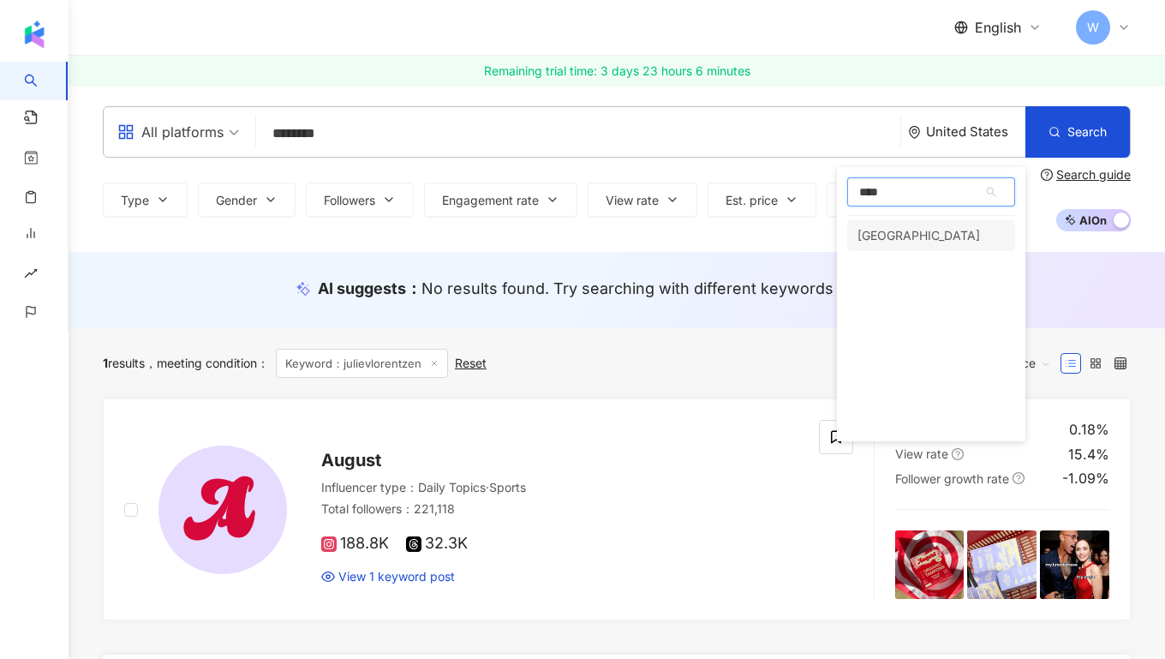
type input "*****"
click at [954, 228] on div "[GEOGRAPHIC_DATA]" at bounding box center [931, 235] width 168 height 31
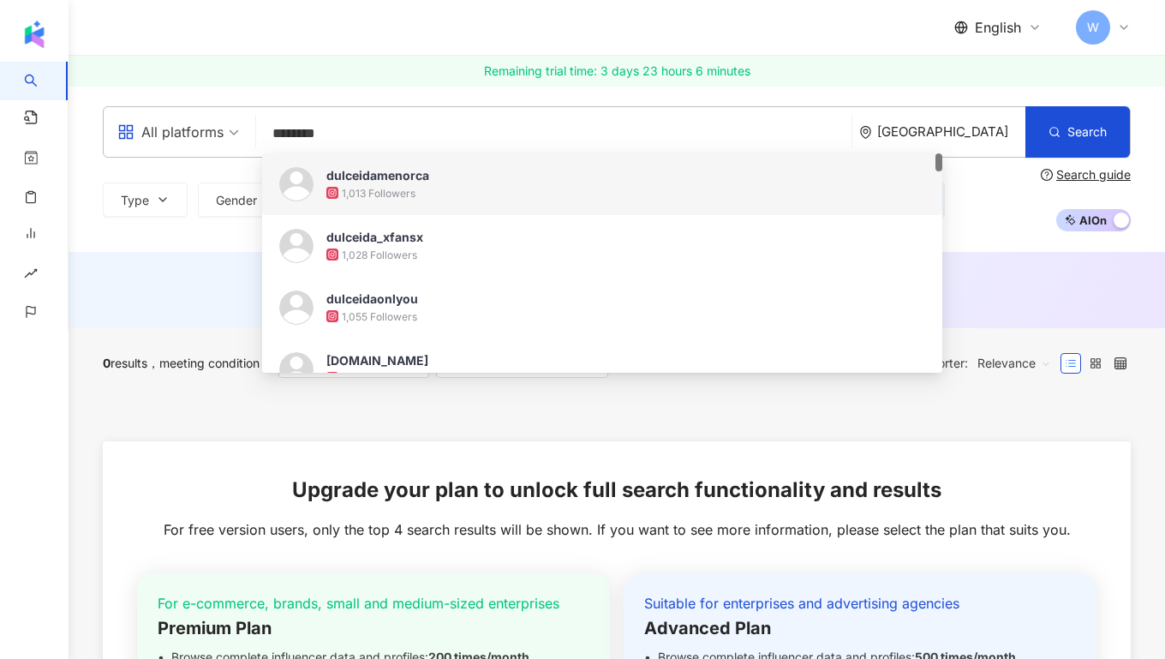
click at [505, 128] on input "********" at bounding box center [554, 133] width 582 height 33
click at [506, 128] on input "********" at bounding box center [554, 133] width 582 height 33
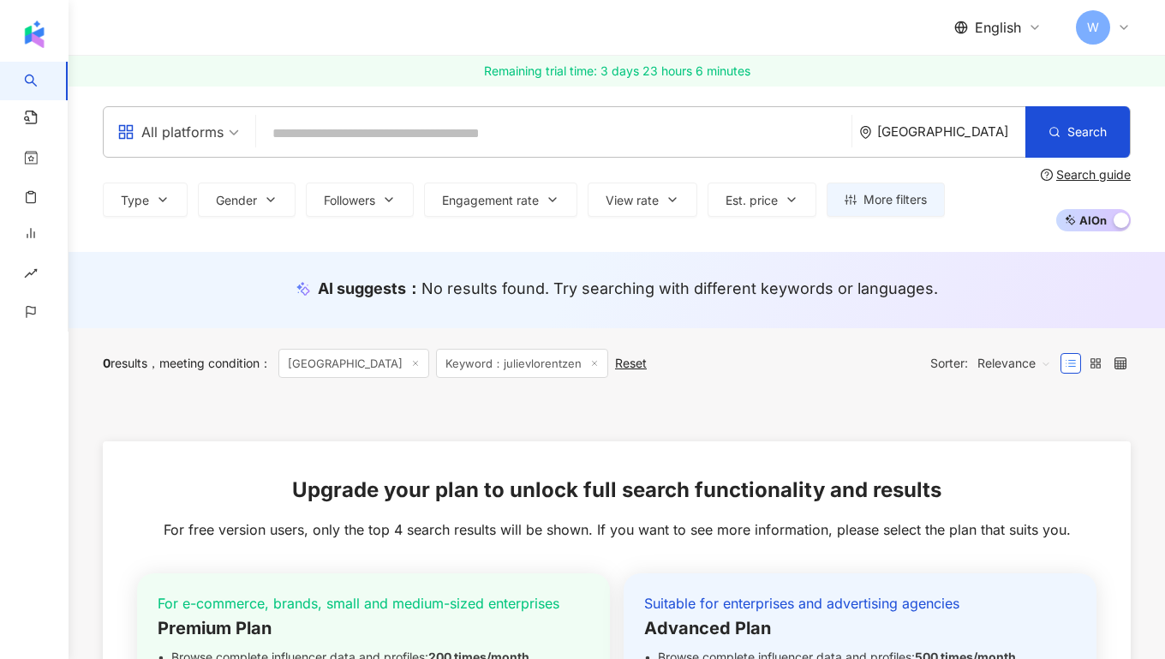
paste input "********"
type input "********"
click at [986, 148] on div "[GEOGRAPHIC_DATA]" at bounding box center [942, 132] width 166 height 50
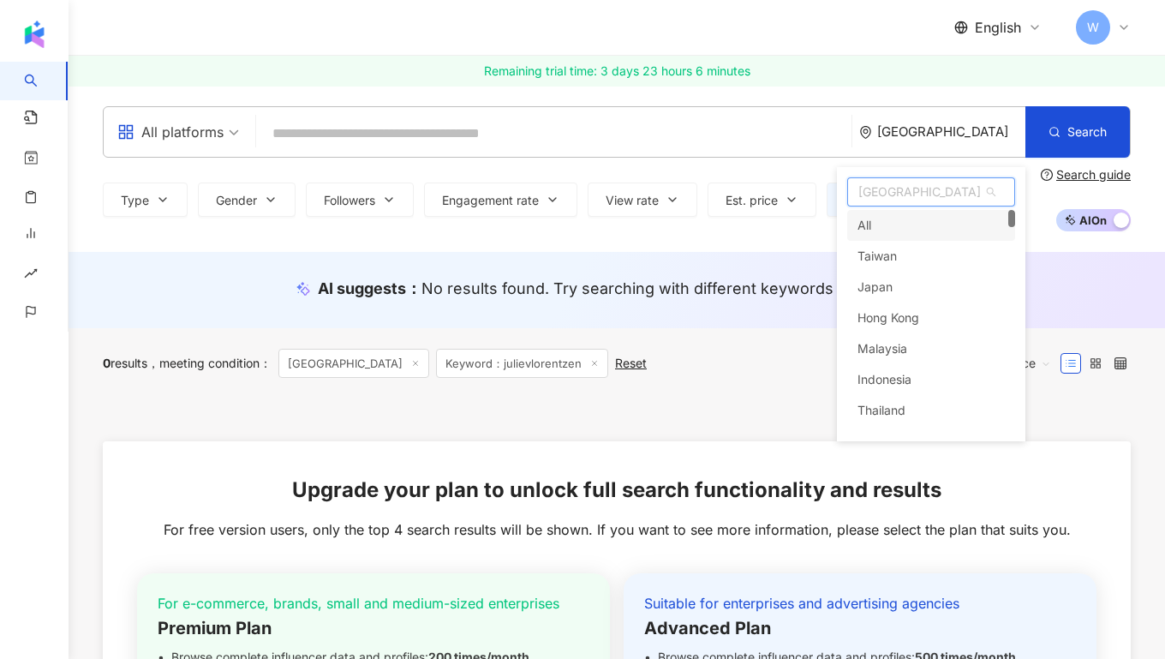
click at [897, 221] on div "All" at bounding box center [931, 225] width 168 height 31
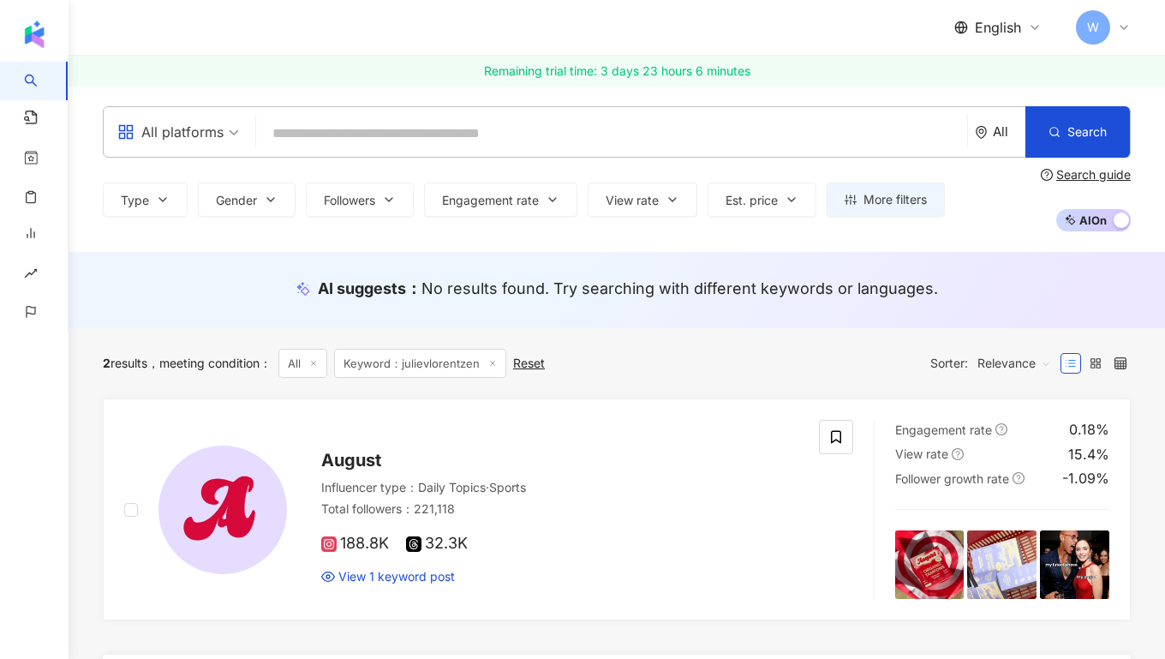
click at [806, 141] on input "search" at bounding box center [611, 133] width 697 height 33
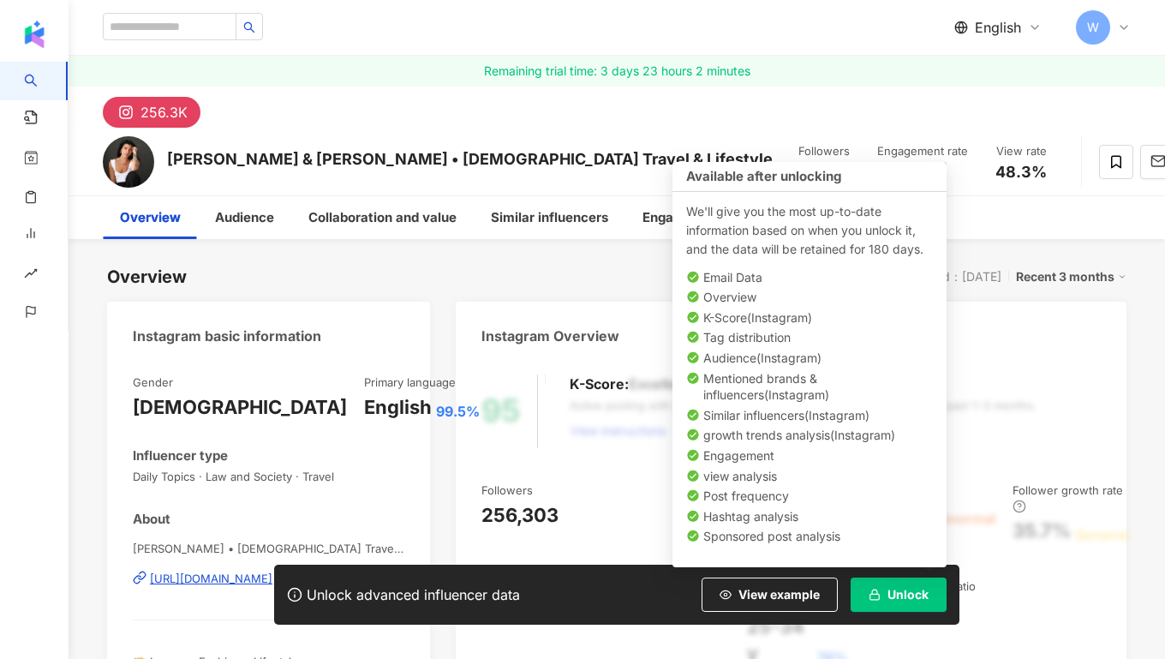
click at [913, 586] on button "Unlock" at bounding box center [899, 594] width 96 height 34
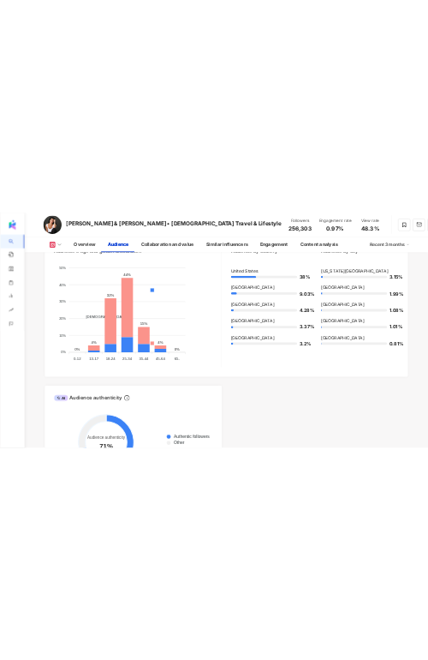
scroll to position [1794, 0]
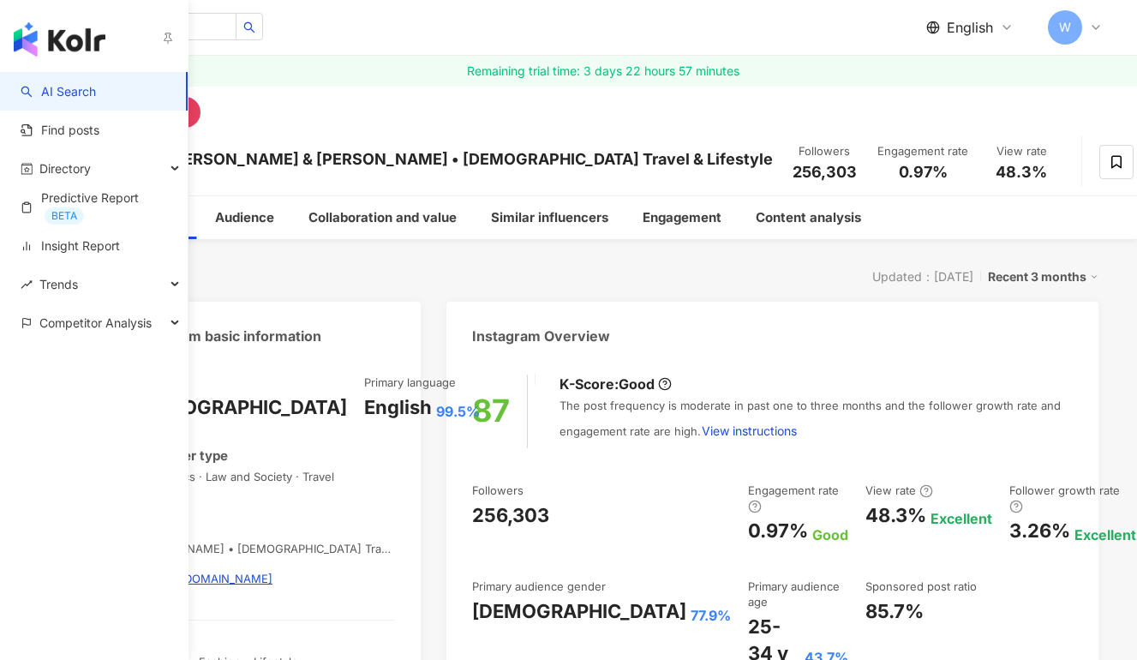
click at [96, 83] on link "AI Search" at bounding box center [58, 91] width 75 height 17
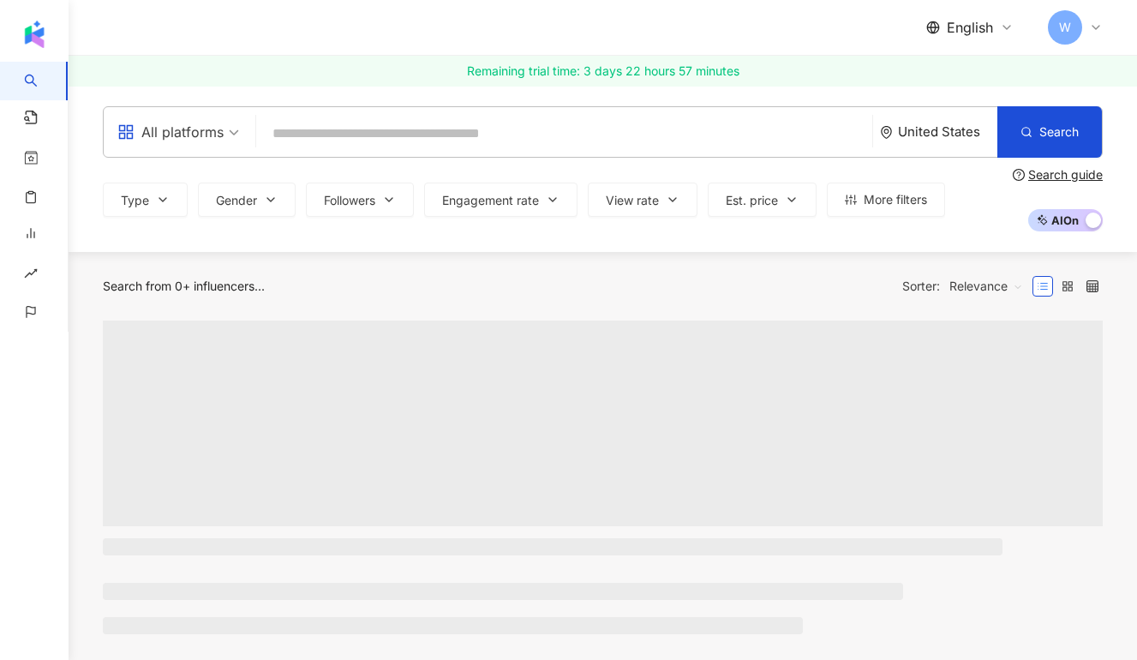
click at [219, 34] on div "English W" at bounding box center [603, 27] width 1000 height 55
click at [374, 136] on input "search" at bounding box center [564, 133] width 602 height 33
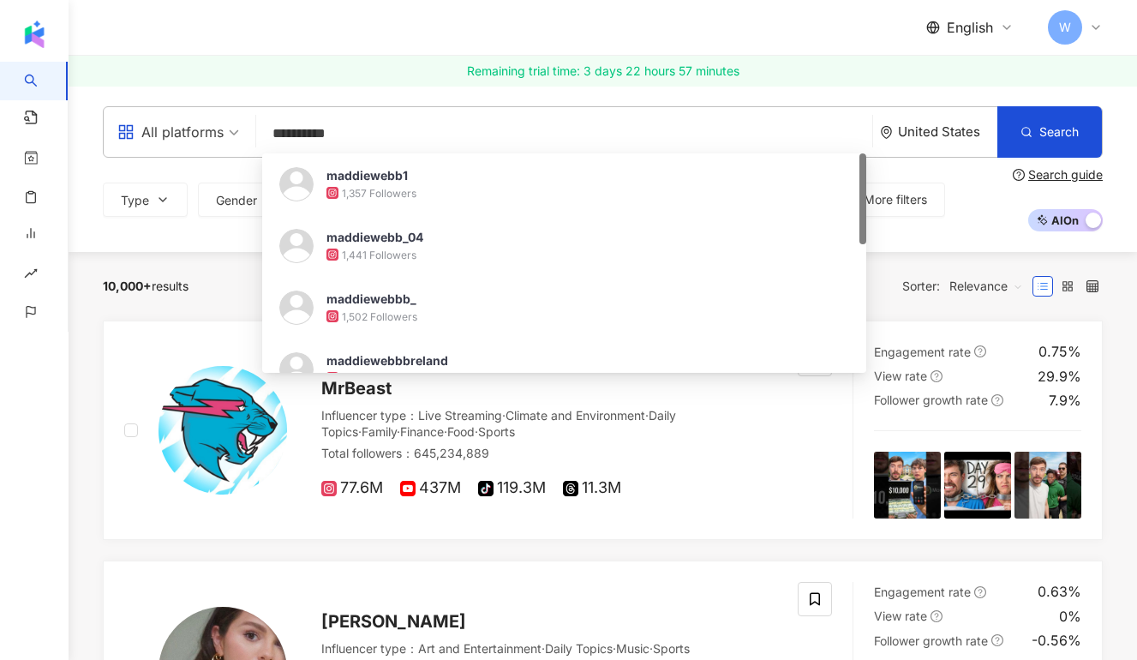
type input "**********"
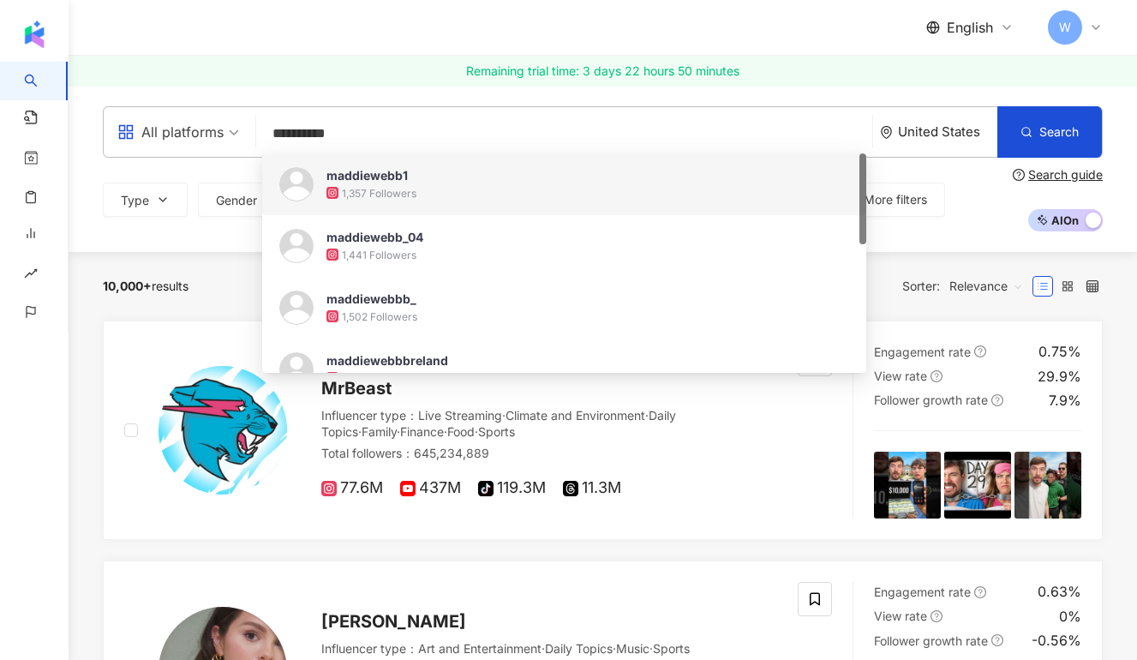
click at [330, 135] on input "**********" at bounding box center [564, 133] width 602 height 33
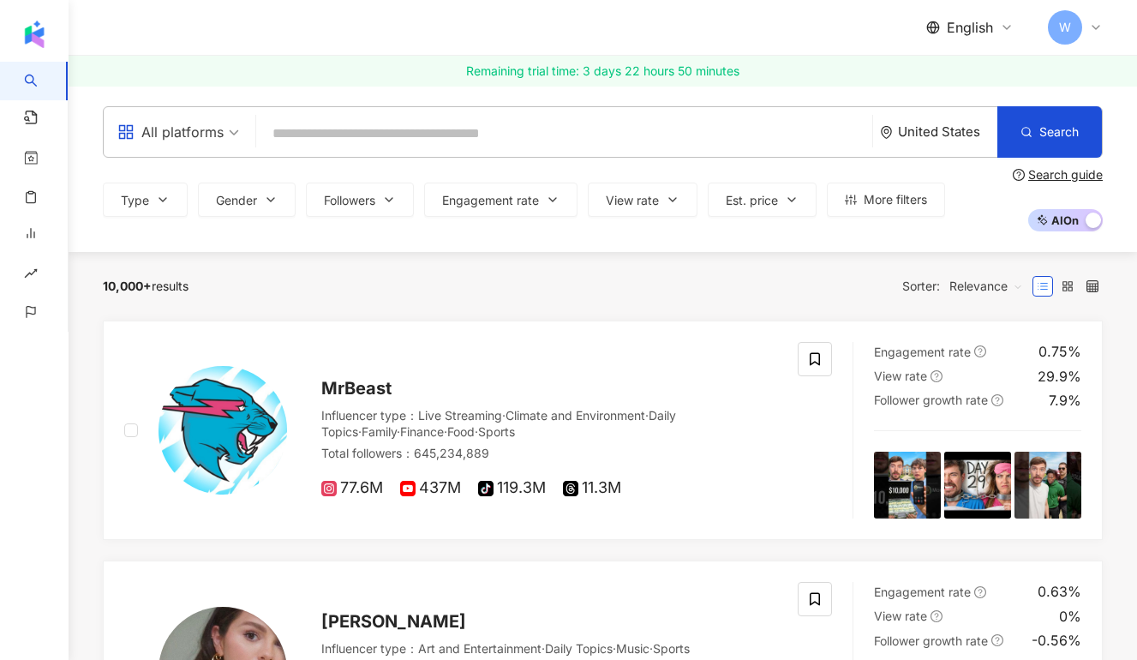
click at [343, 141] on input "search" at bounding box center [564, 133] width 602 height 33
click at [480, 135] on input "search" at bounding box center [564, 133] width 602 height 33
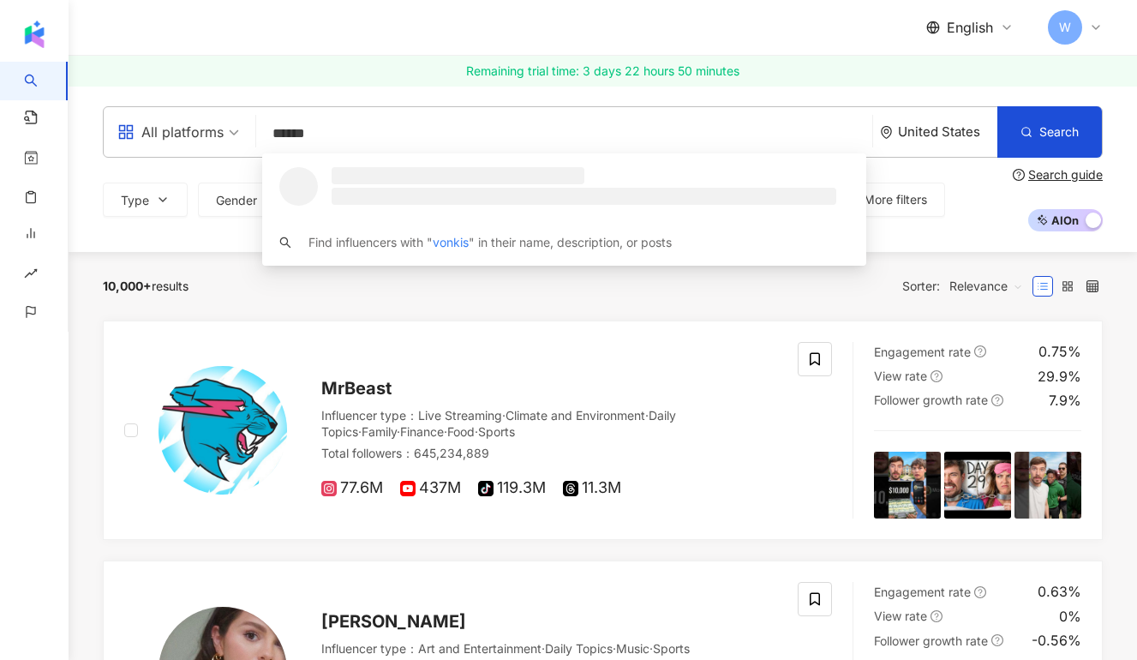
type input "*******"
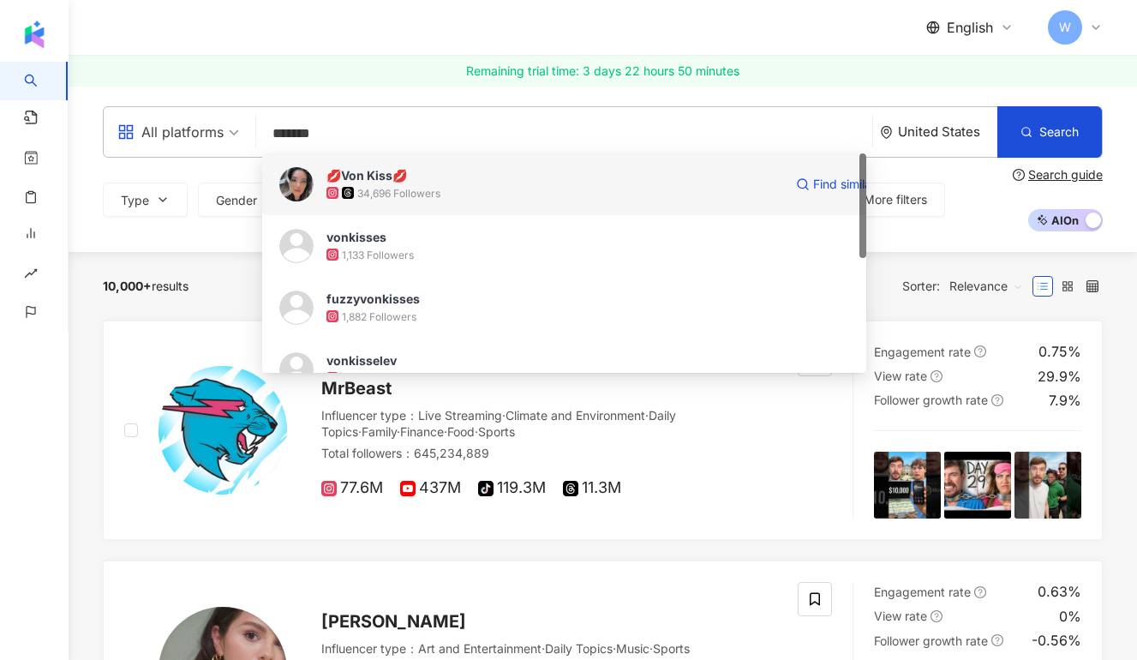
click at [575, 186] on div "34,696 Followers" at bounding box center [554, 192] width 457 height 17
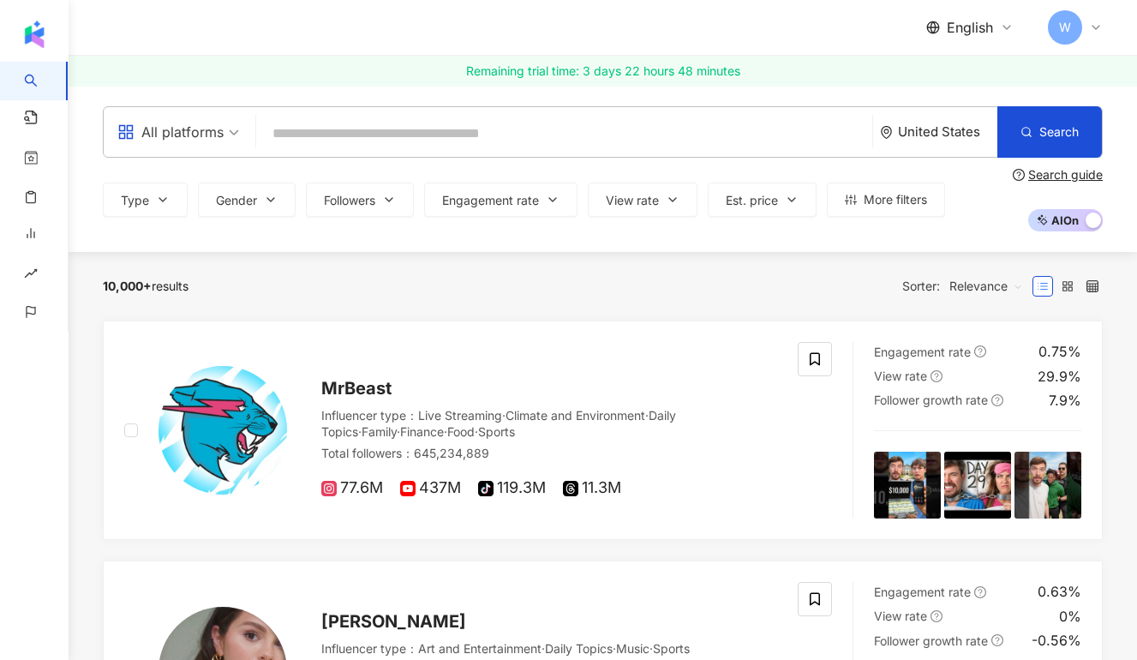
click at [322, 140] on input "search" at bounding box center [564, 133] width 602 height 33
paste input "**********"
type input "**********"
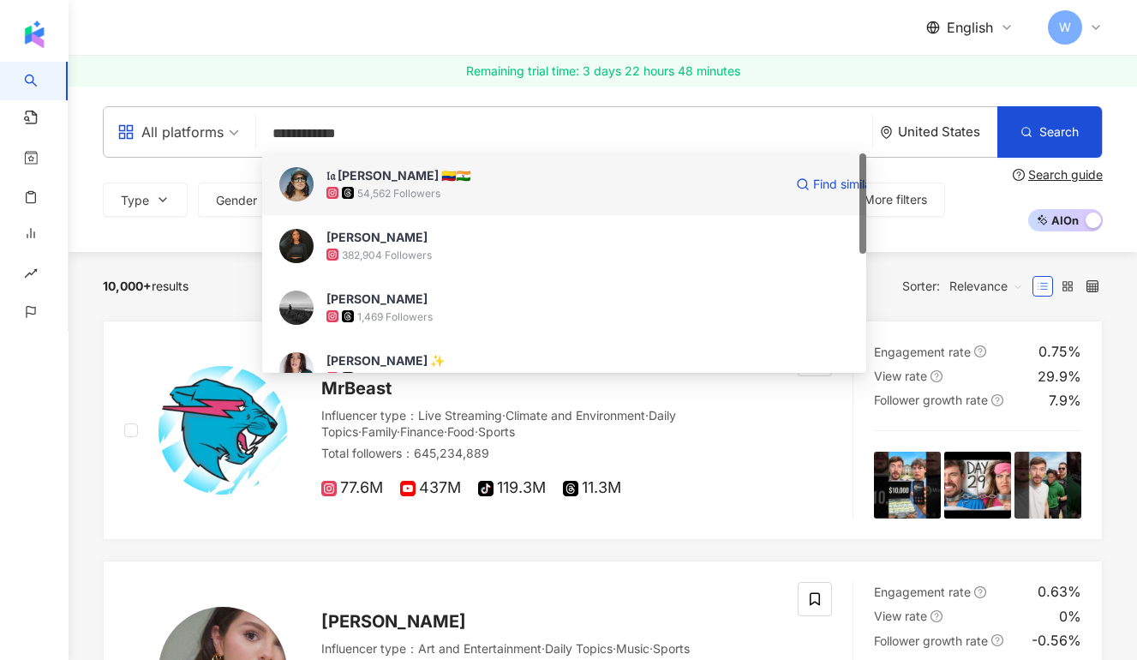
click at [497, 184] on div "54,562 Followers" at bounding box center [554, 192] width 457 height 17
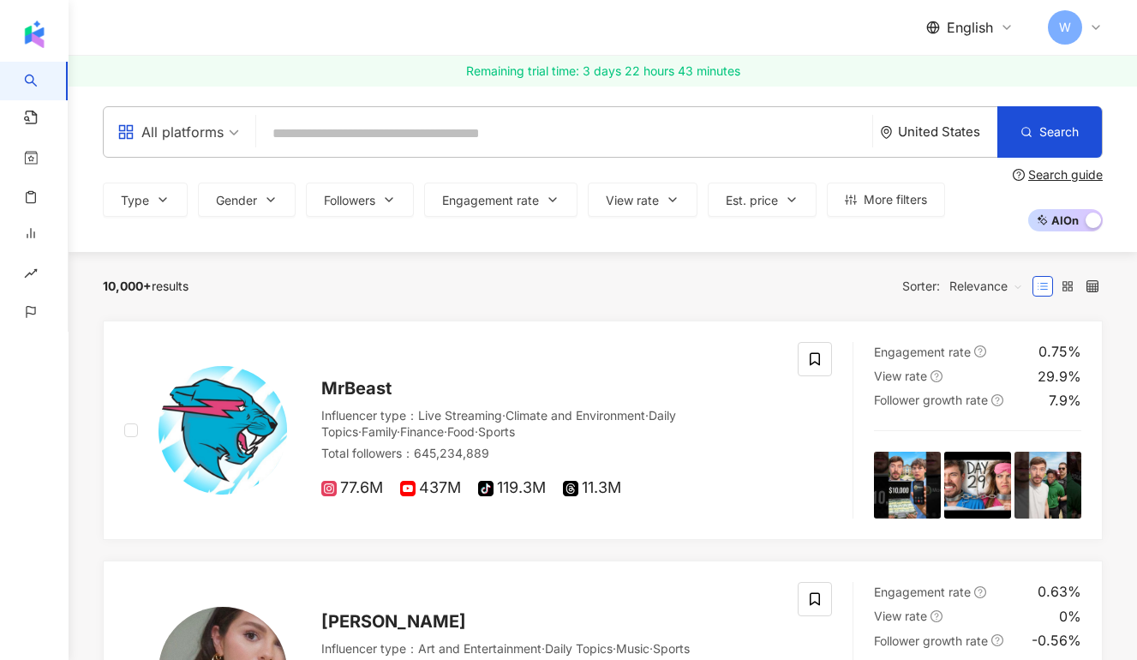
click at [490, 119] on input "search" at bounding box center [564, 133] width 602 height 33
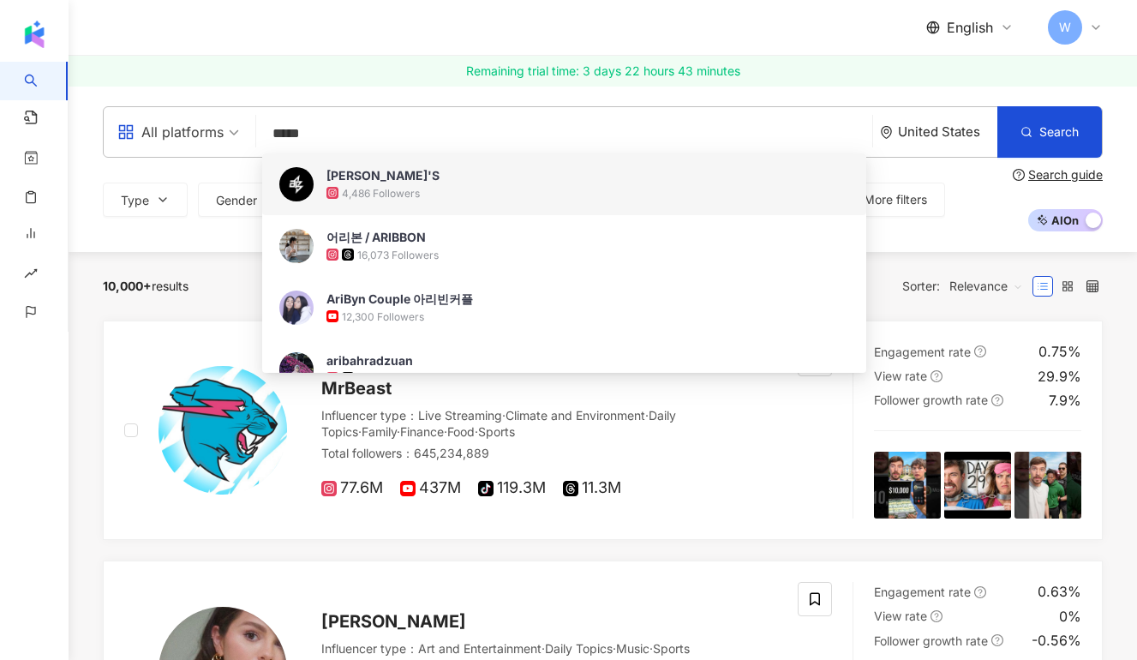
type input "******"
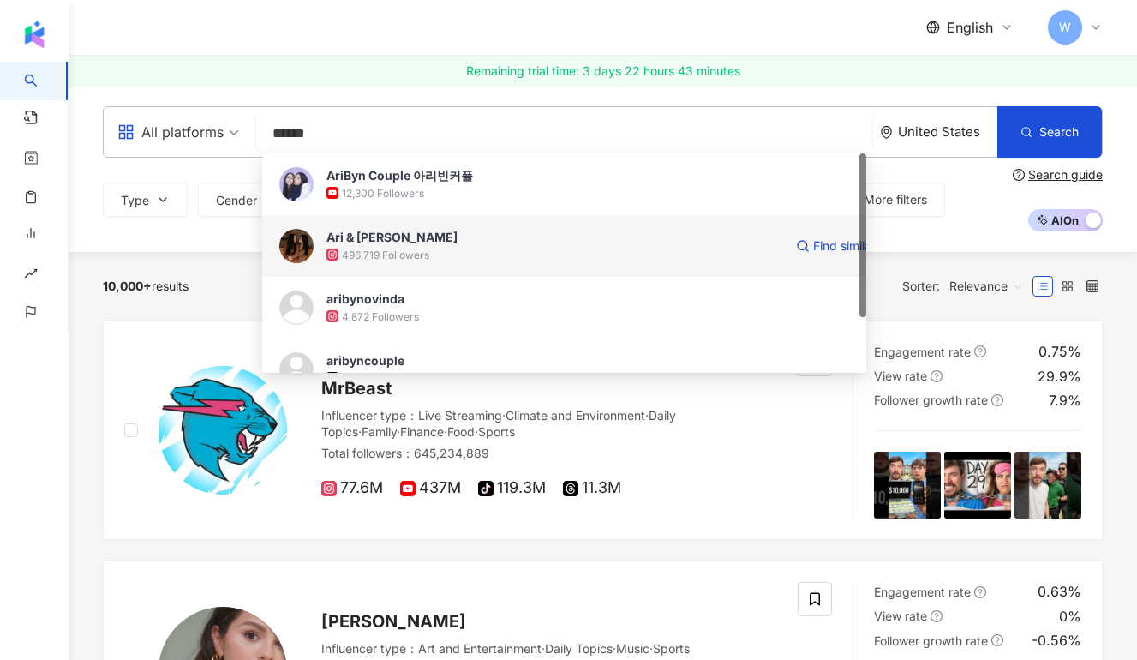
click at [502, 242] on span "Ari & Yubyn Choi" at bounding box center [554, 237] width 457 height 17
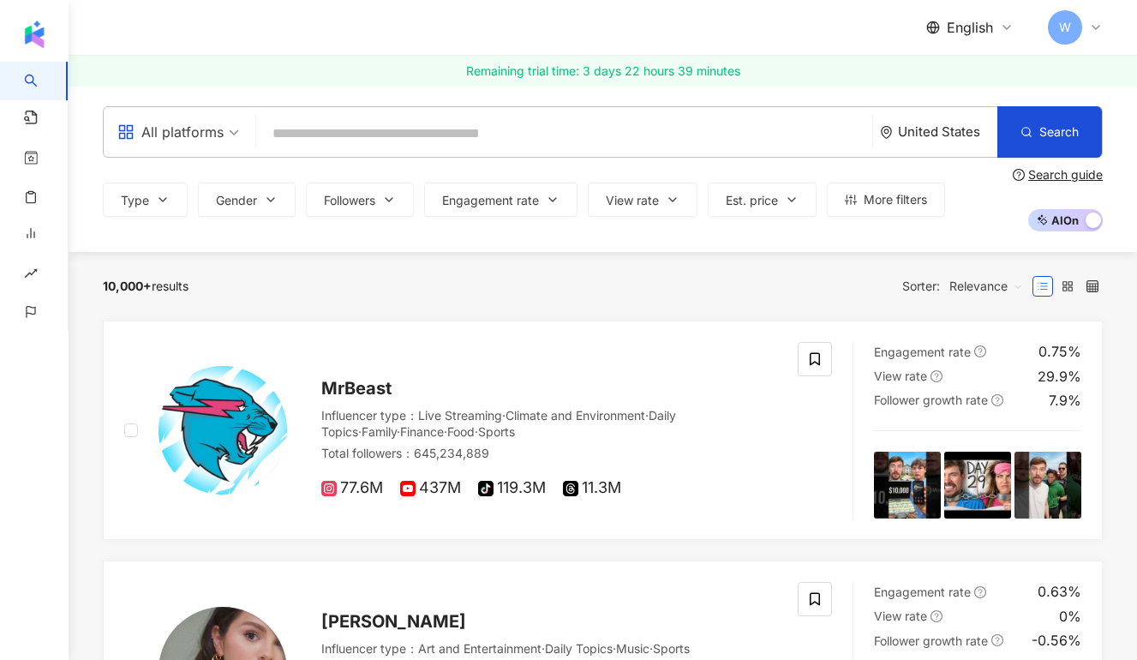
click at [427, 132] on input "search" at bounding box center [564, 133] width 602 height 33
paste input "**********"
type input "**********"
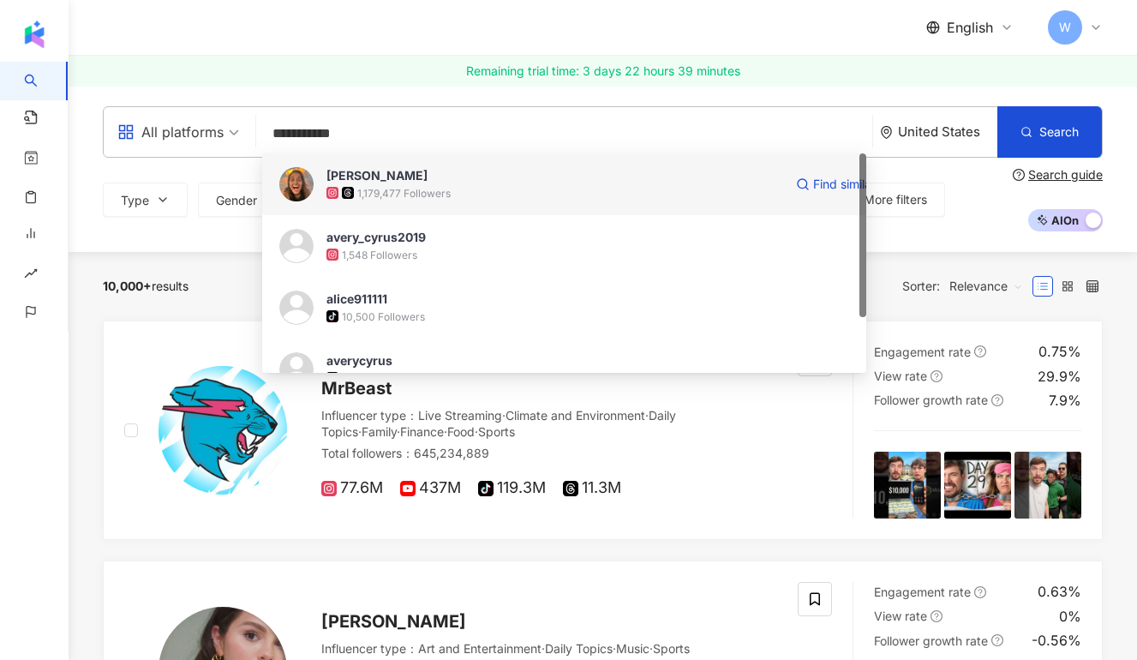
click at [622, 192] on div "1,179,477 Followers" at bounding box center [554, 192] width 457 height 17
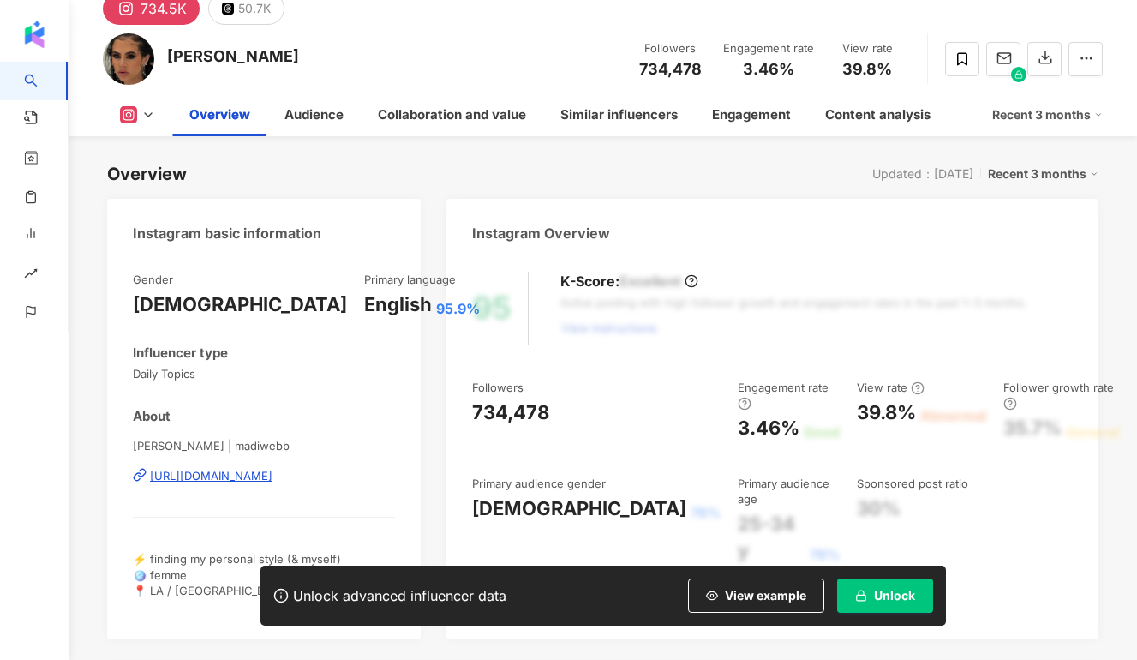
scroll to position [110, 0]
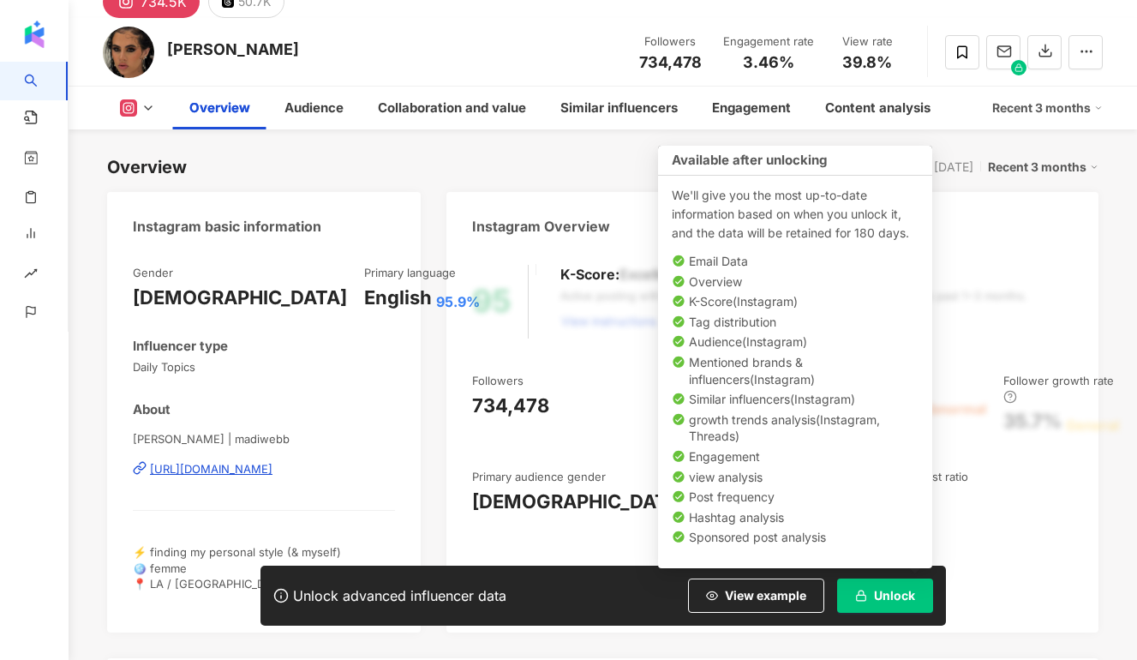
click at [880, 587] on button "Unlock" at bounding box center [885, 595] width 96 height 34
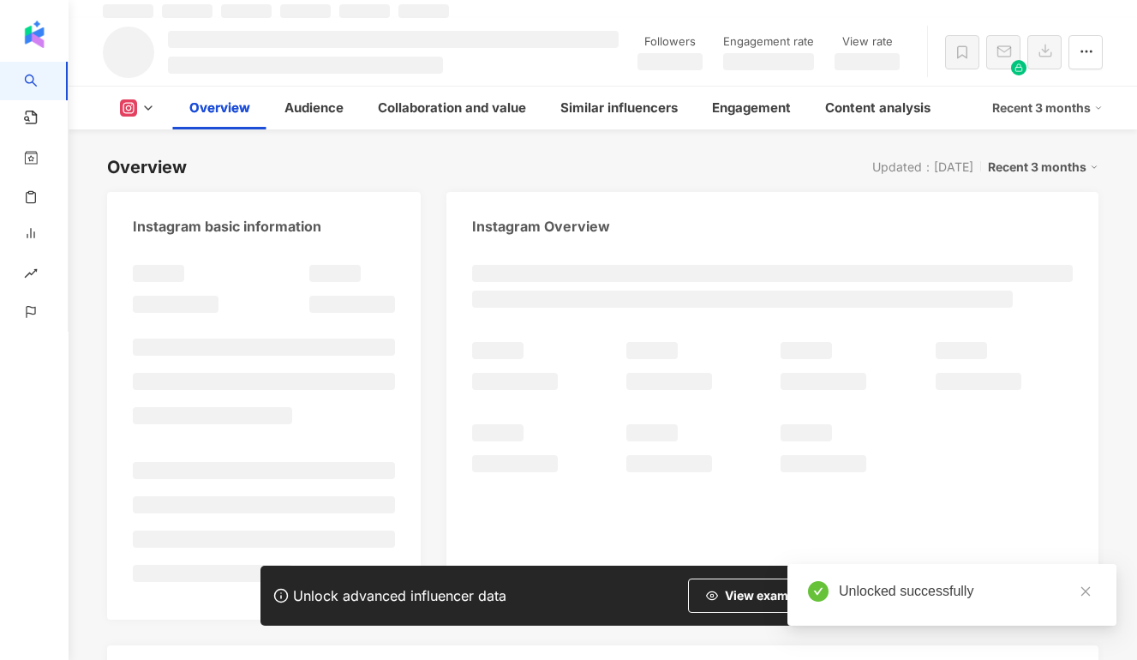
scroll to position [129, 0]
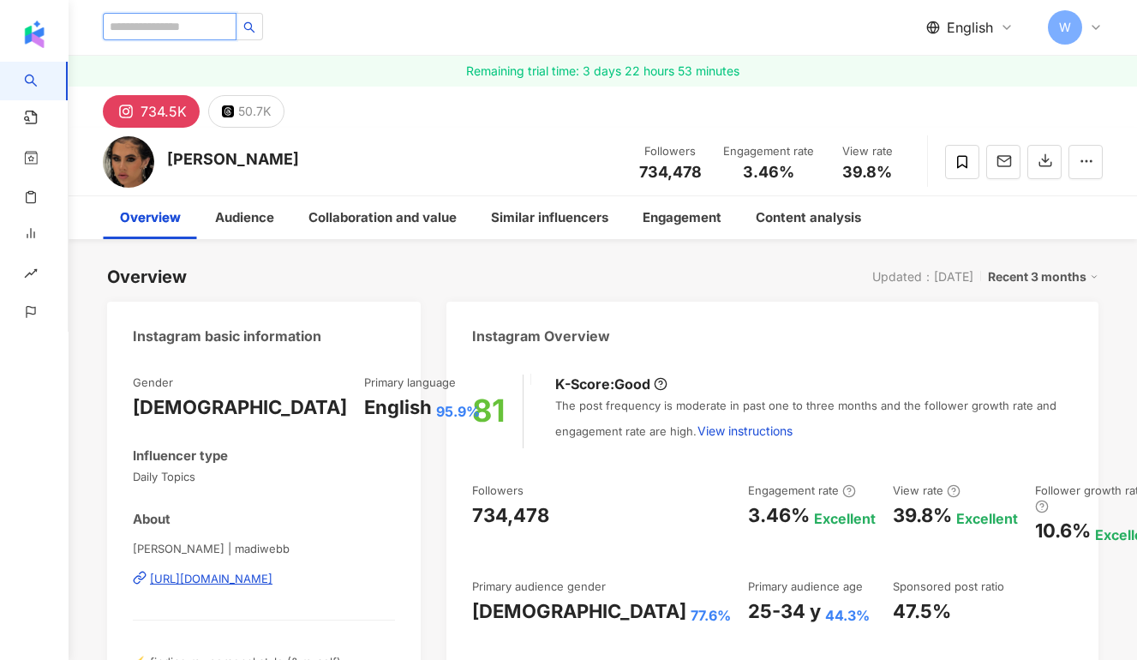
click at [204, 23] on input "search" at bounding box center [170, 26] width 134 height 27
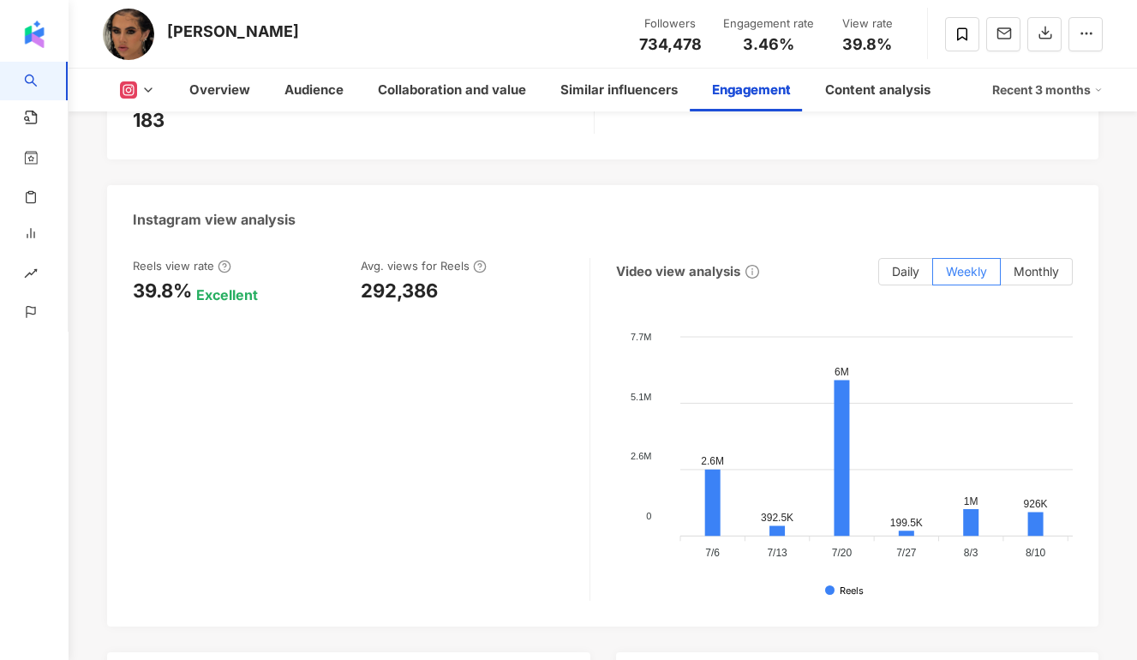
scroll to position [4039, 0]
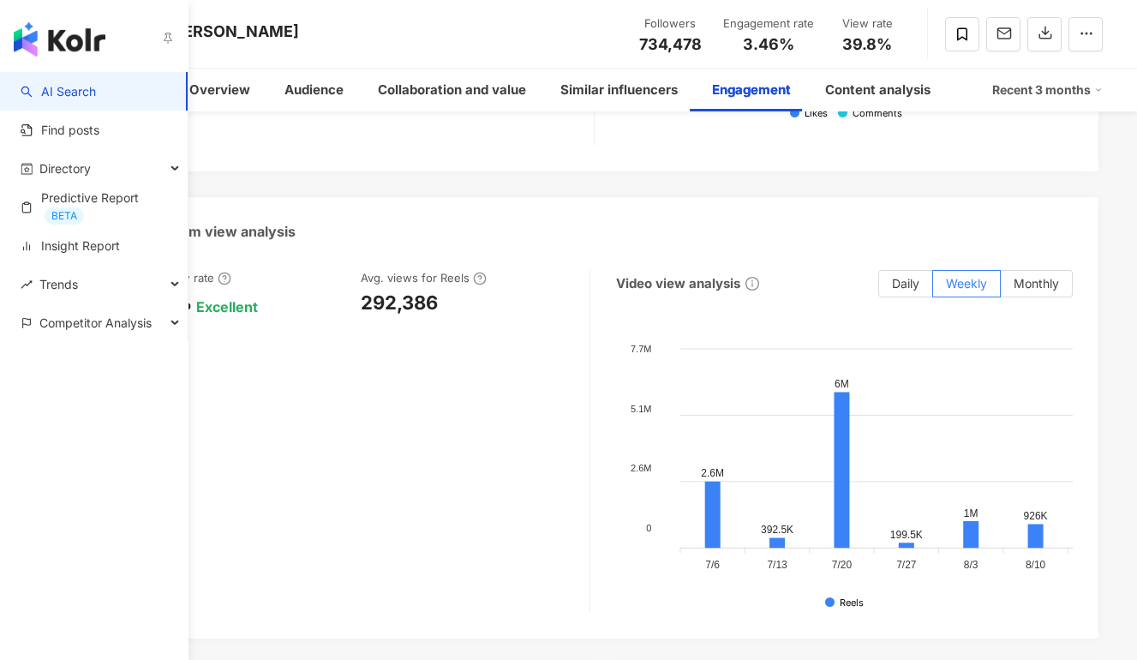
click at [49, 83] on link "AI Search" at bounding box center [58, 91] width 75 height 17
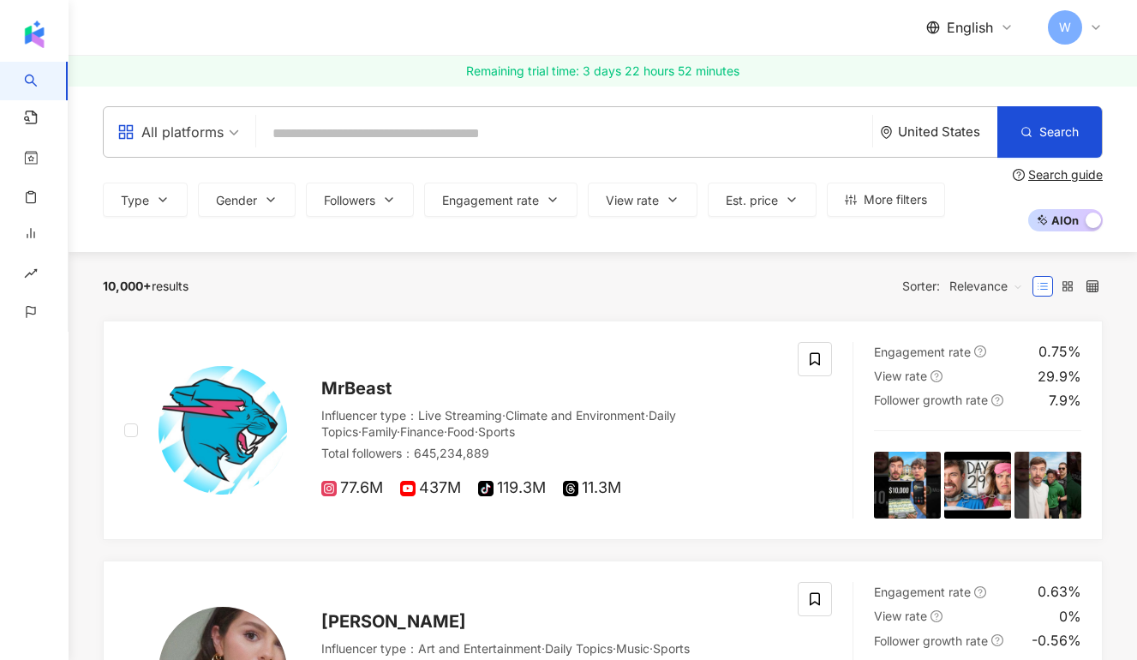
click at [327, 131] on input "search" at bounding box center [564, 133] width 602 height 33
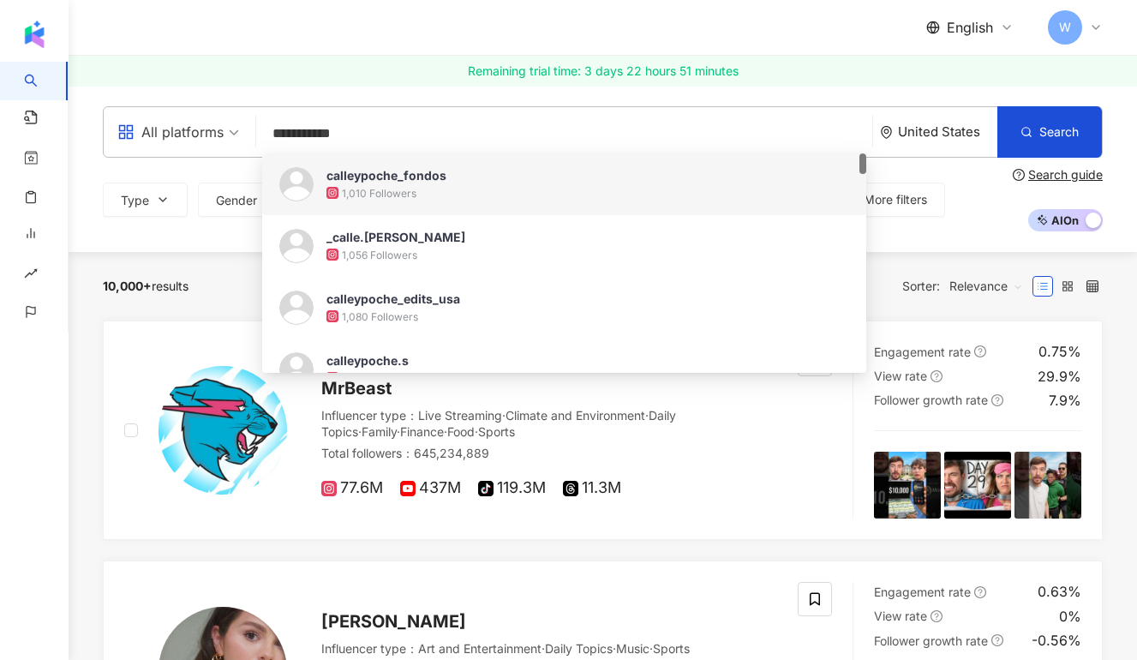
type input "**********"
click at [360, 130] on input "**********" at bounding box center [564, 133] width 602 height 33
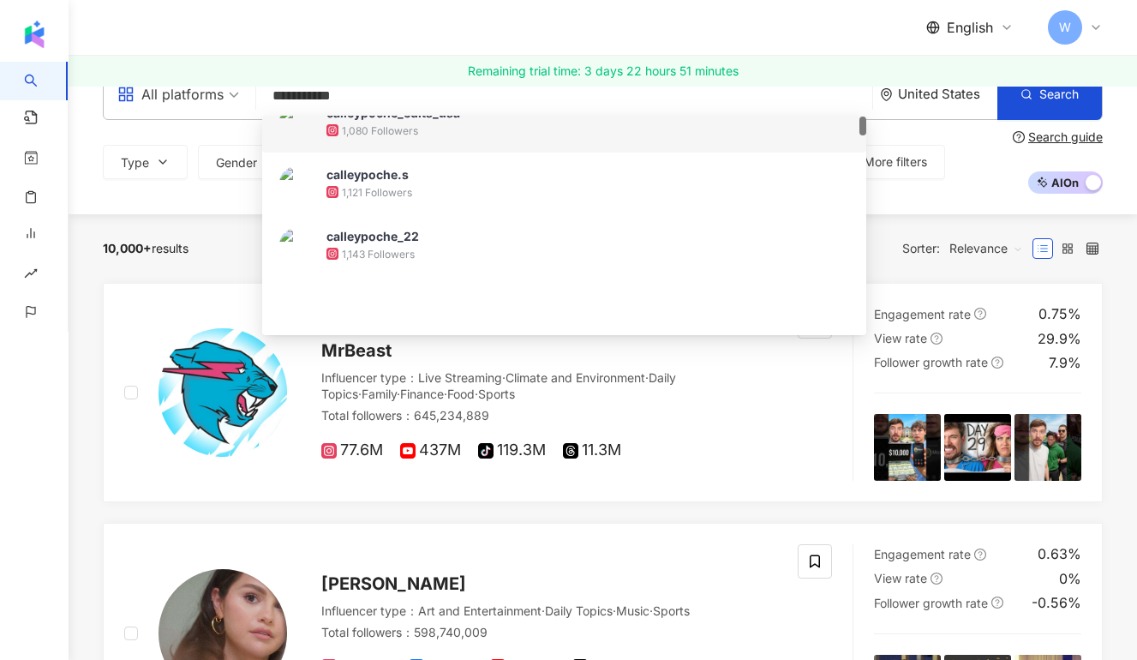
scroll to position [13, 0]
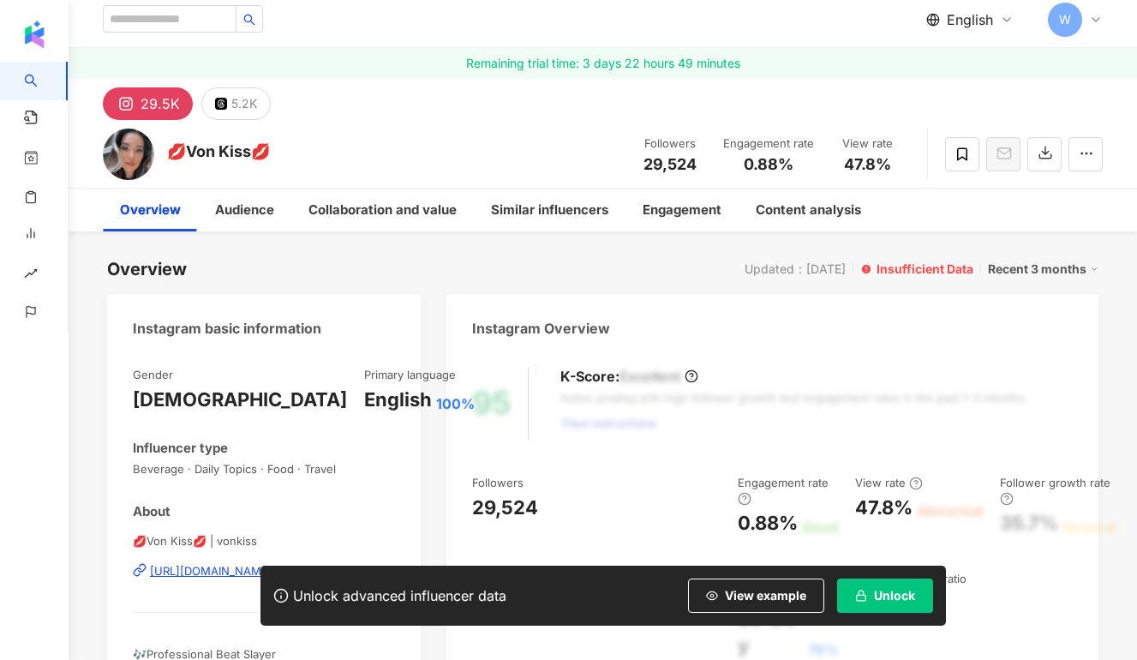
scroll to position [5, 0]
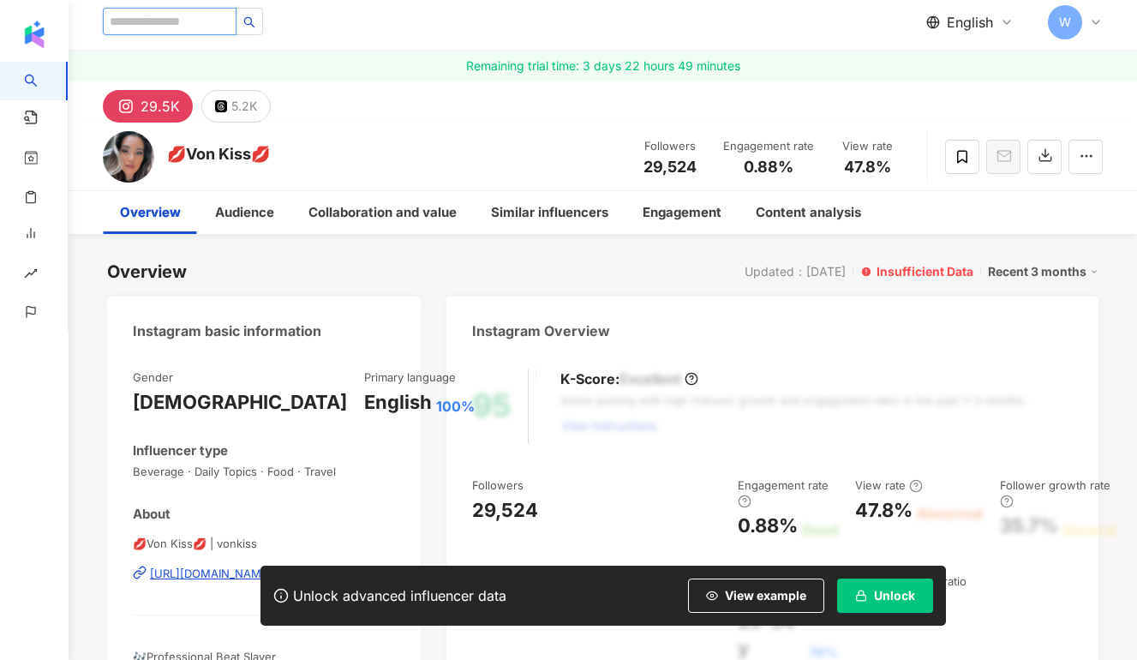
click at [156, 22] on input "search" at bounding box center [170, 21] width 134 height 27
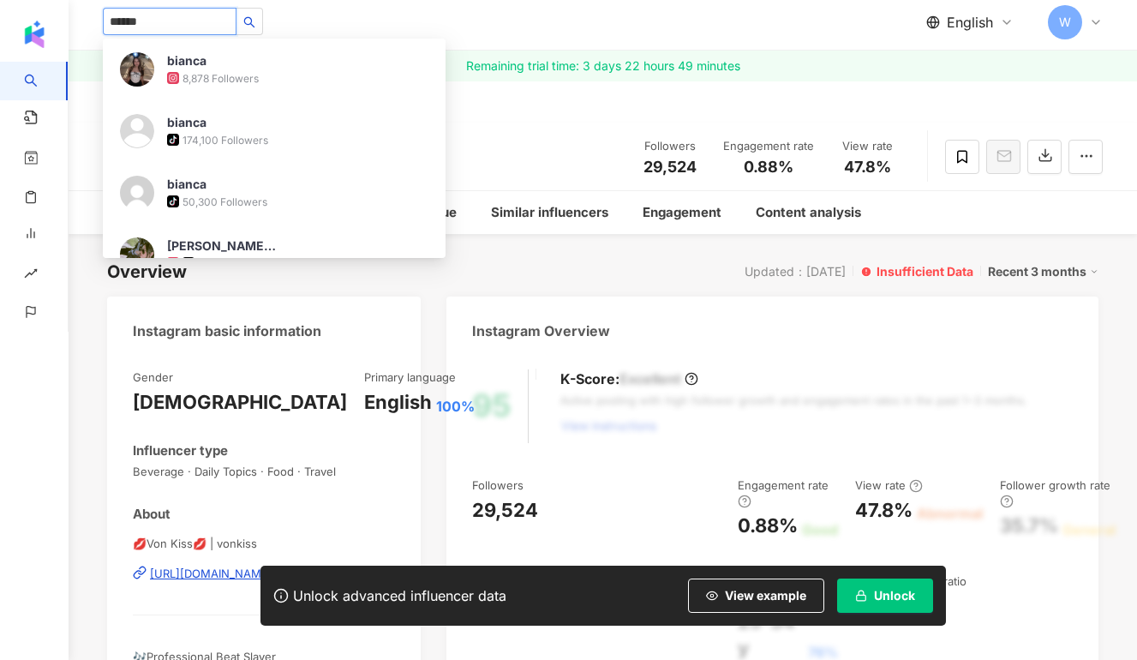
type input "******"
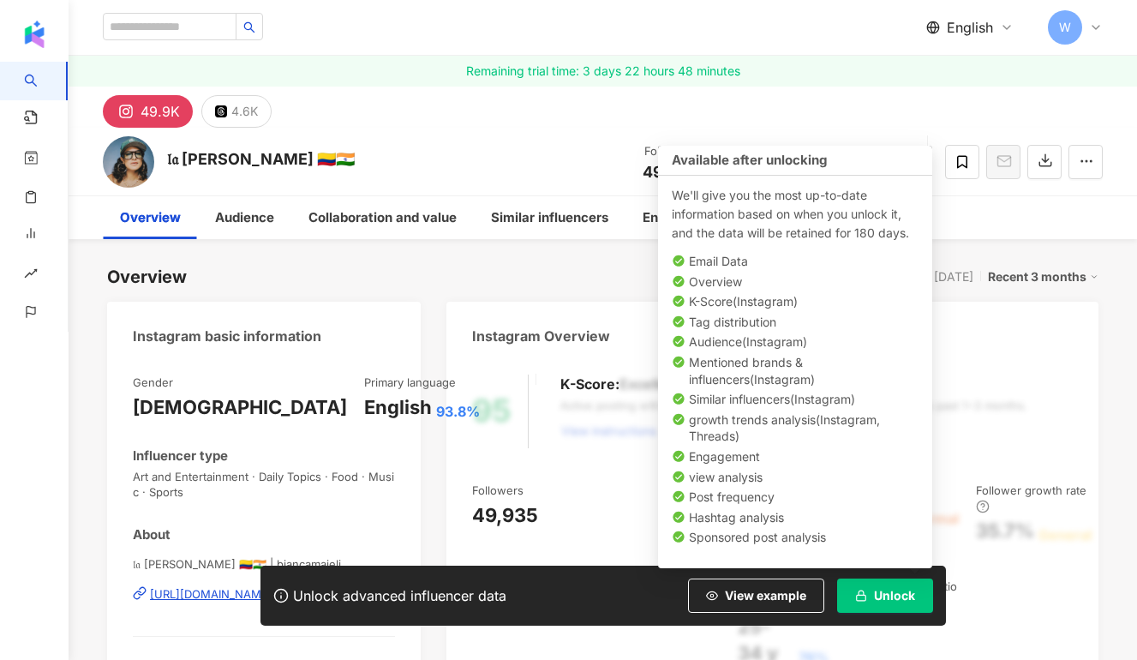
click at [888, 589] on span "Unlock" at bounding box center [894, 596] width 41 height 14
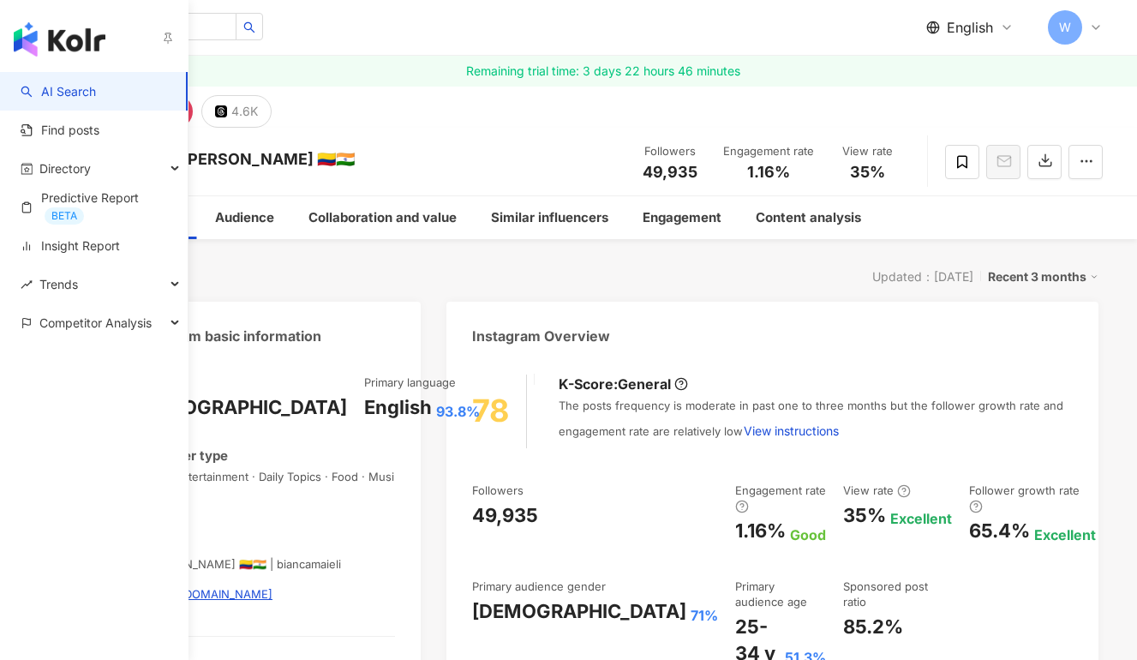
click at [96, 83] on link "AI Search" at bounding box center [58, 91] width 75 height 17
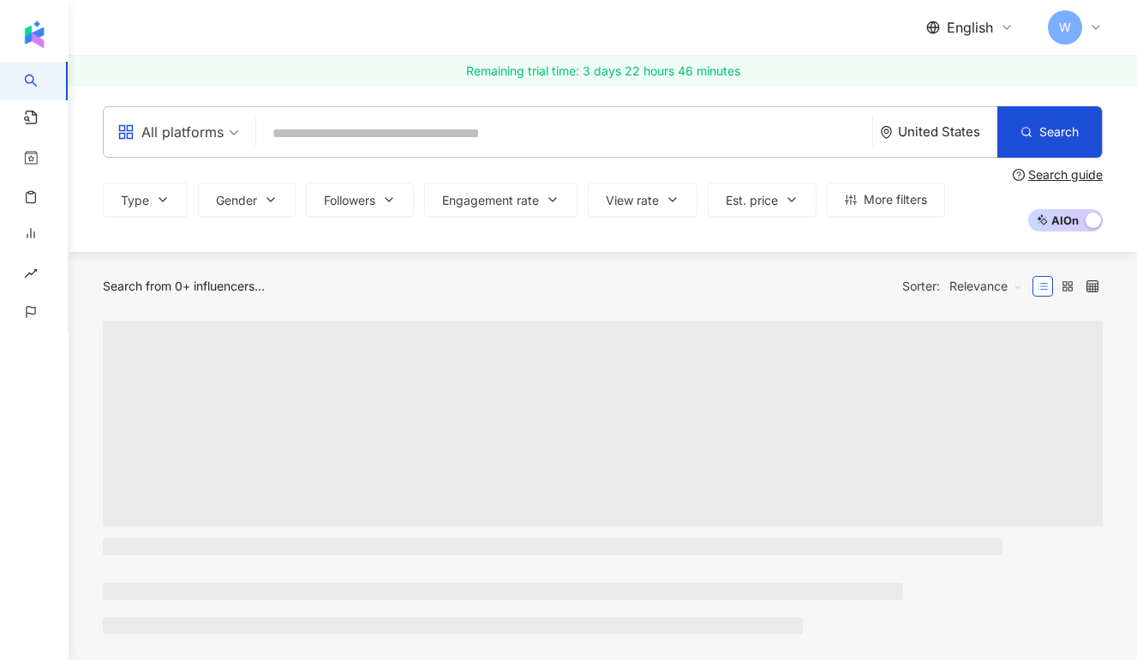
click at [327, 136] on input "search" at bounding box center [564, 133] width 602 height 33
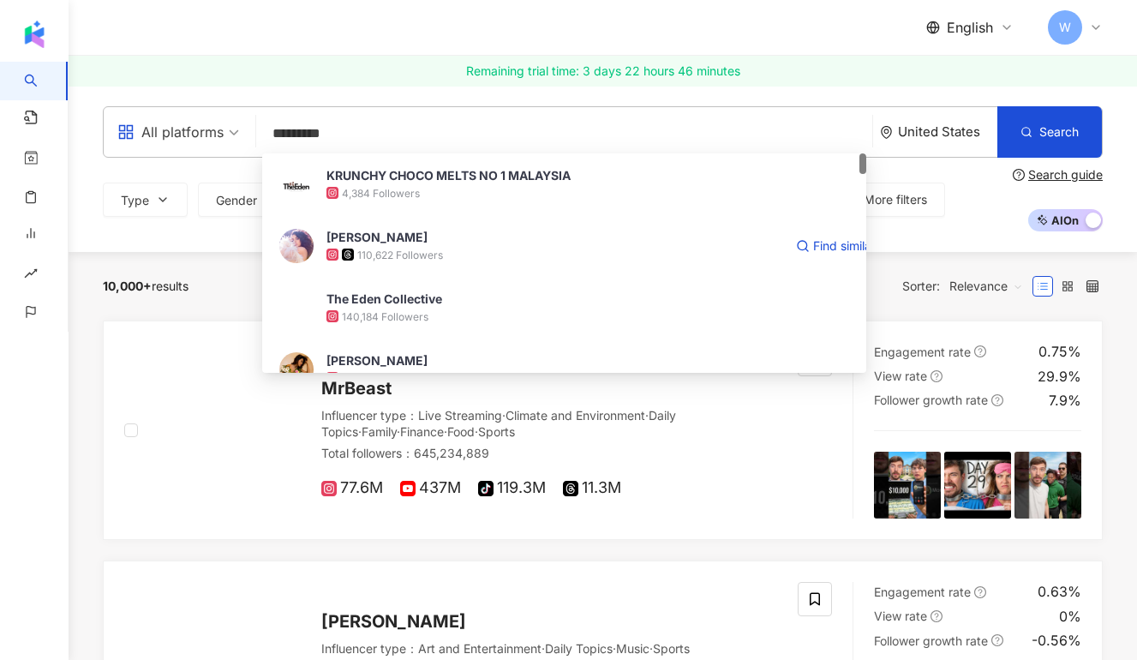
type input "**********"
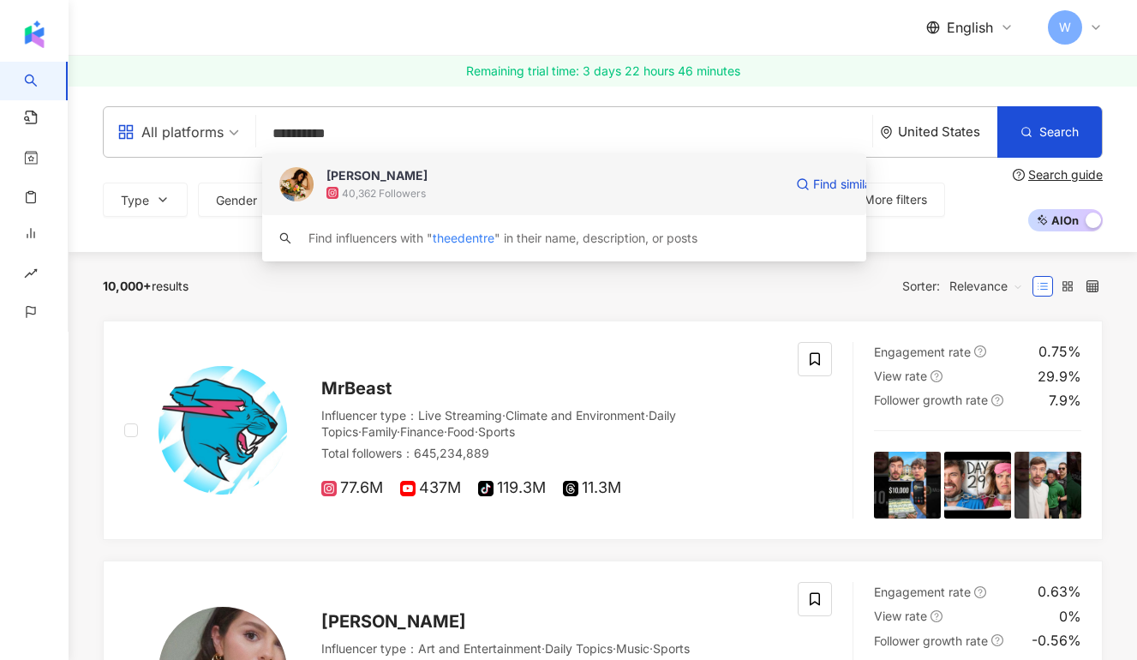
click at [481, 170] on span "[PERSON_NAME]" at bounding box center [554, 175] width 457 height 17
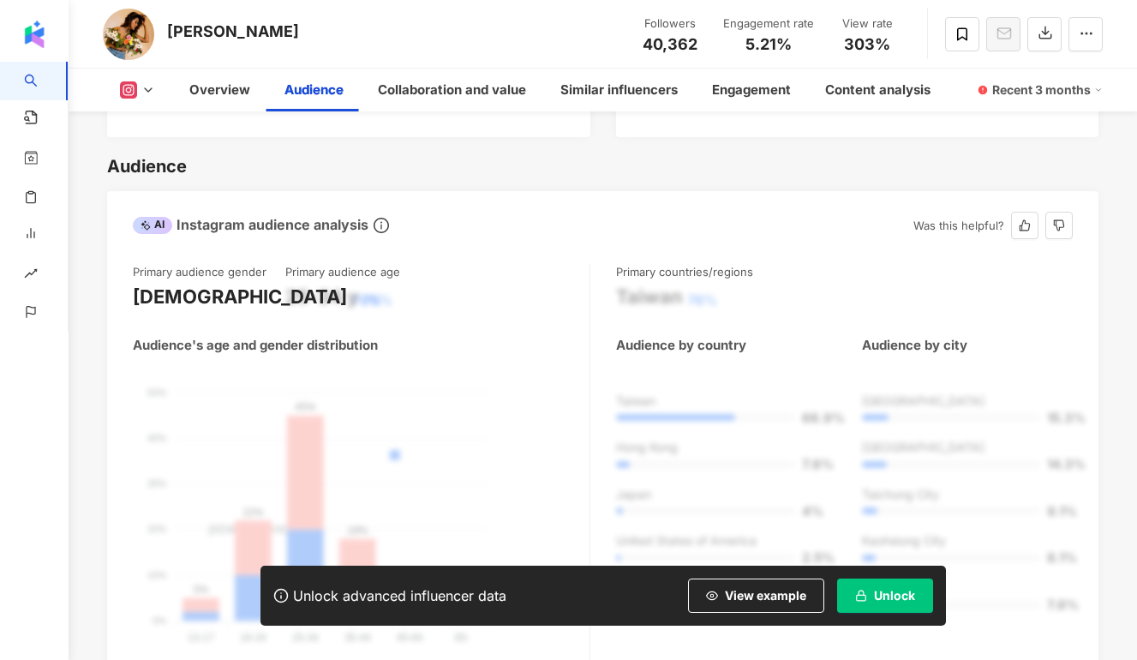
scroll to position [1497, 0]
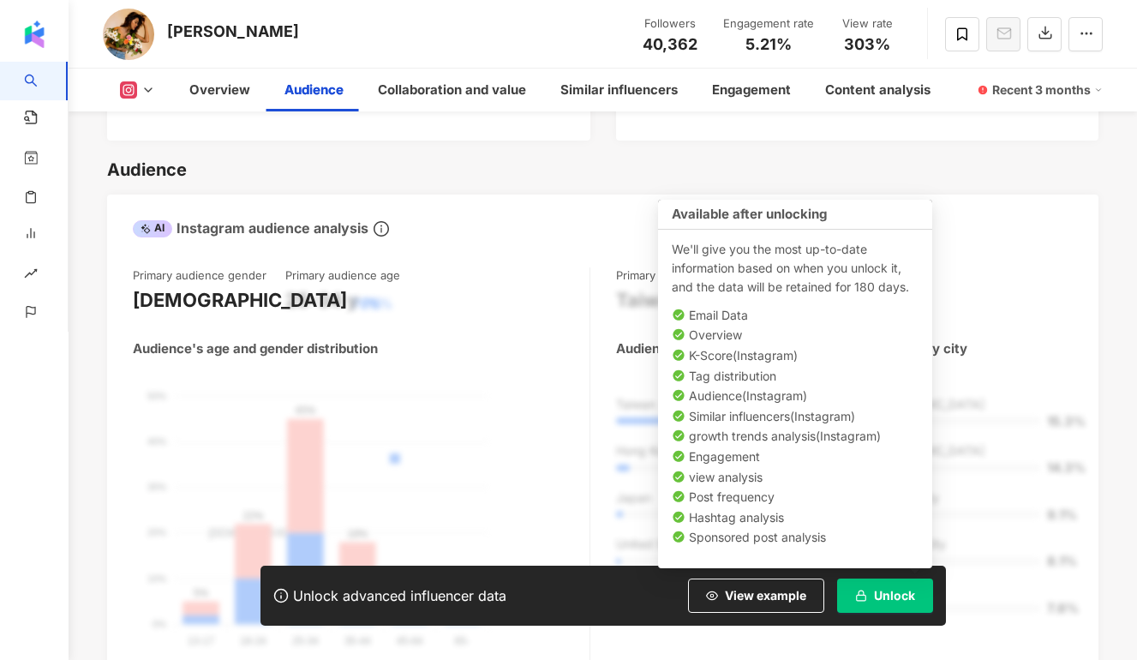
click at [891, 592] on span "Unlock" at bounding box center [894, 596] width 41 height 14
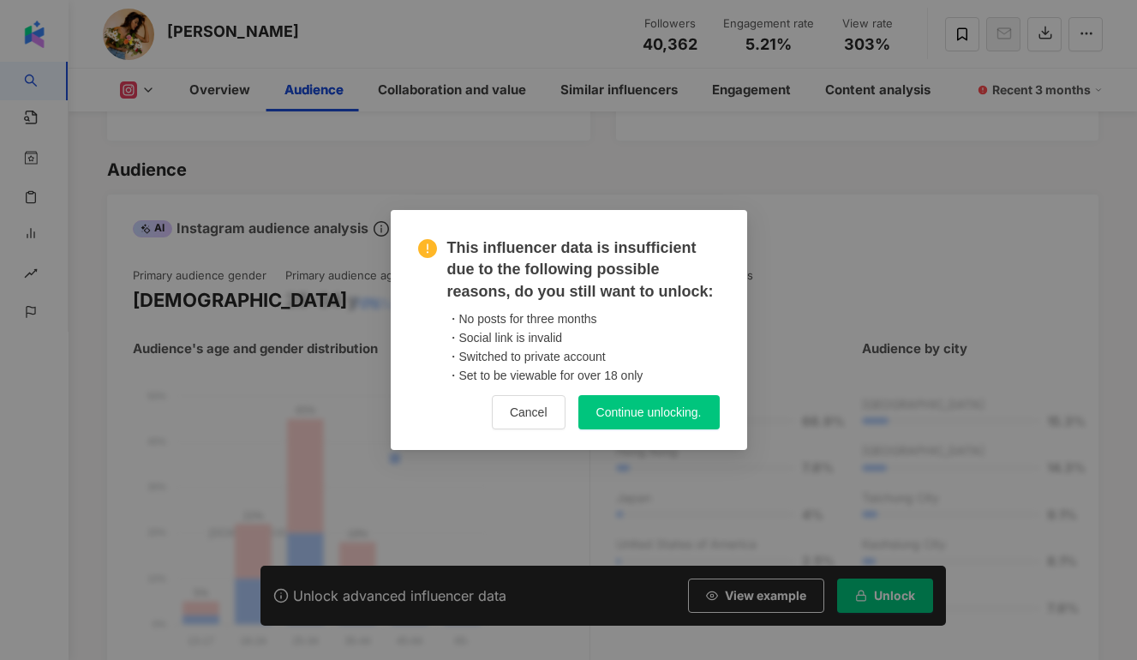
click at [517, 393] on div "This influencer data is insufficient due to the following possible reasons, do …" at bounding box center [569, 333] width 302 height 192
click at [516, 410] on span "Cancel" at bounding box center [529, 412] width 38 height 14
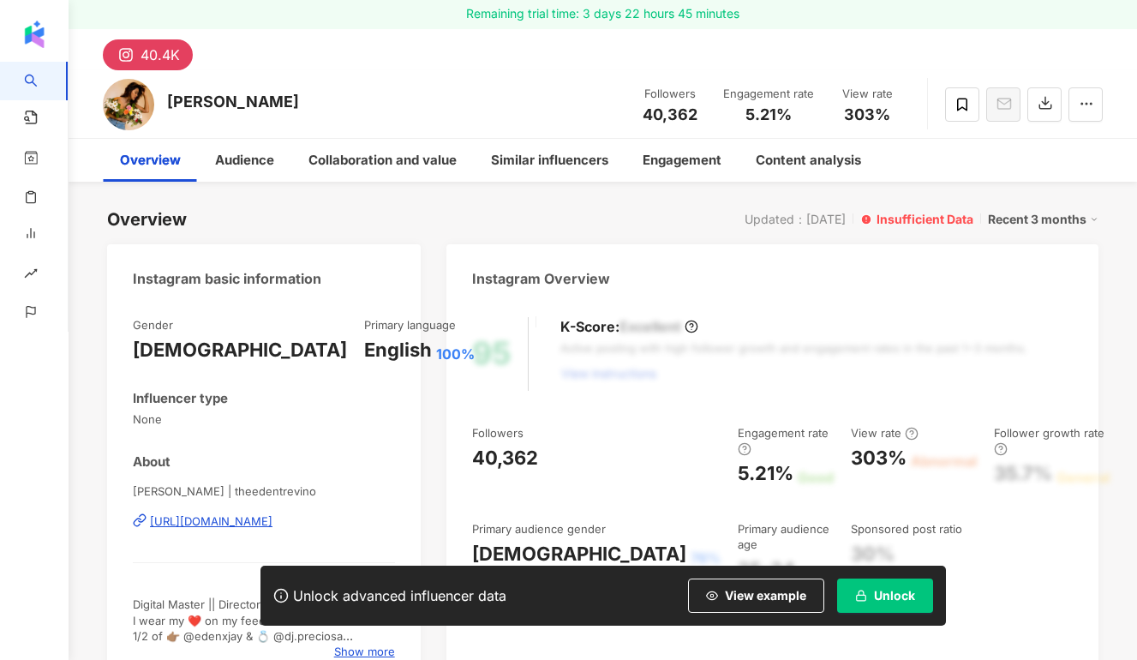
scroll to position [0, 0]
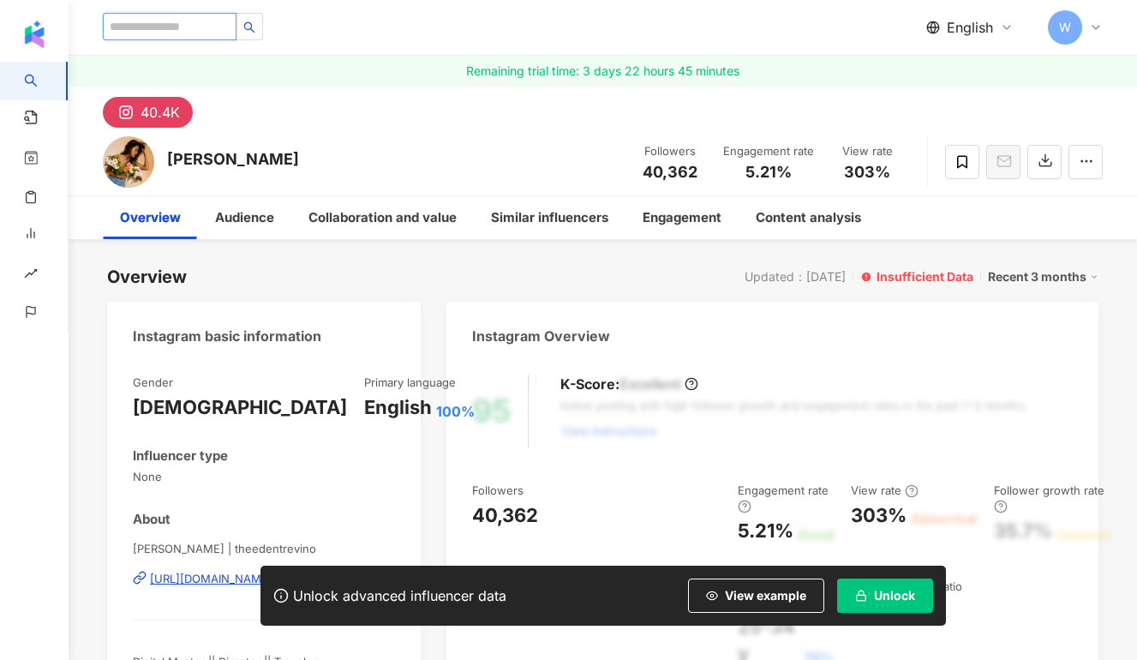
click at [219, 25] on input "search" at bounding box center [170, 26] width 134 height 27
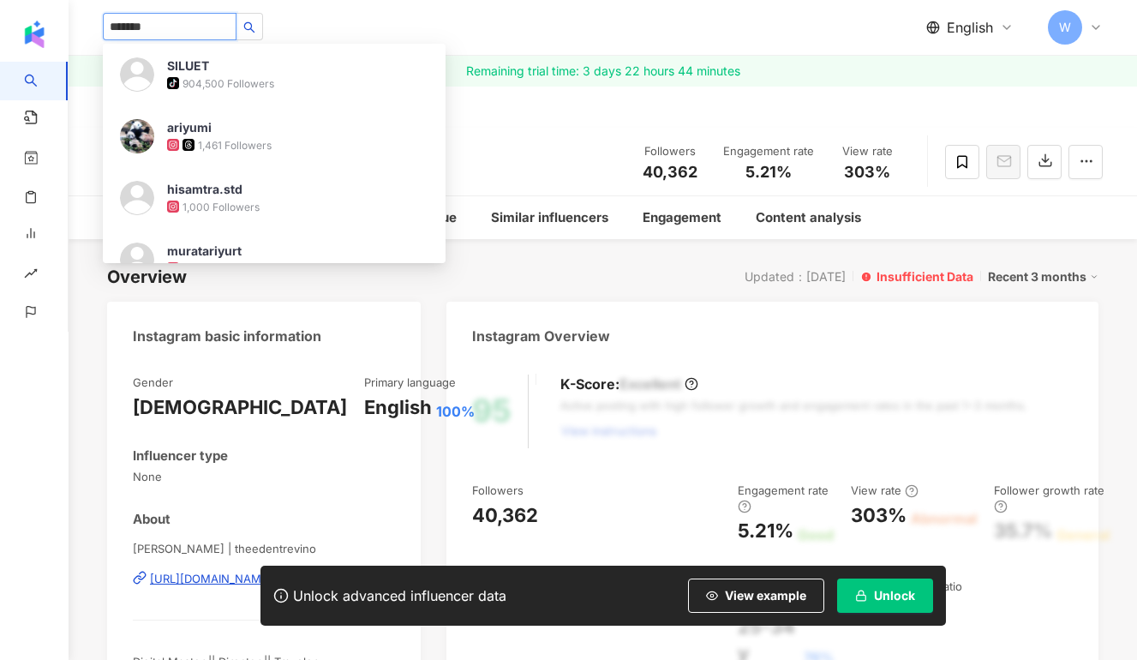
type input "********"
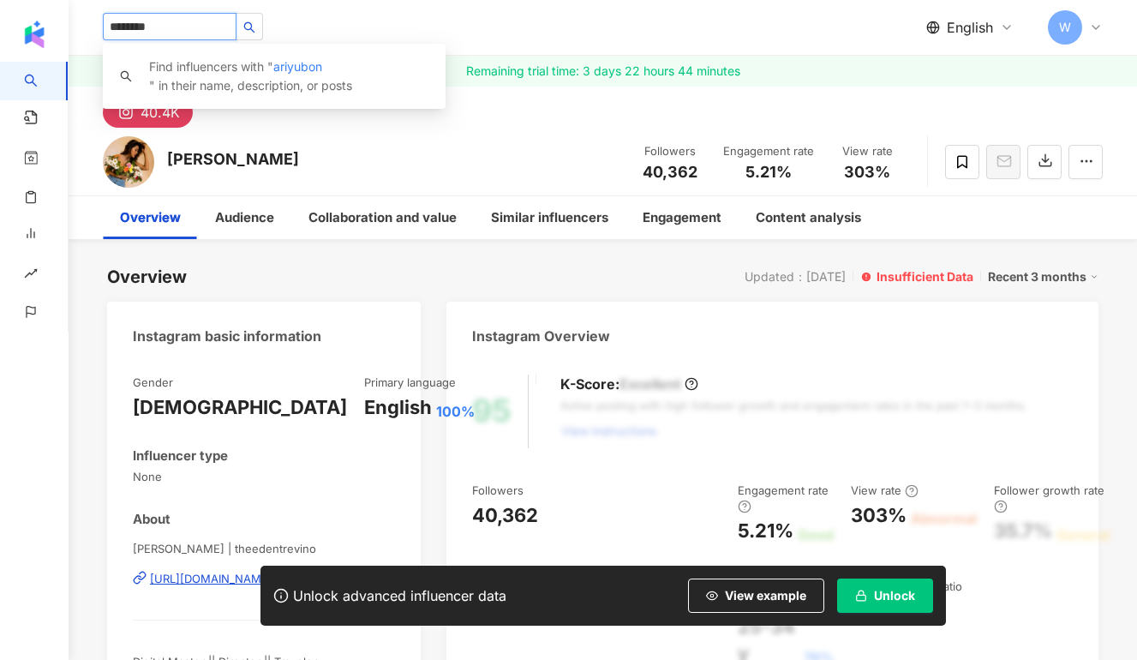
click at [200, 19] on input "********" at bounding box center [170, 26] width 134 height 27
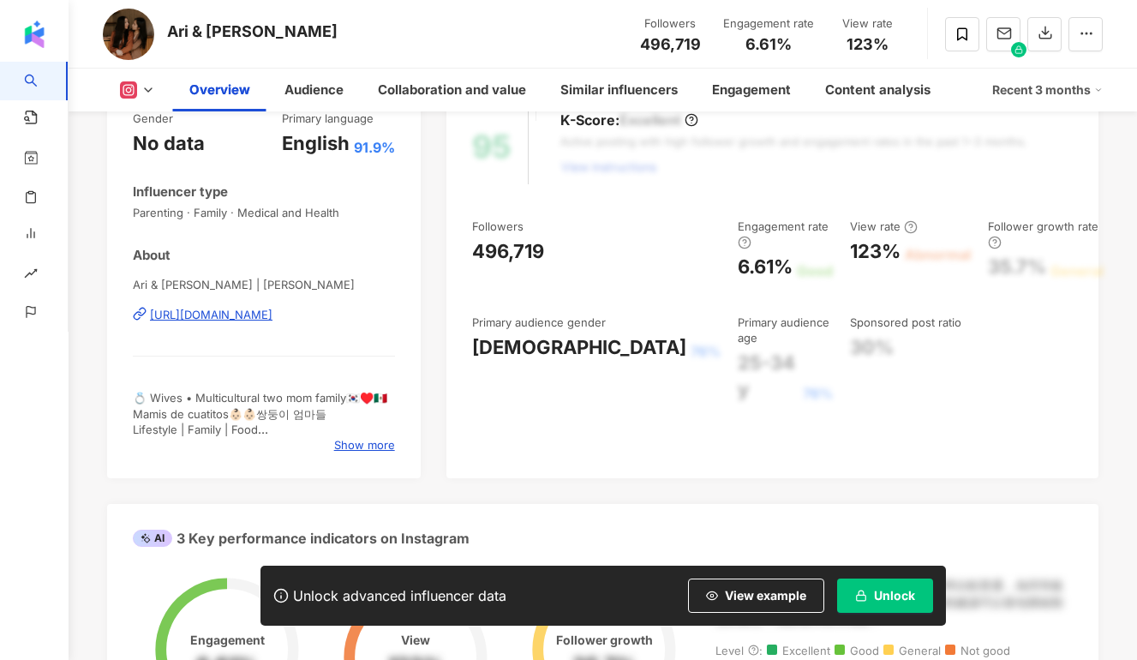
scroll to position [278, 0]
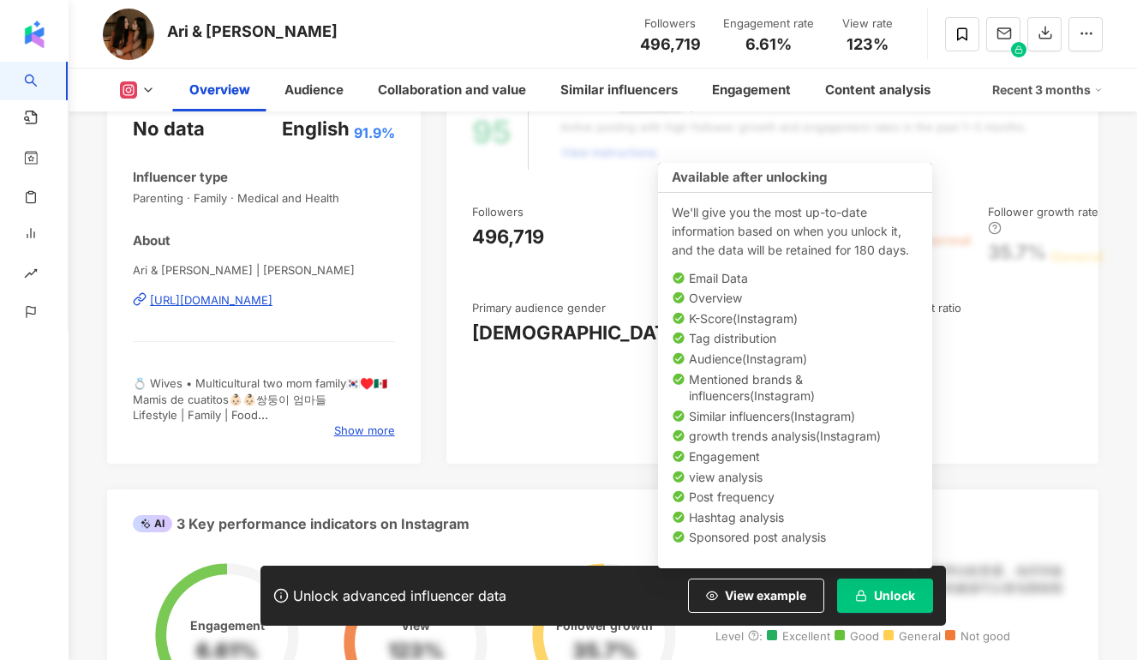
click at [881, 589] on span "Unlock" at bounding box center [894, 596] width 41 height 14
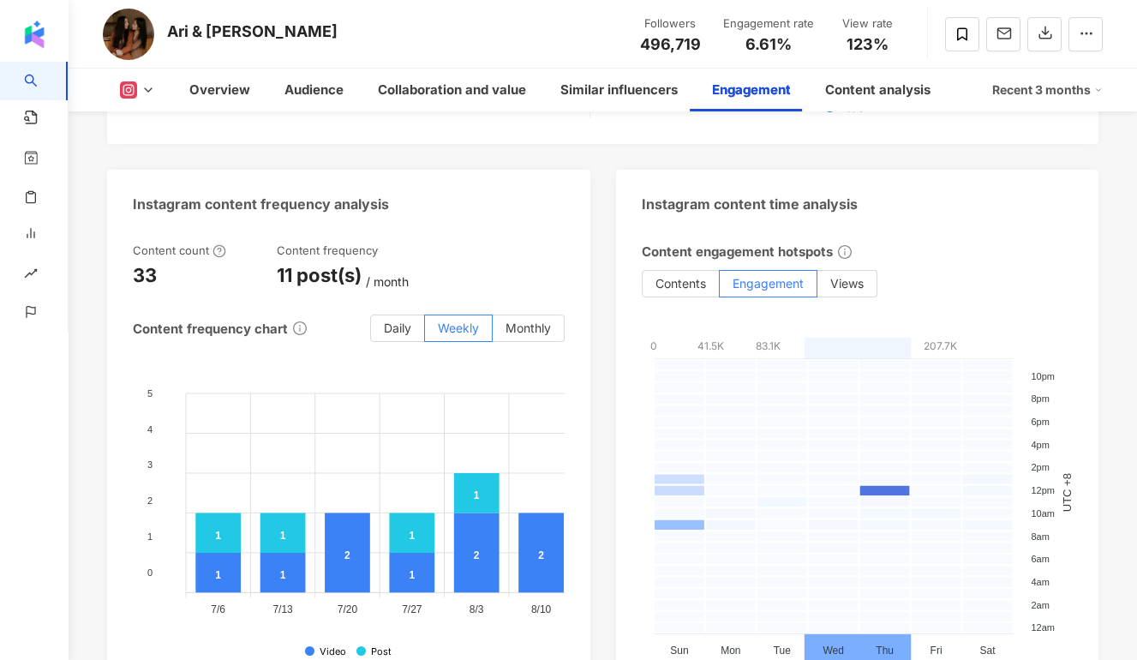
scroll to position [4479, 0]
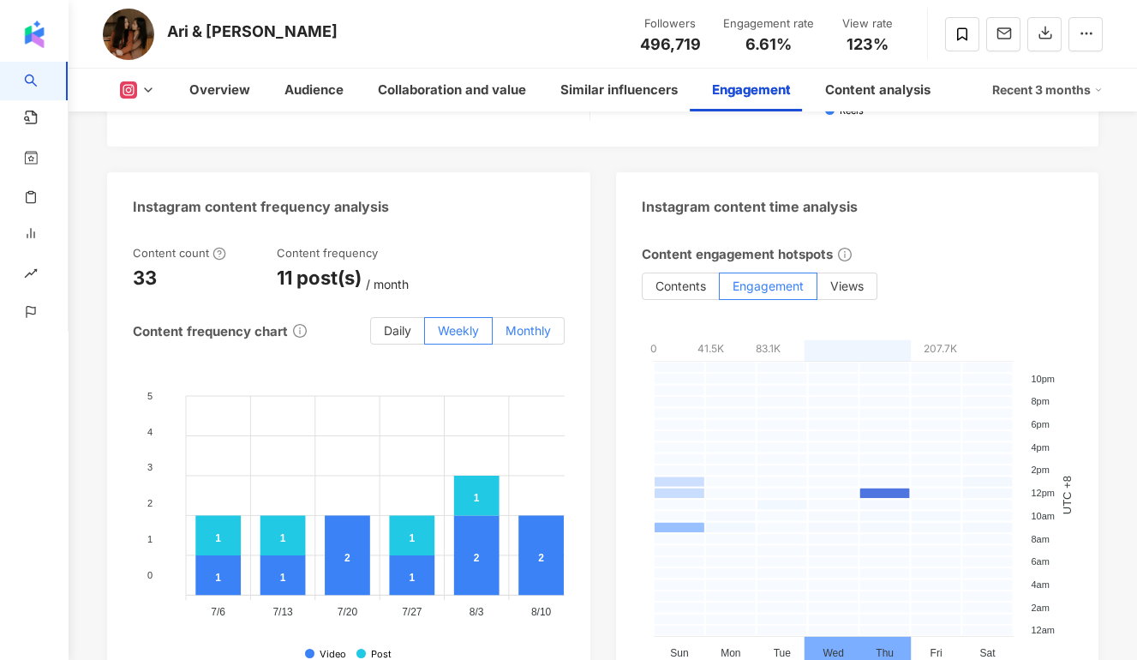
click at [524, 323] on span "Monthly" at bounding box center [528, 330] width 45 height 15
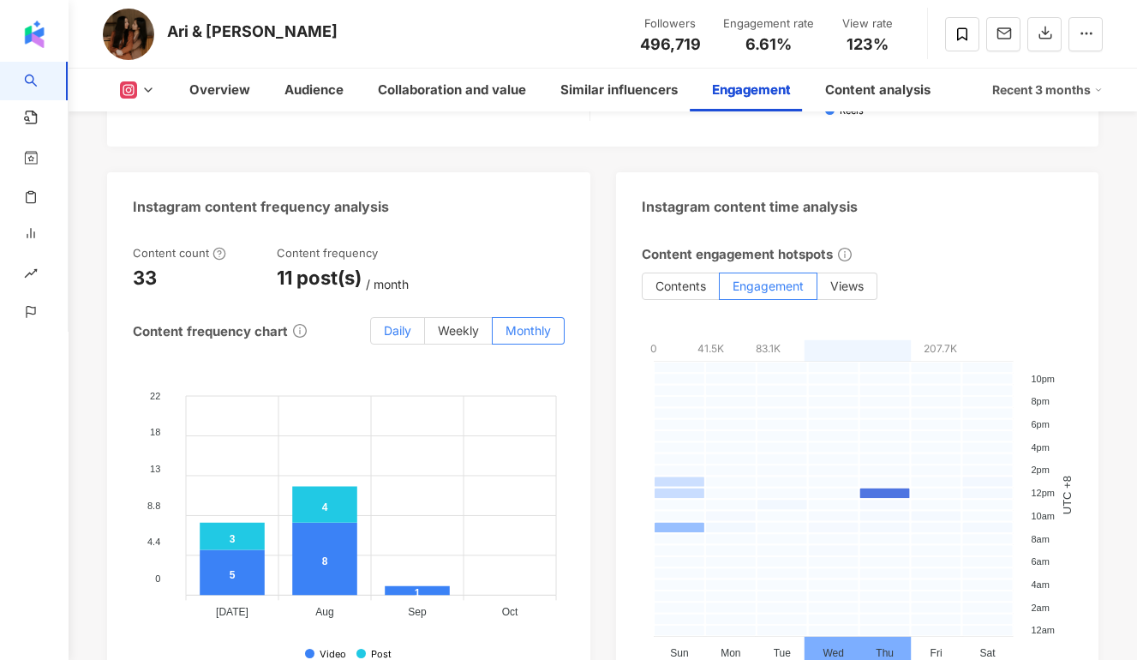
click at [414, 317] on label "Daily" at bounding box center [397, 330] width 55 height 27
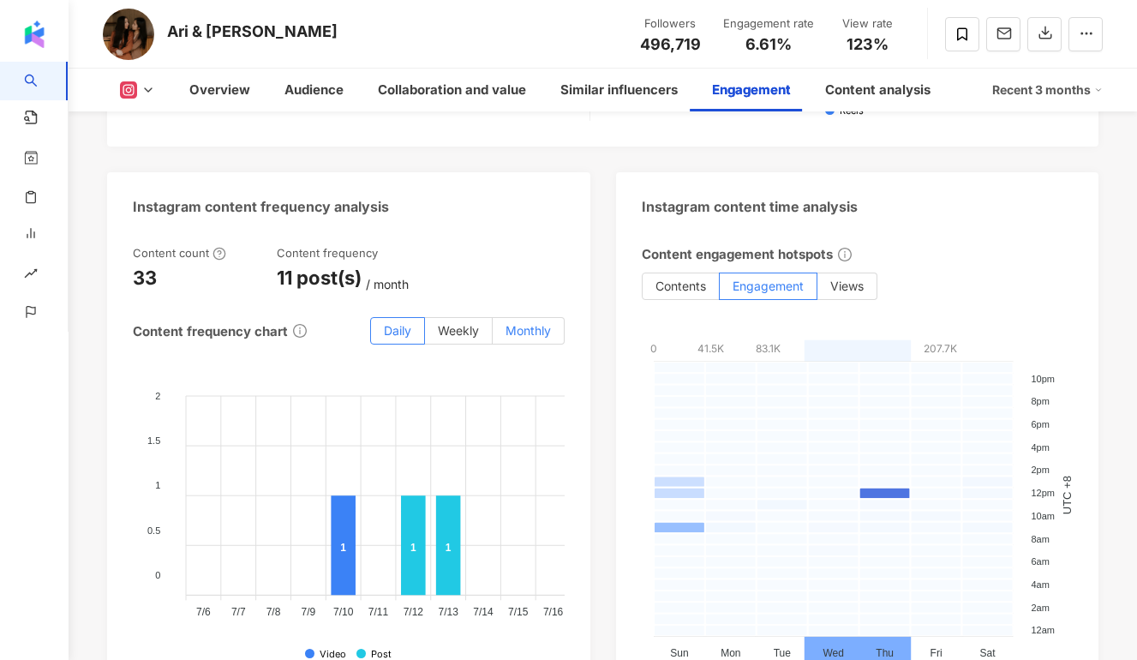
click at [518, 323] on span "Monthly" at bounding box center [528, 330] width 45 height 15
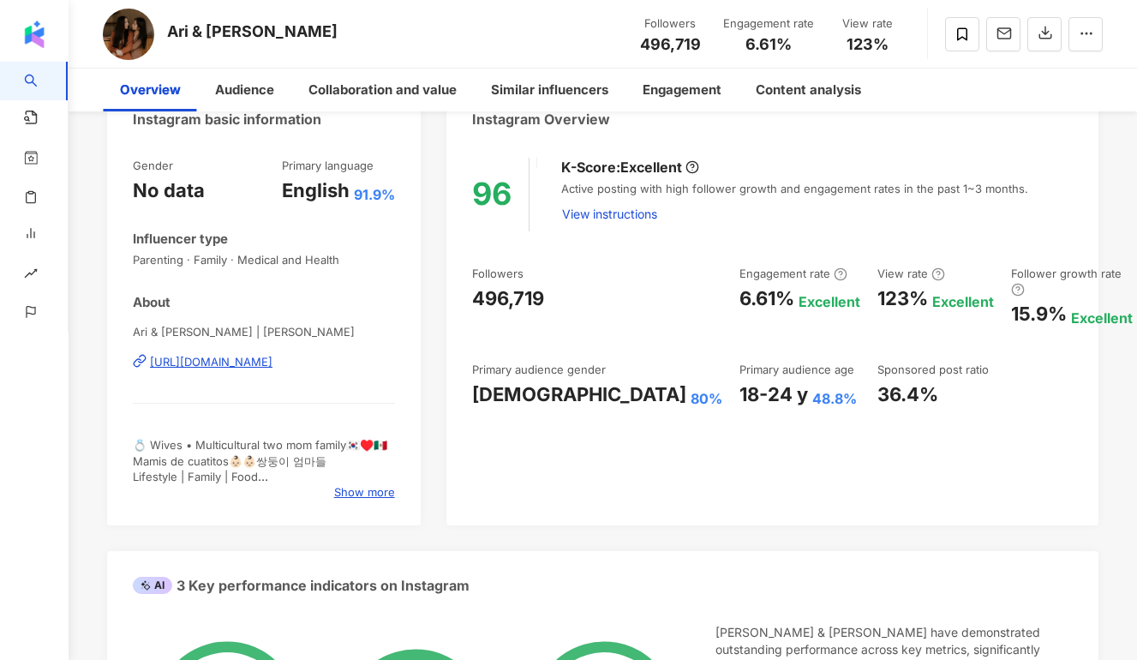
scroll to position [0, 0]
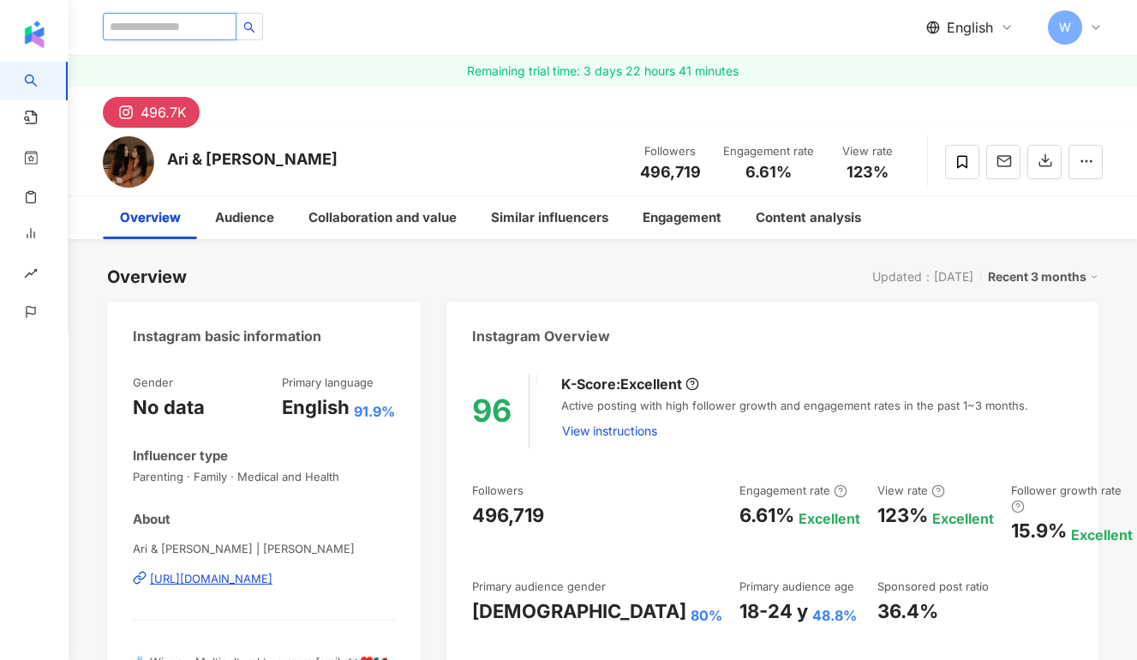
click at [196, 22] on input "search" at bounding box center [170, 26] width 134 height 27
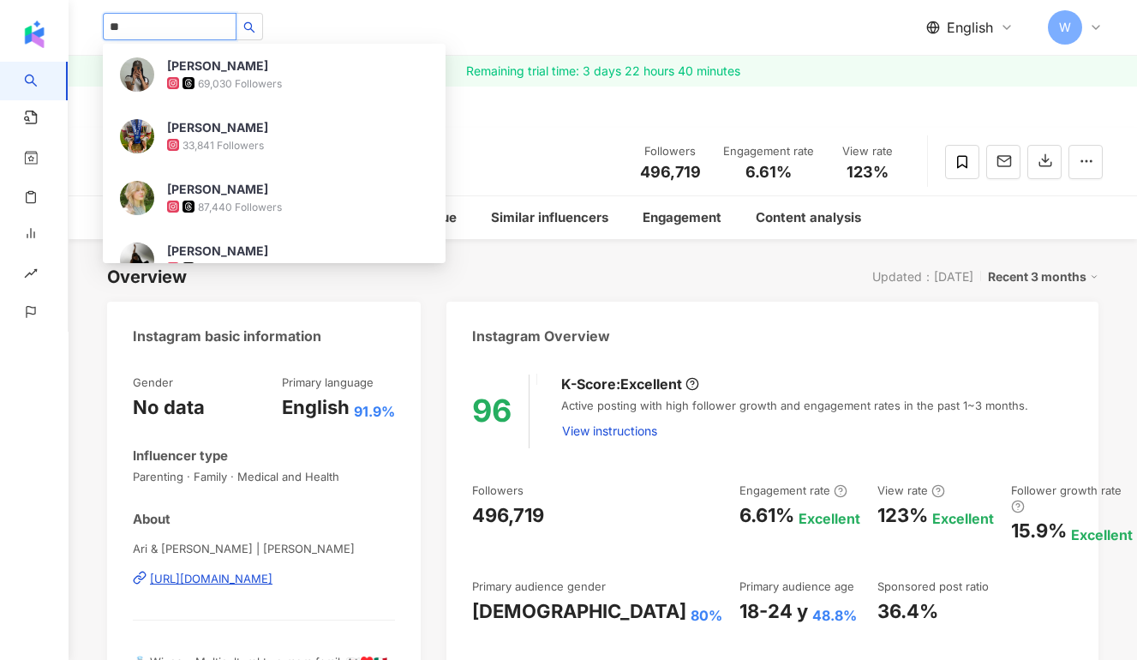
type input "*"
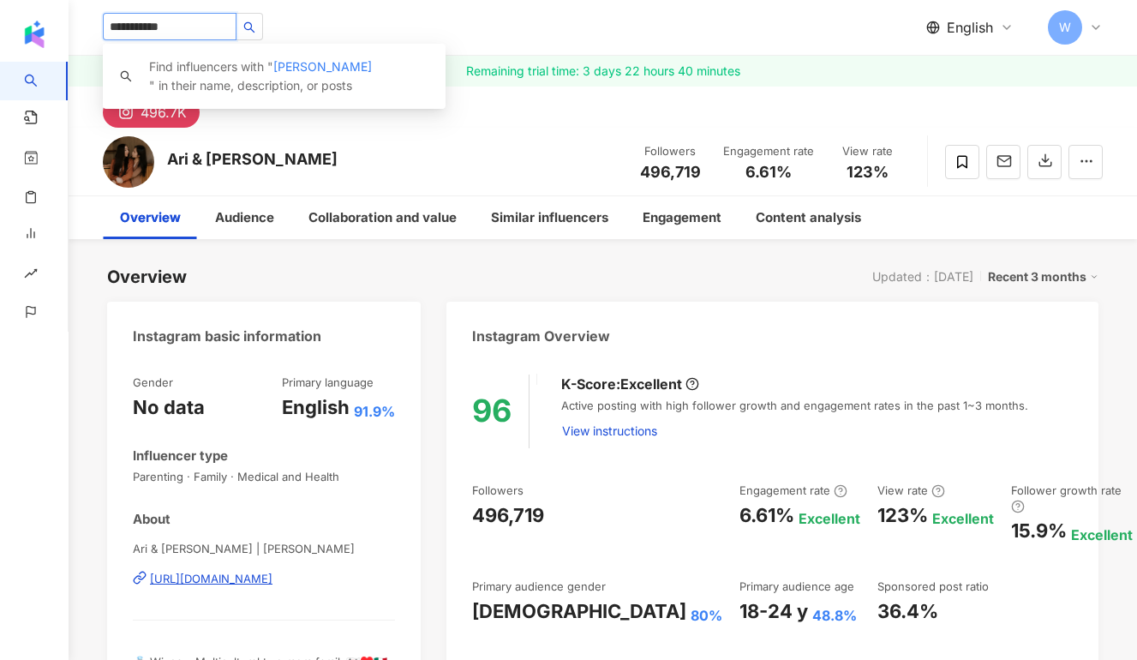
click at [157, 31] on input "**********" at bounding box center [170, 26] width 134 height 27
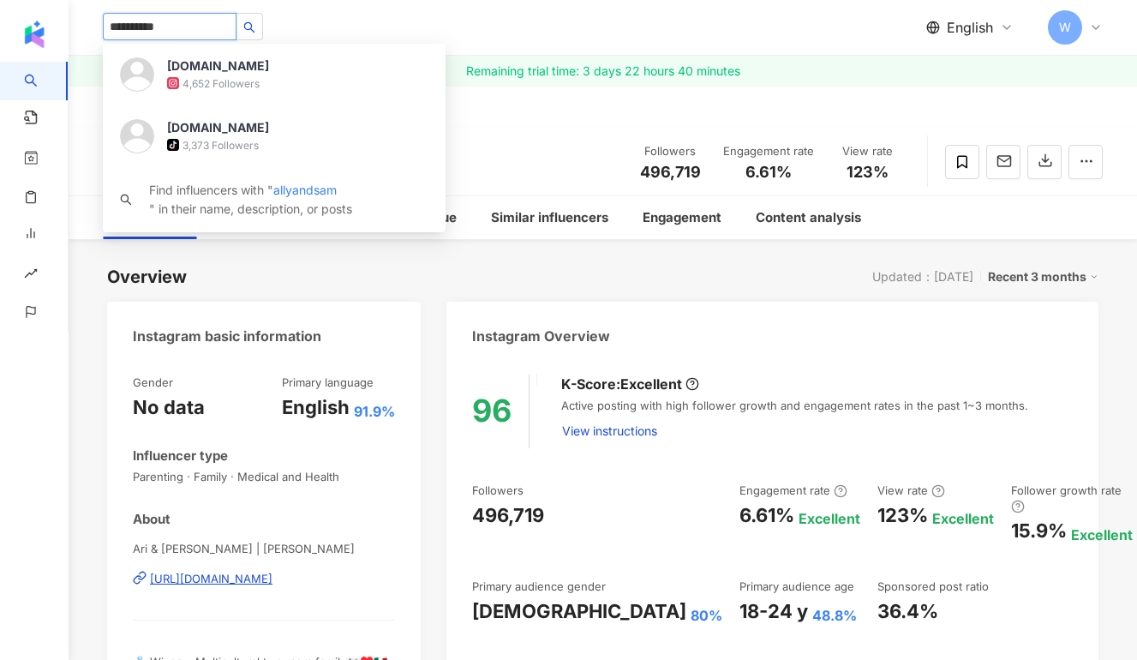
type input "**********"
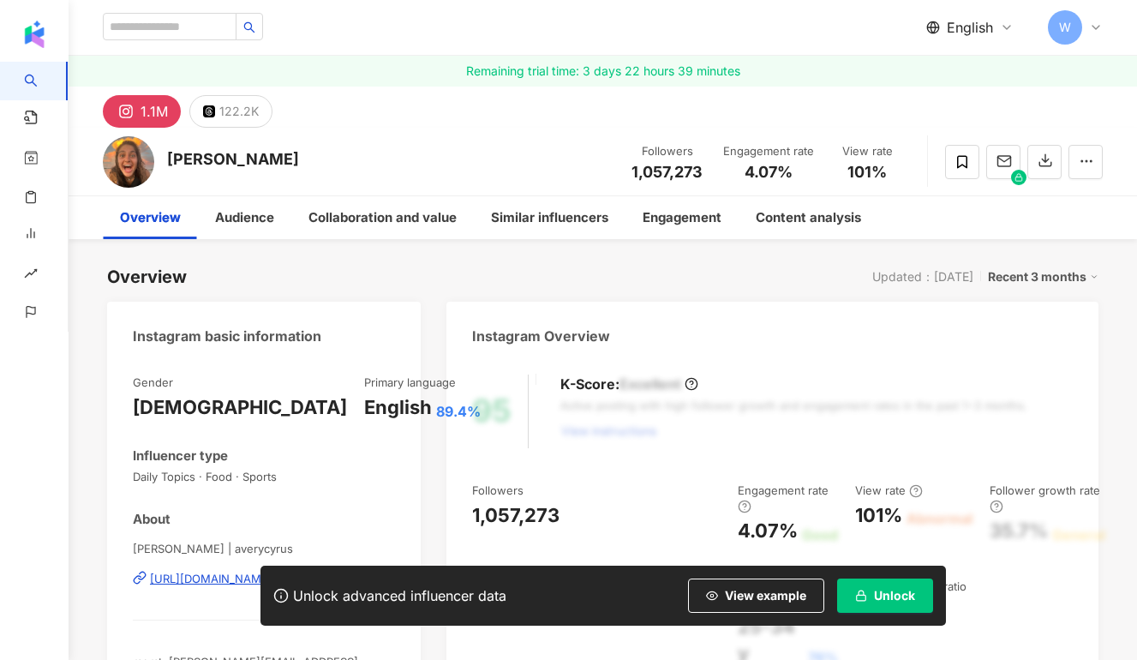
click at [895, 595] on span "Unlock" at bounding box center [894, 596] width 41 height 14
